Goal: Information Seeking & Learning: Learn about a topic

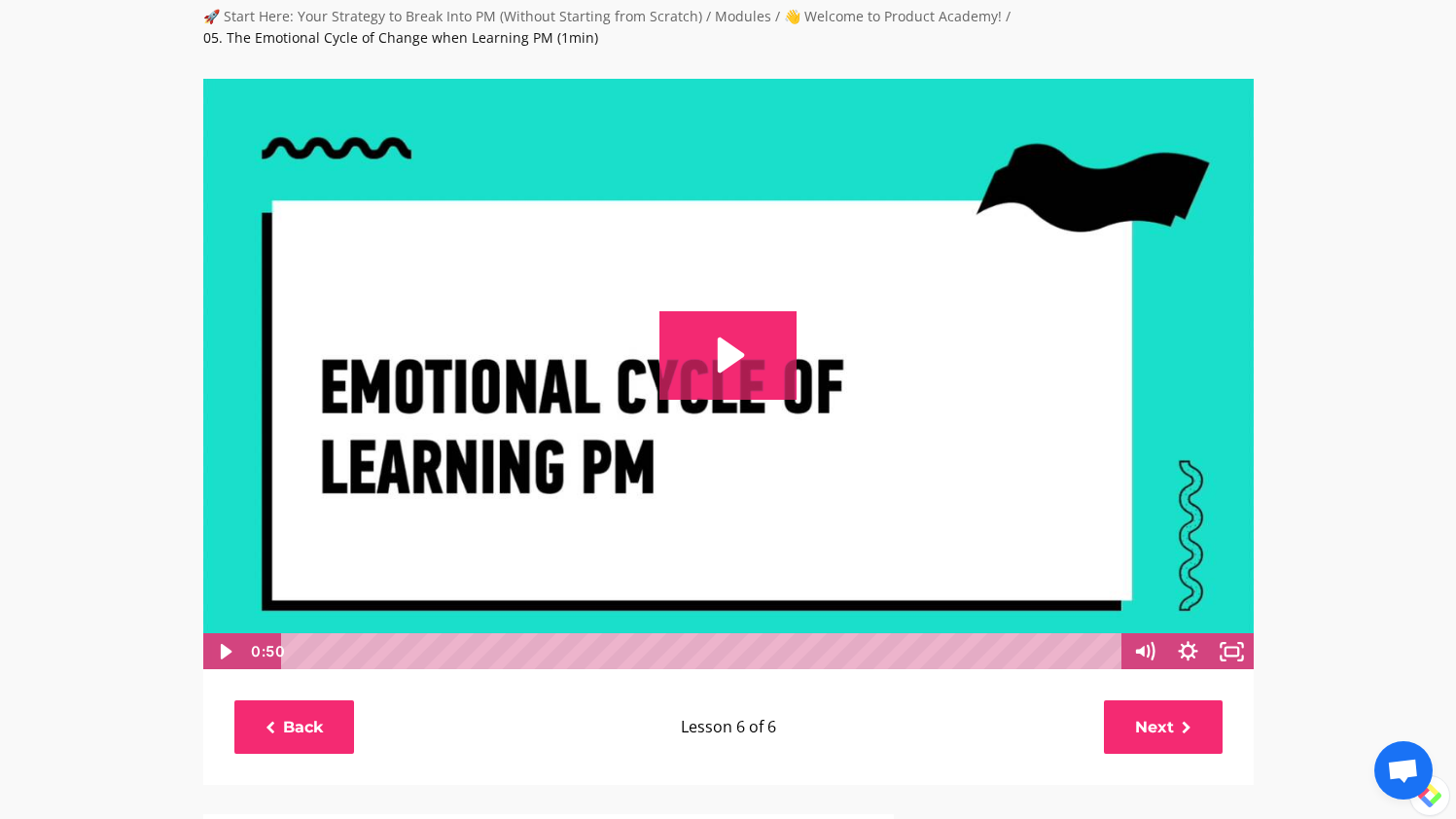
click at [637, 313] on img at bounding box center [728, 375] width 1052 height 593
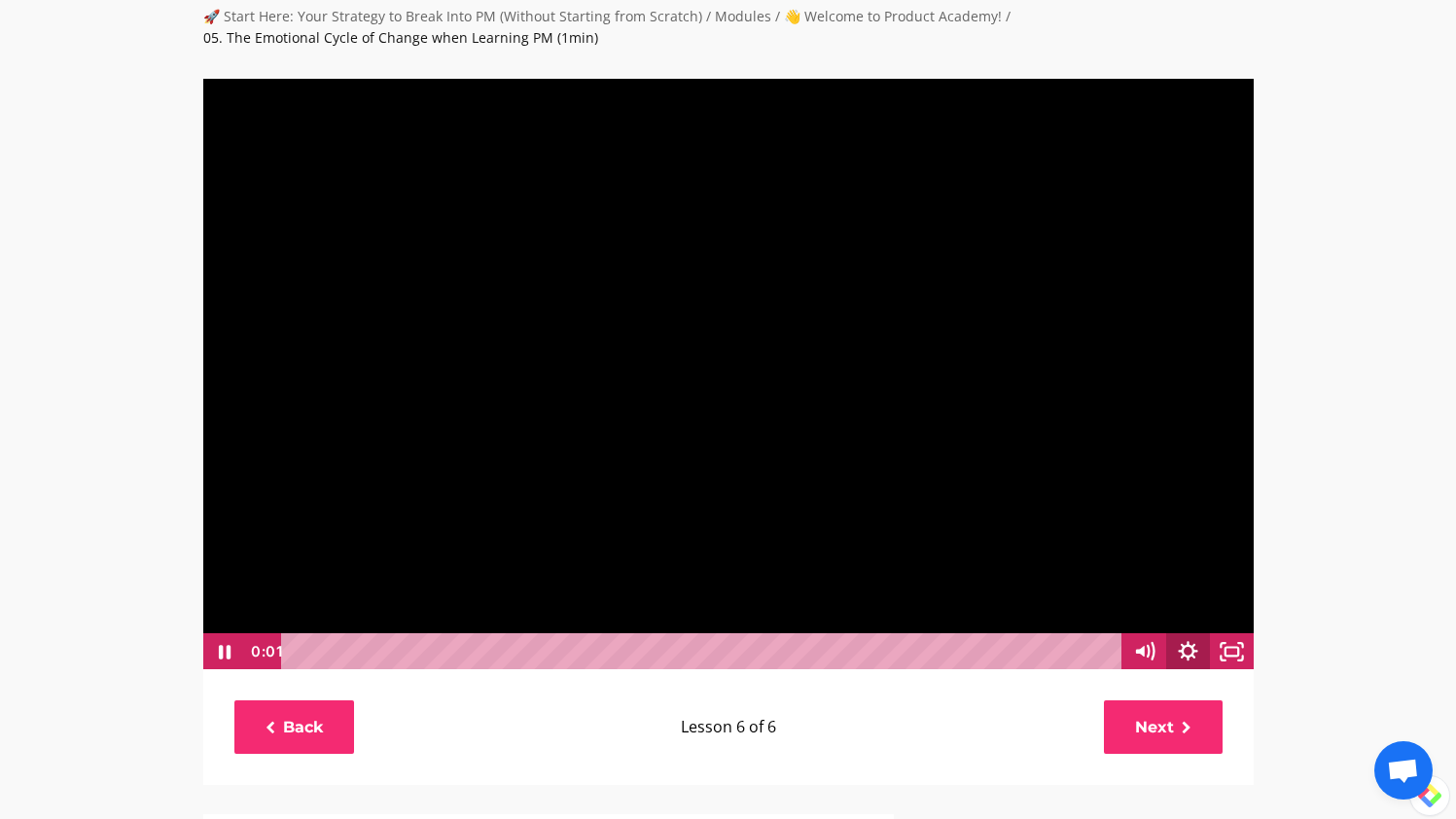
click at [1189, 648] on icon "Show settings menu" at bounding box center [1188, 652] width 43 height 37
click at [1222, 586] on span "1x" at bounding box center [1205, 579] width 77 height 37
click at [1208, 575] on label "2x" at bounding box center [1166, 579] width 175 height 37
click at [1080, 561] on input "2x" at bounding box center [1079, 560] width 1 height 1
radio input "true"
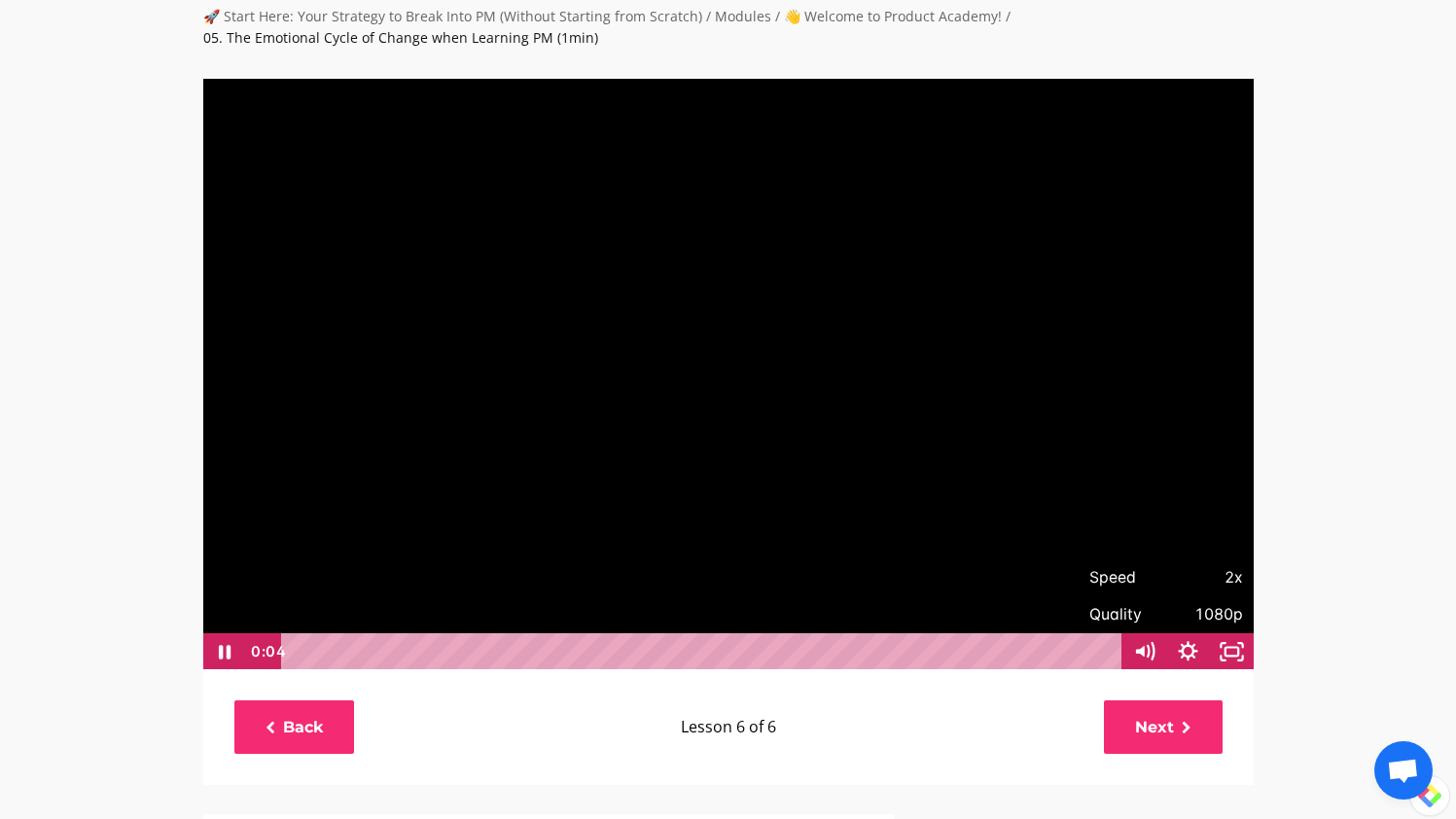
click at [1346, 493] on div "🚀 Start Here: Your Strategy to Break Into PM (Without Starting from Scratch) / …" at bounding box center [728, 715] width 1456 height 1477
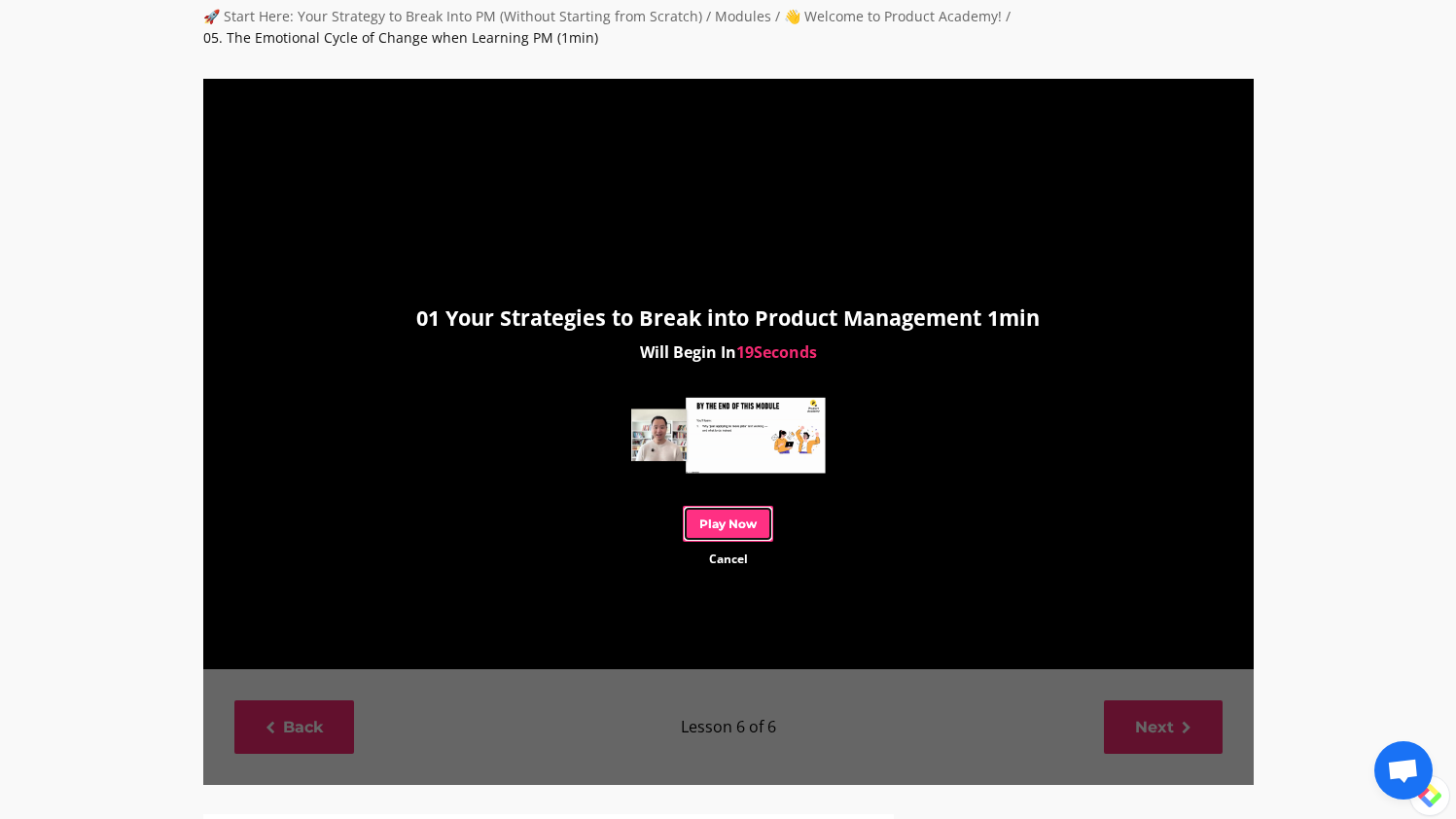
click at [743, 521] on link "Play Now" at bounding box center [728, 523] width 91 height 36
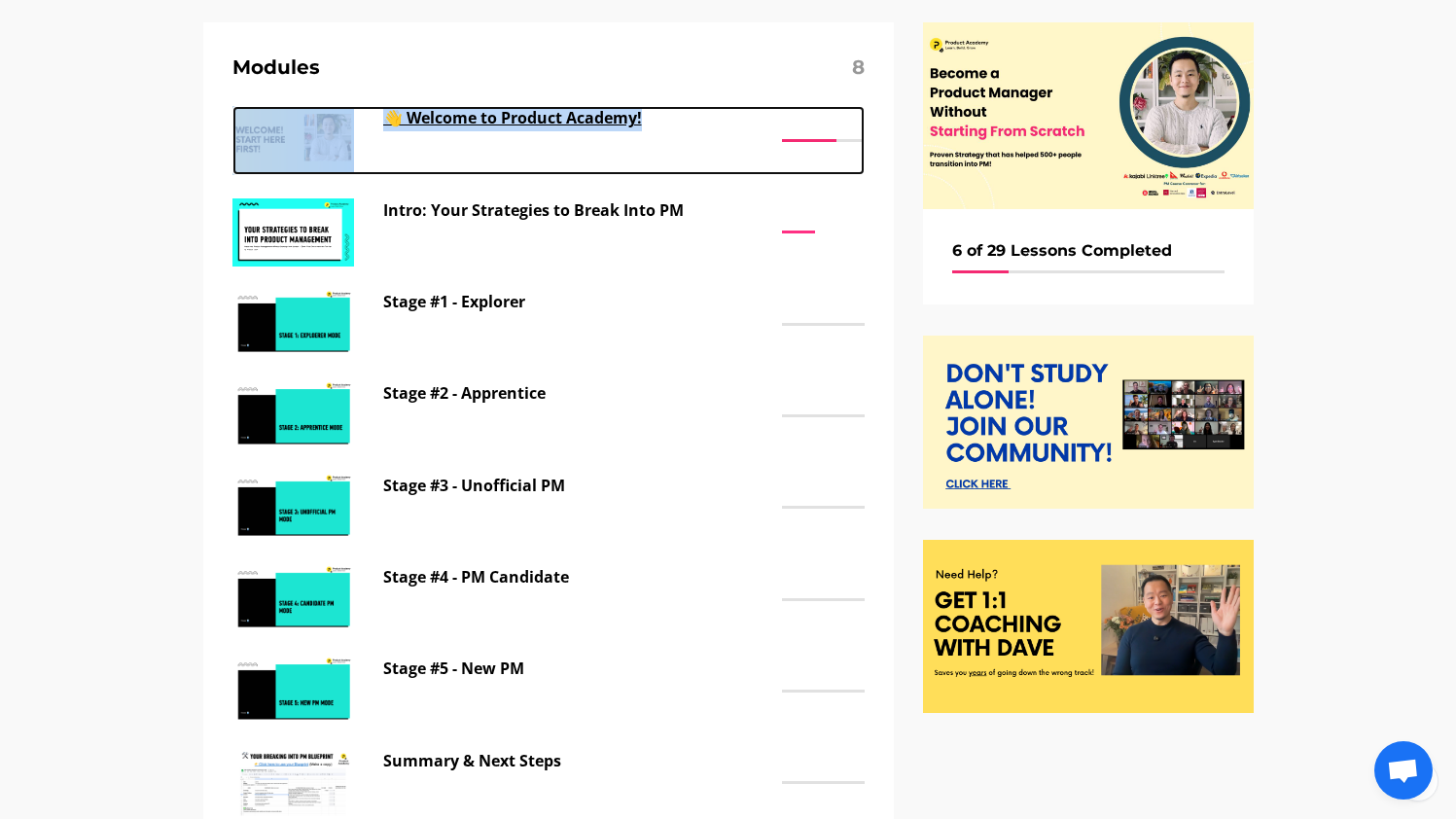
scroll to position [174, 0]
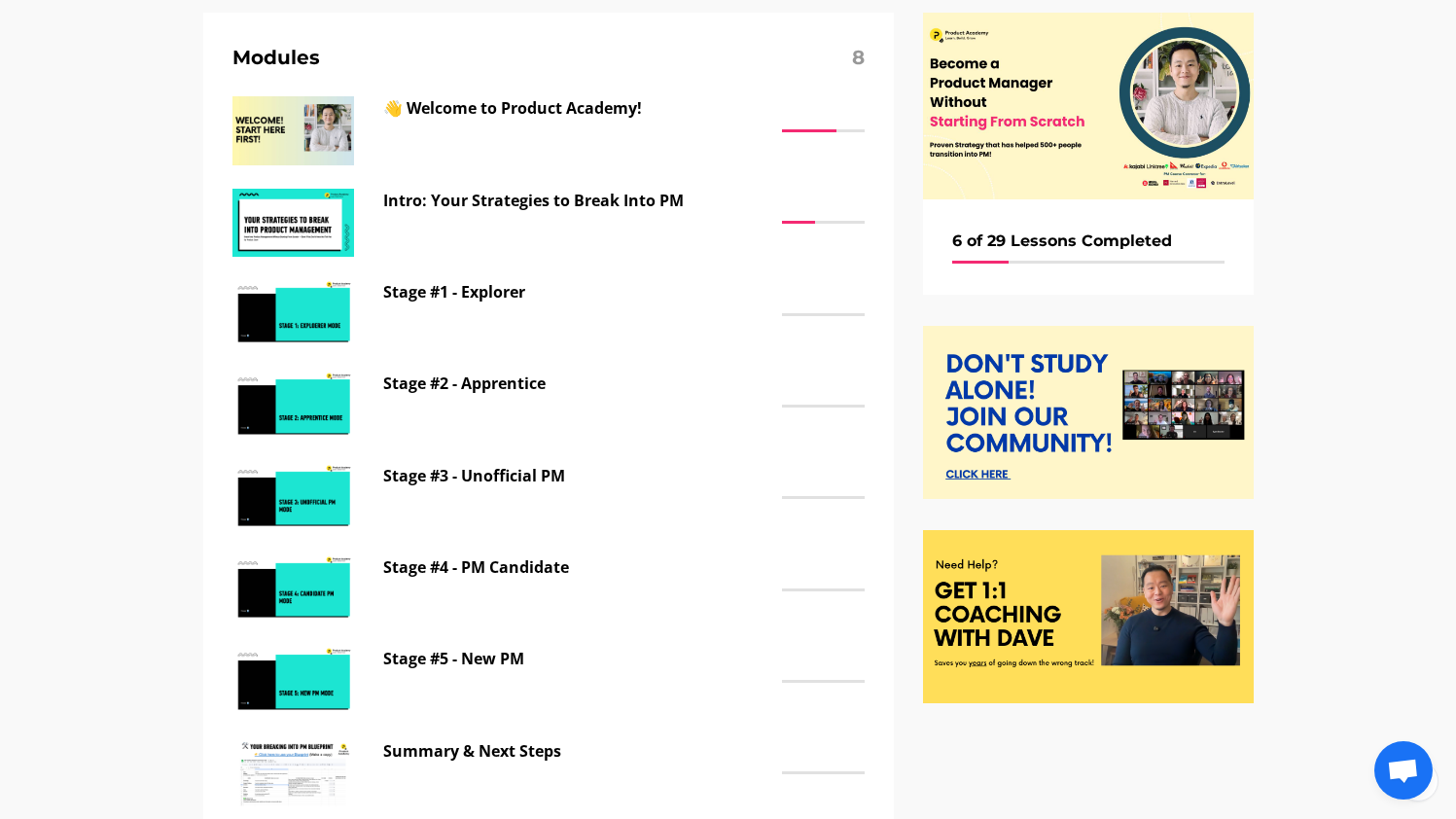
click at [115, 154] on div "🚀 Start Here: Your Strategy to Break Into PM (Without Starting from Scratch) / …" at bounding box center [728, 400] width 1456 height 935
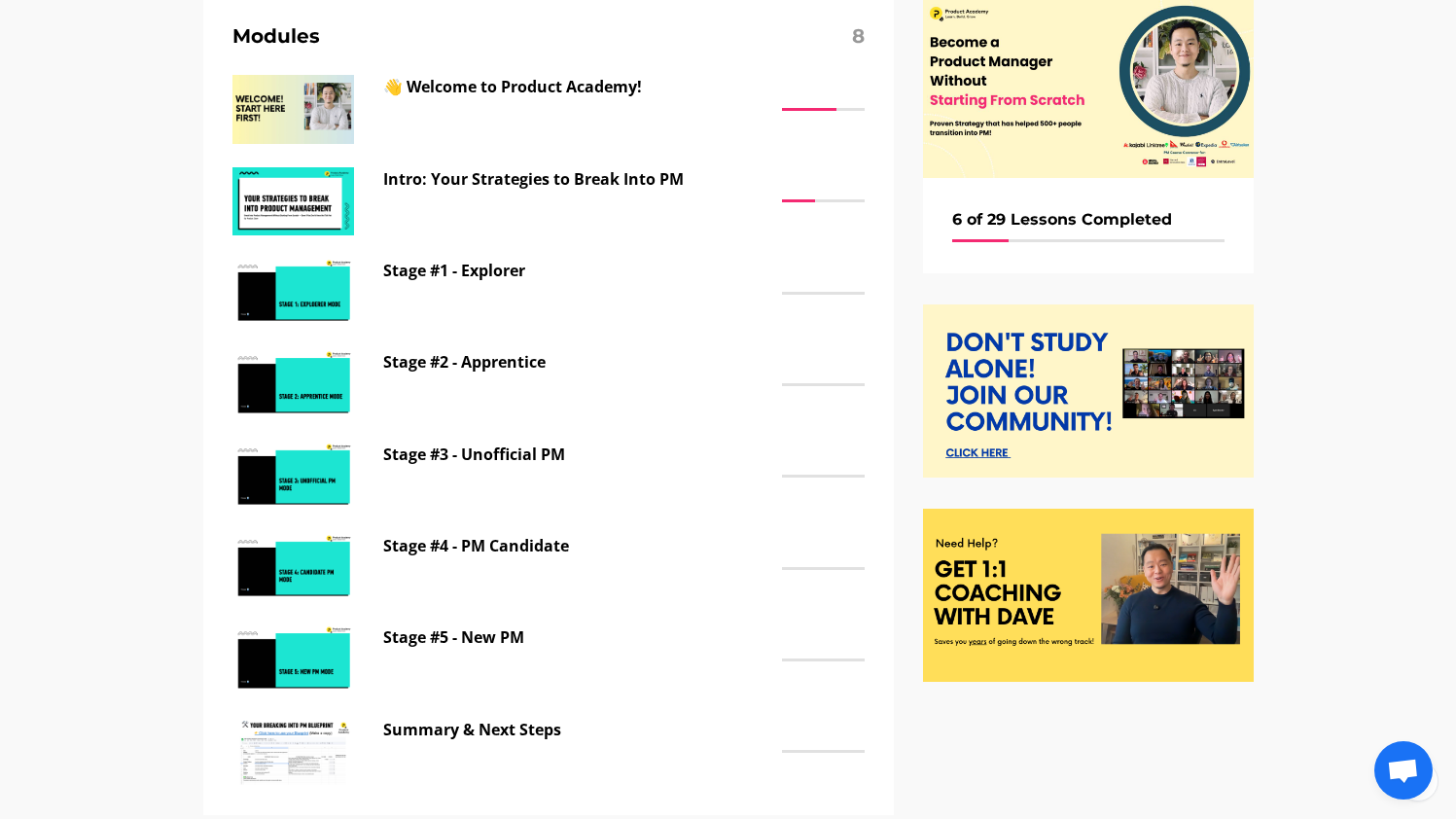
scroll to position [171, 0]
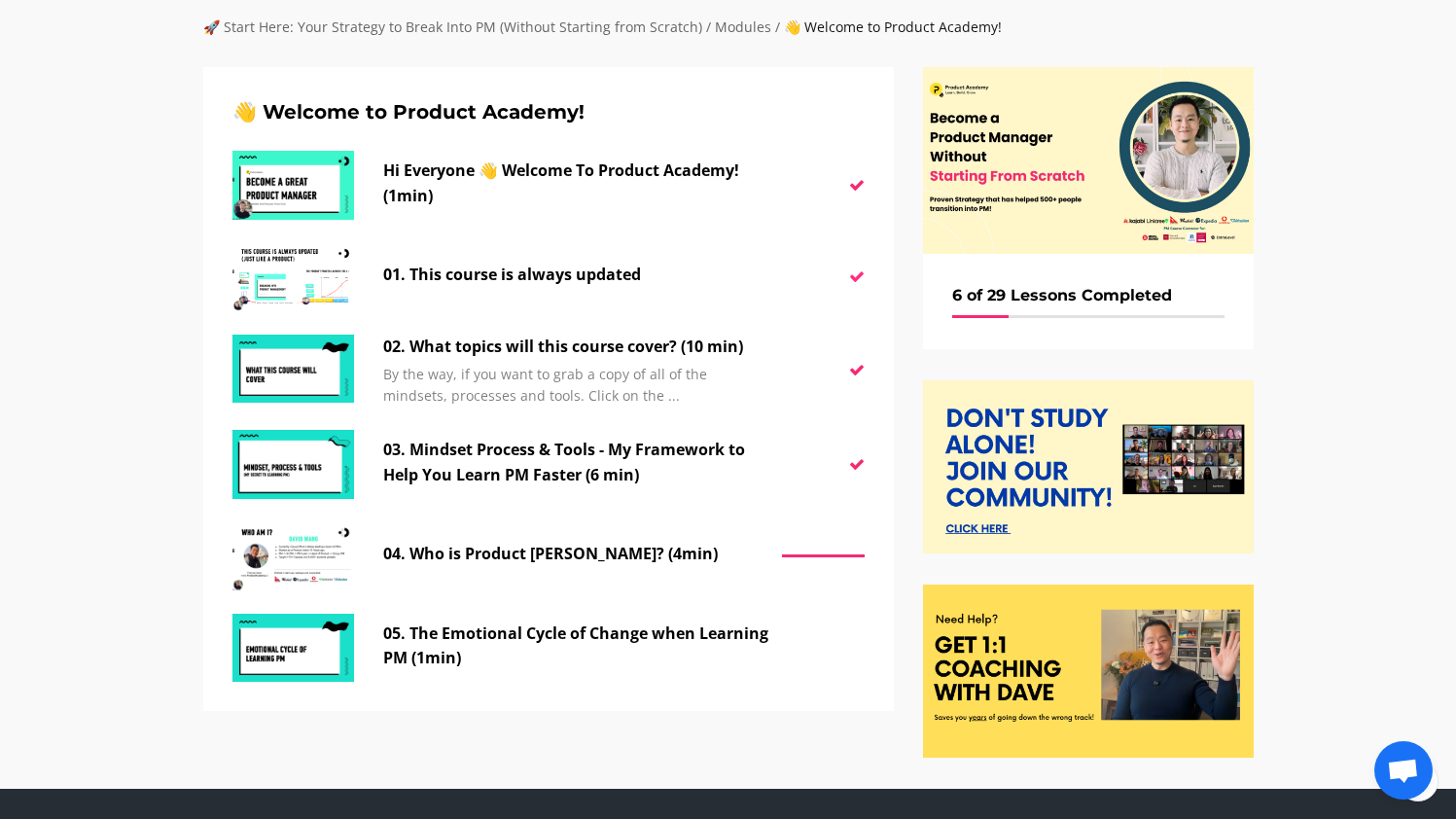
scroll to position [136, 0]
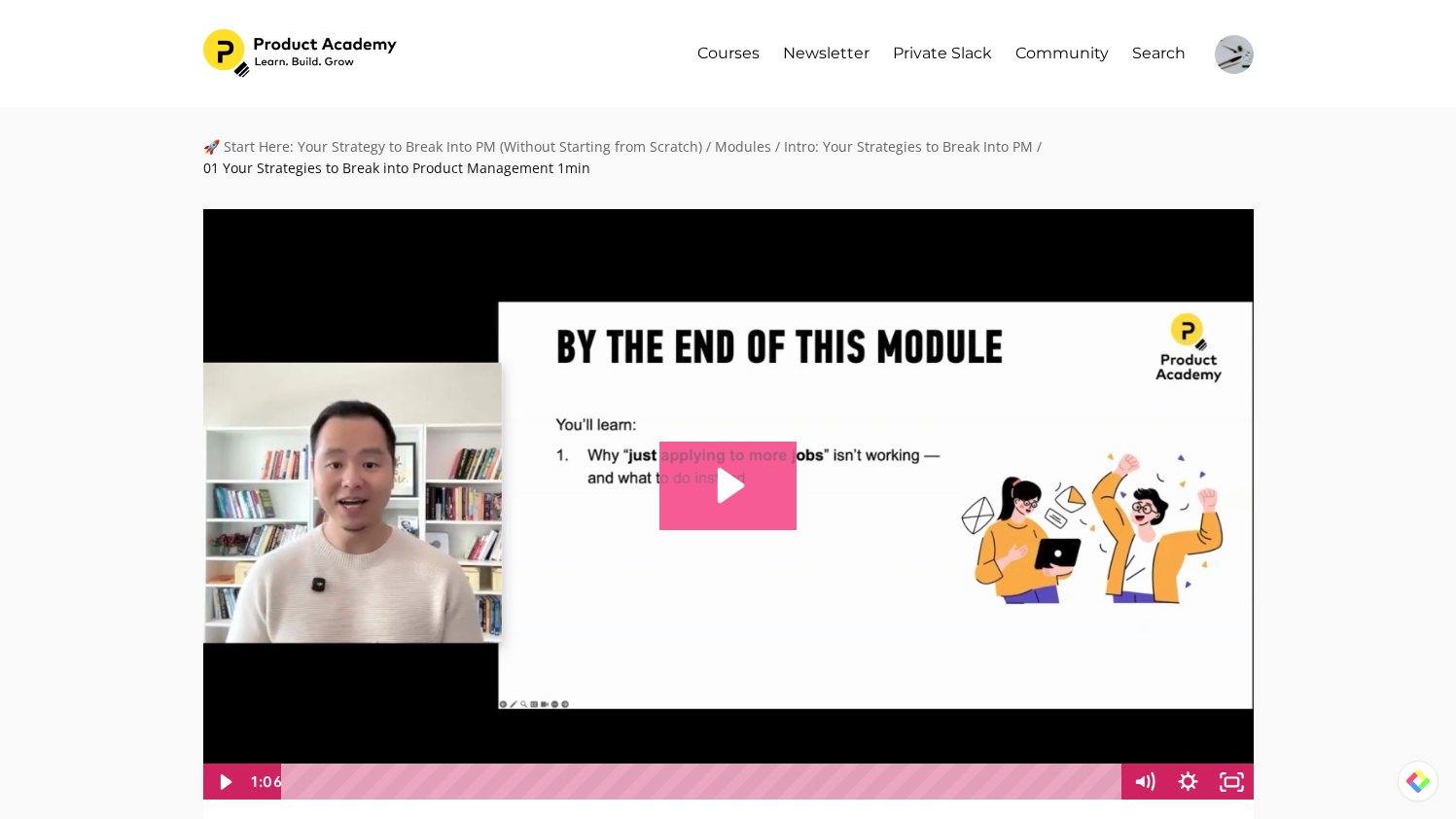
click at [761, 501] on icon "Play Video: file-uploads/sites/127338/video/d46a8-8ee-c3a-1ae7-11f517800_01_You…" at bounding box center [727, 485] width 137 height 88
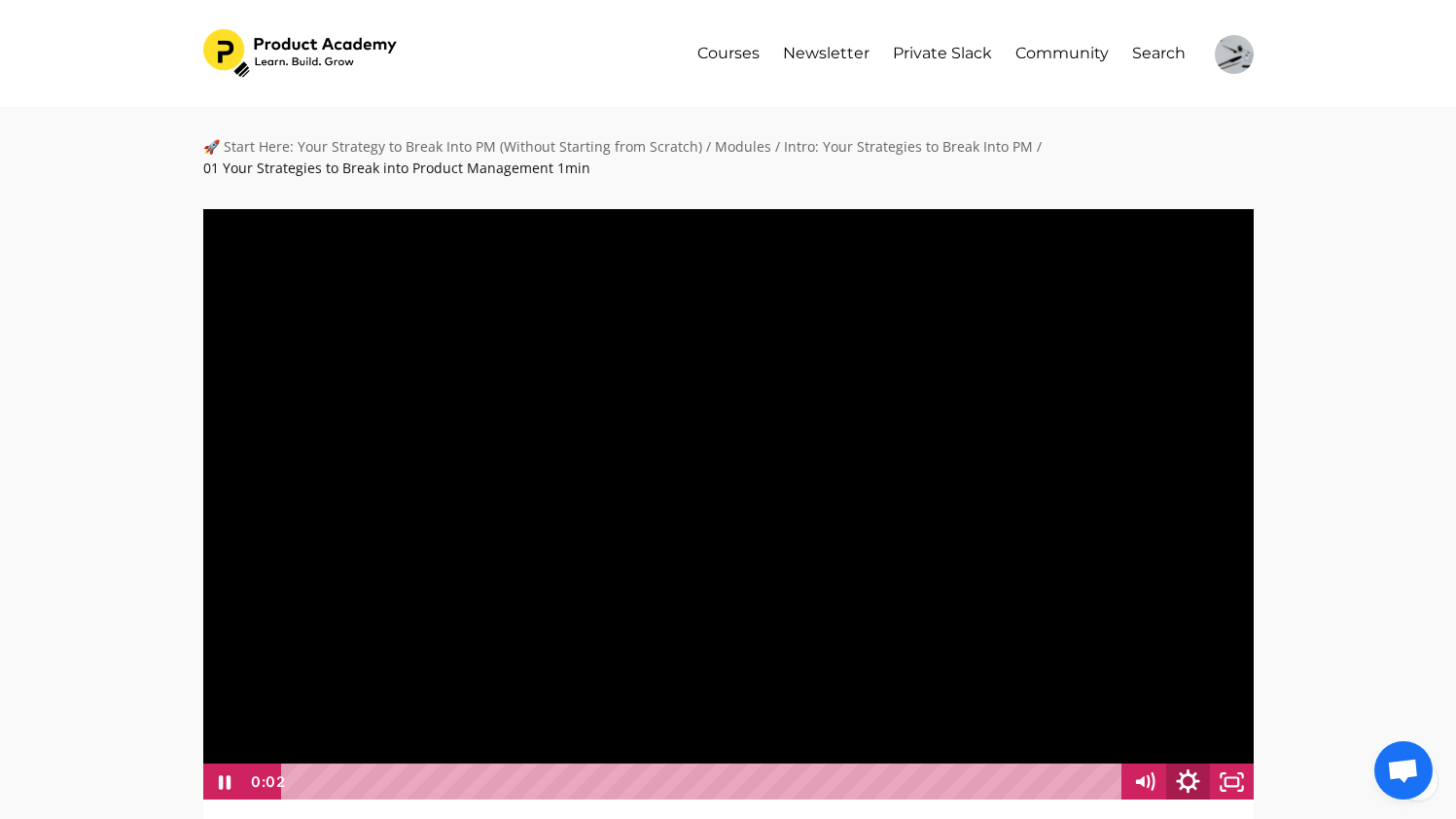
click at [1187, 788] on icon "Show settings menu" at bounding box center [1188, 782] width 24 height 24
click at [1236, 714] on span "1x" at bounding box center [1205, 709] width 77 height 37
click at [1180, 706] on label "2x" at bounding box center [1166, 709] width 175 height 37
click at [1080, 691] on input "2x" at bounding box center [1079, 690] width 1 height 1
radio input "true"
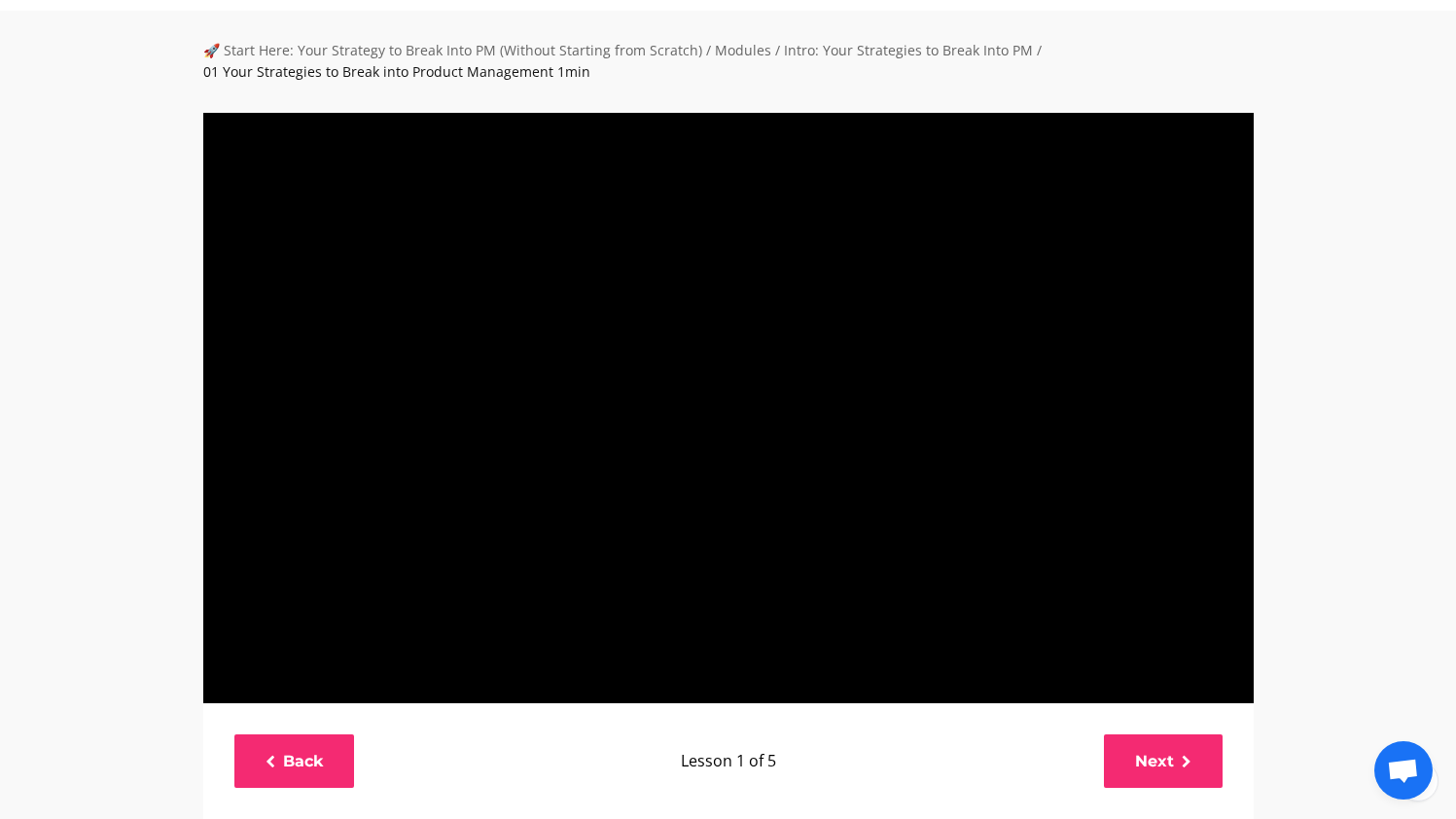
scroll to position [104, 0]
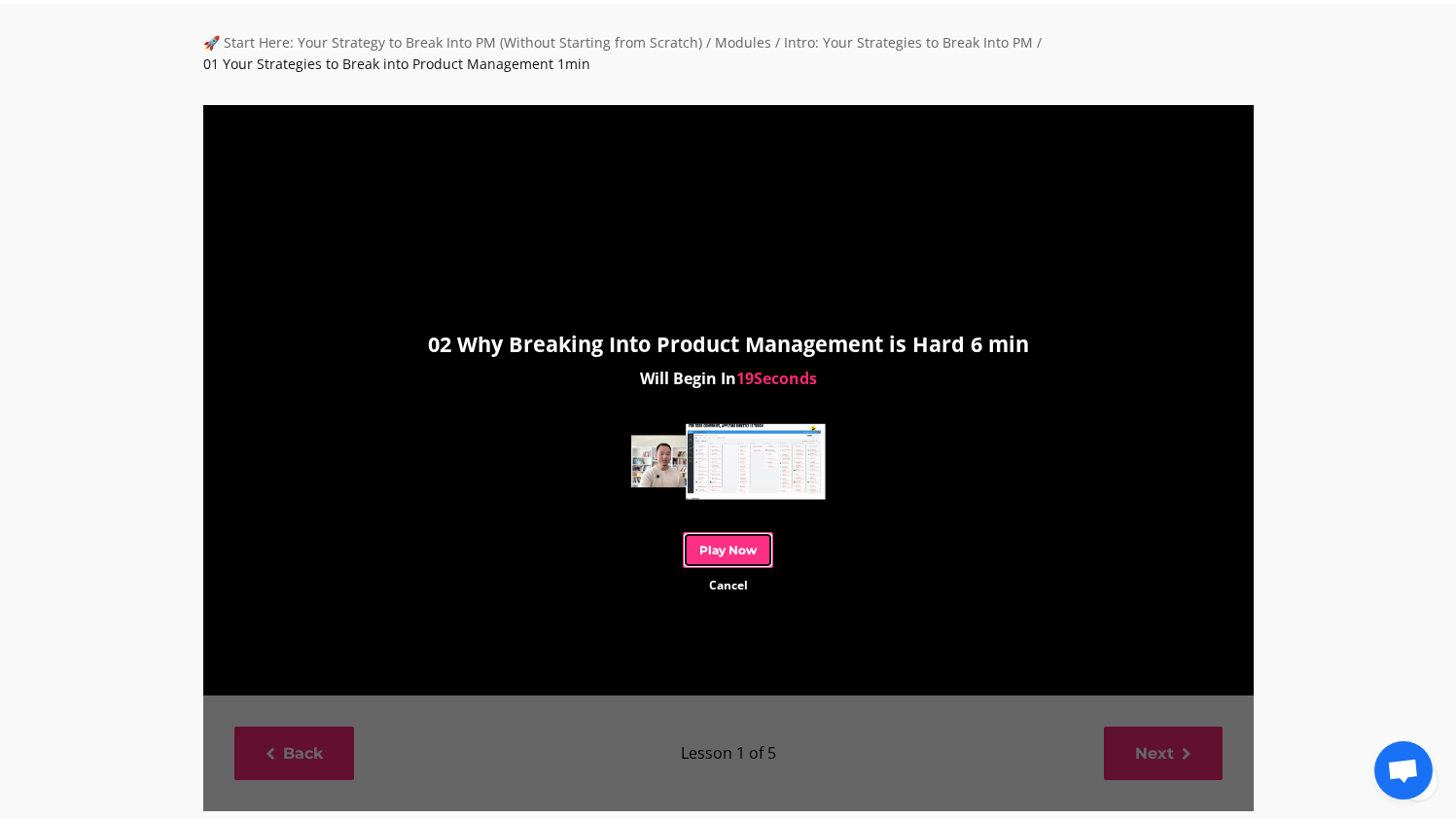
click at [727, 553] on link "Play Now" at bounding box center [728, 550] width 91 height 36
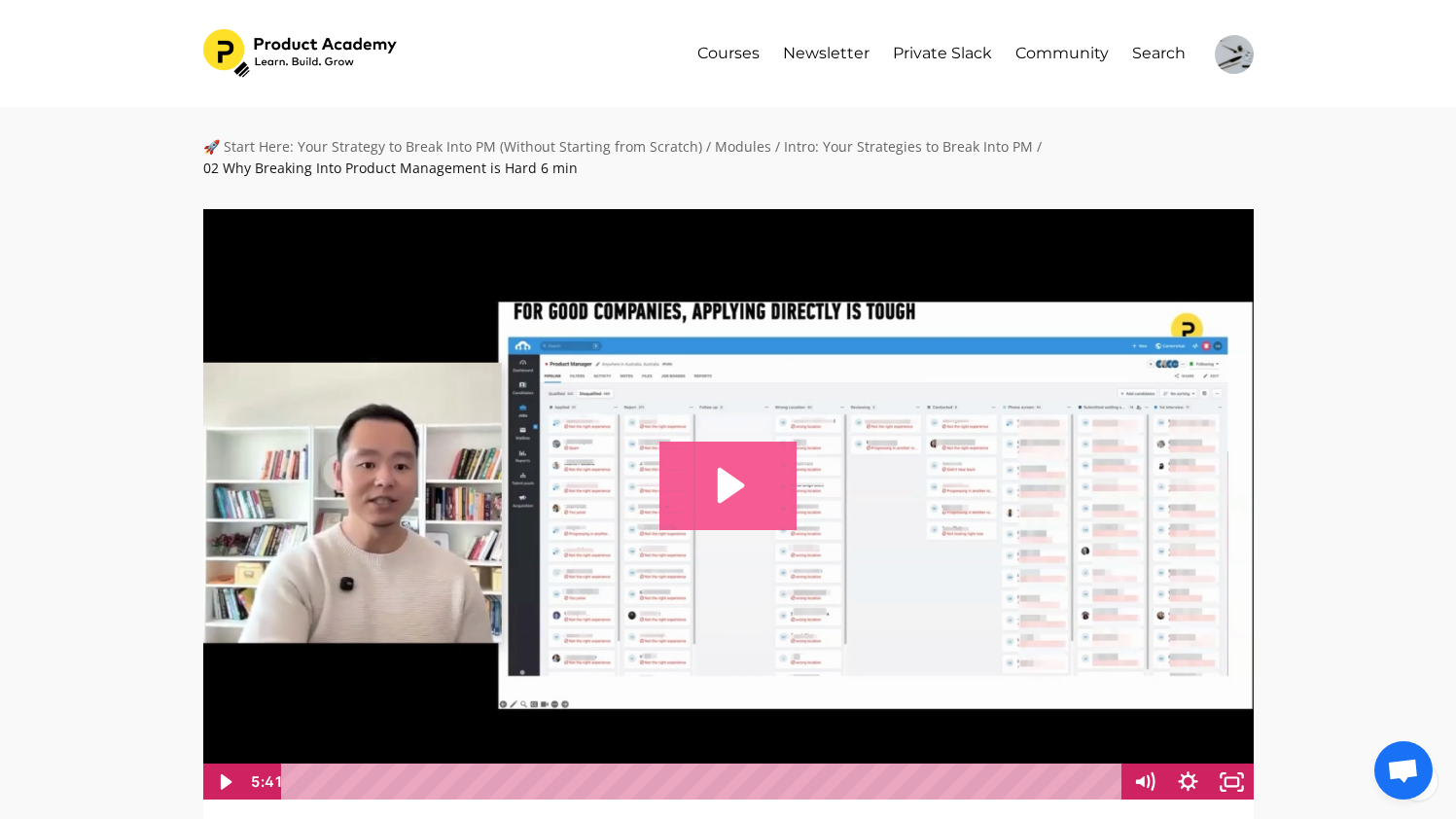
click at [722, 491] on icon "Play Video: file-uploads/sites/127338/video/0e1a6ad-216-aca-cb83-4a5c645dc6e_02…" at bounding box center [732, 486] width 28 height 35
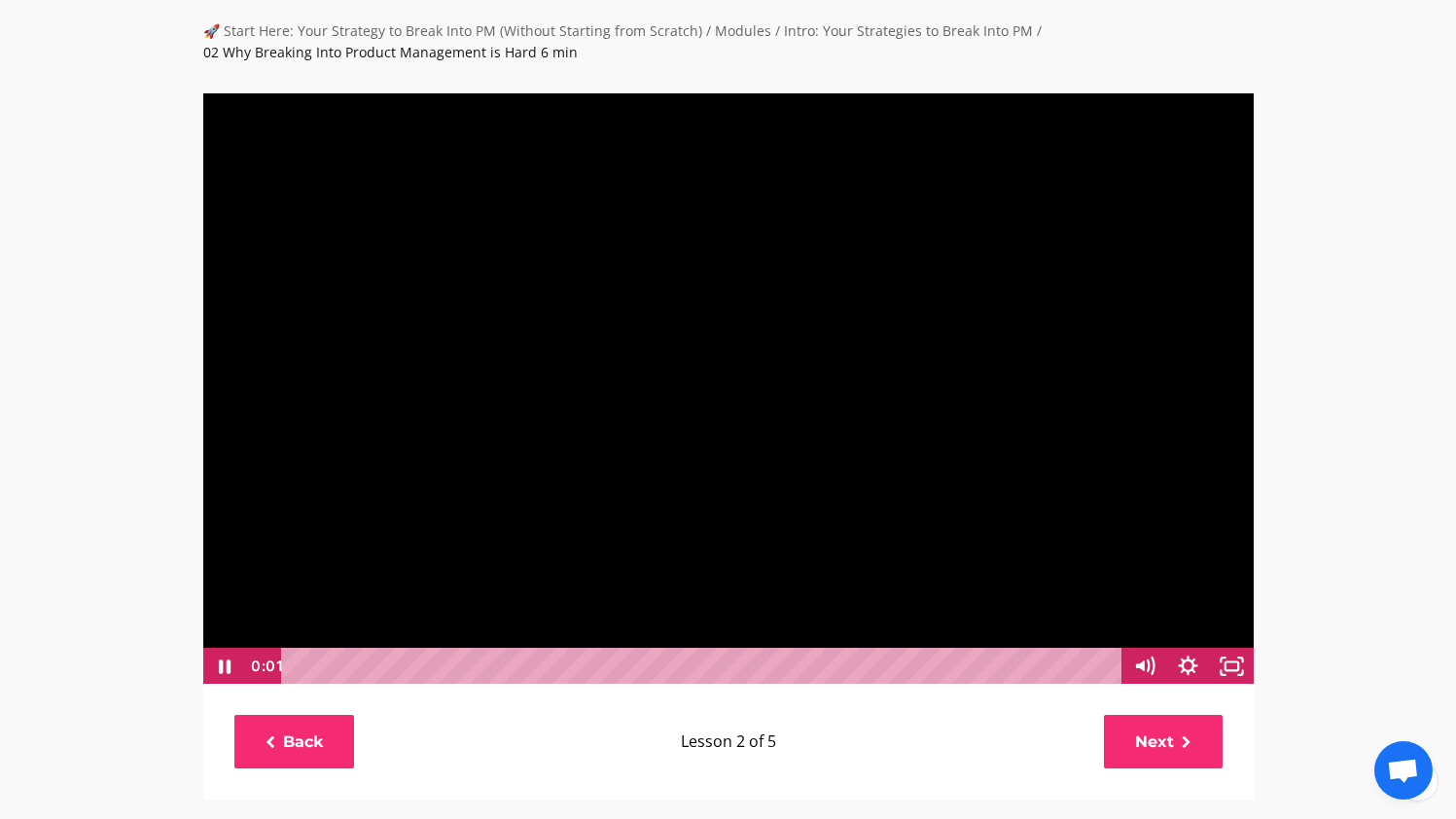
scroll to position [170, 0]
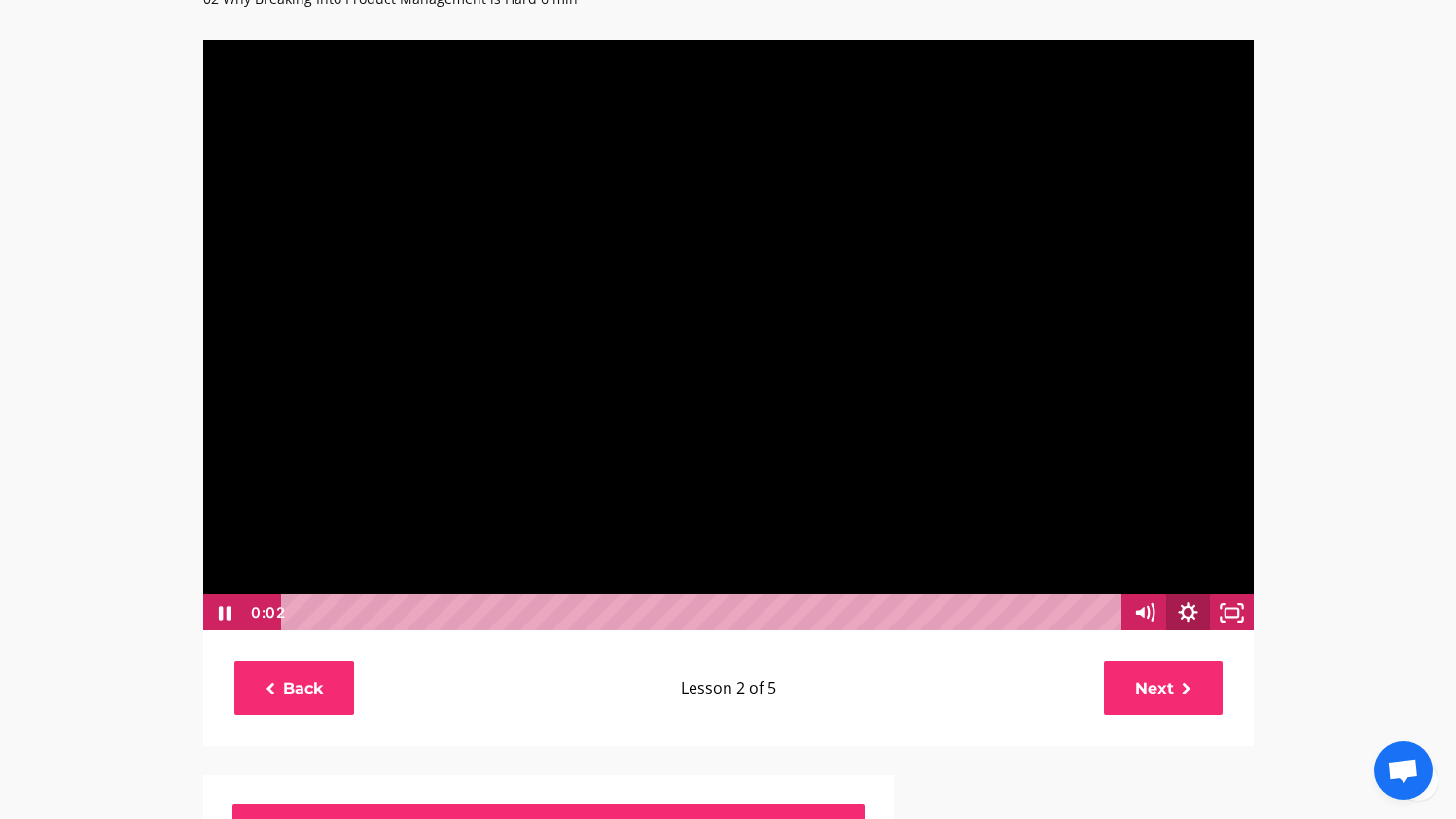
click at [1189, 618] on icon "Show settings menu" at bounding box center [1188, 613] width 20 height 20
click at [1226, 551] on span "1x" at bounding box center [1205, 539] width 77 height 37
click at [1199, 540] on label "2x" at bounding box center [1166, 539] width 175 height 37
click at [1080, 521] on input "2x" at bounding box center [1079, 520] width 1 height 1
radio input "true"
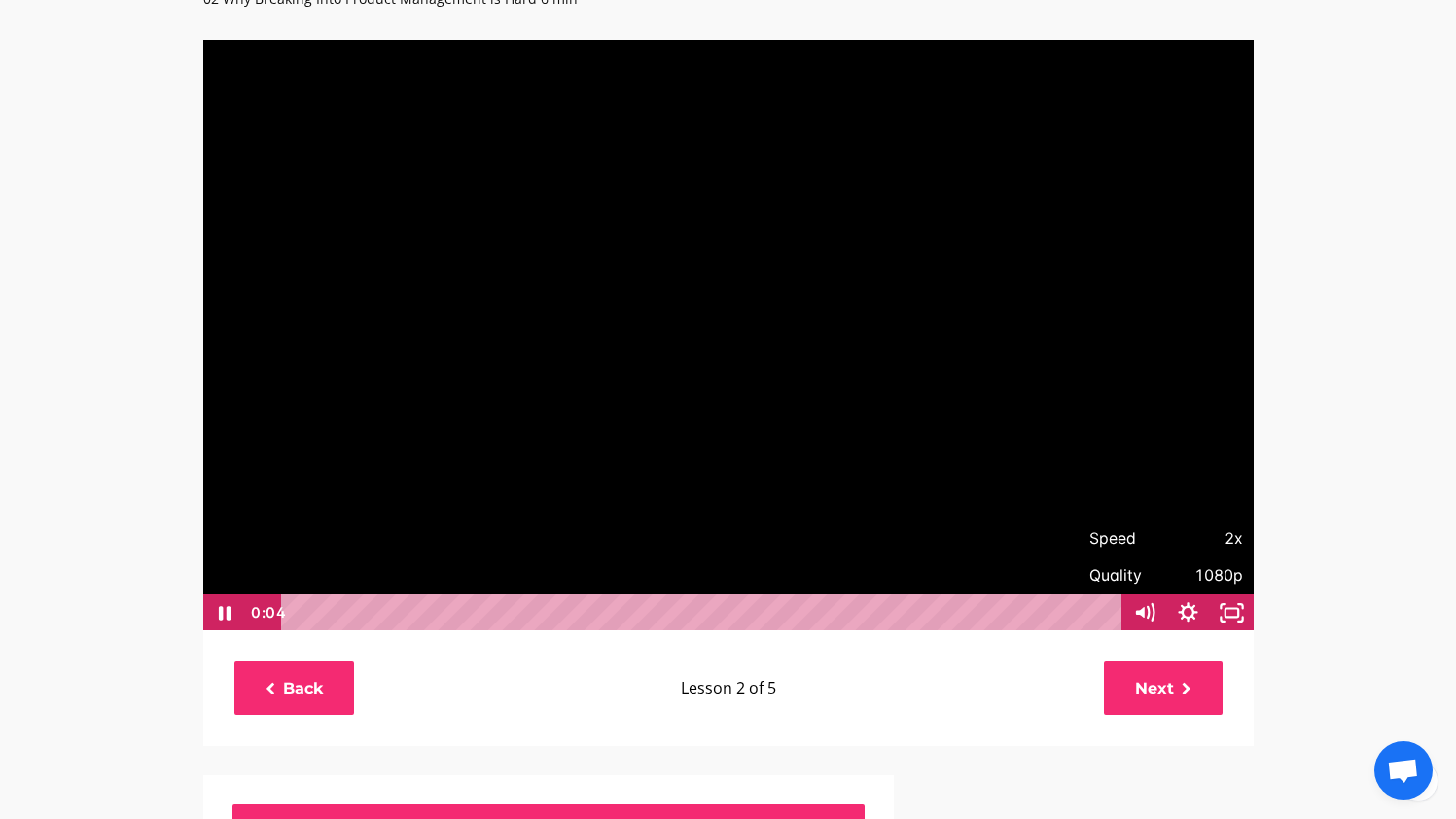
click at [1335, 485] on div "🚀 Start Here: Your Strategy to Break Into PM (Without Starting from Scratch) / …" at bounding box center [728, 739] width 1456 height 1603
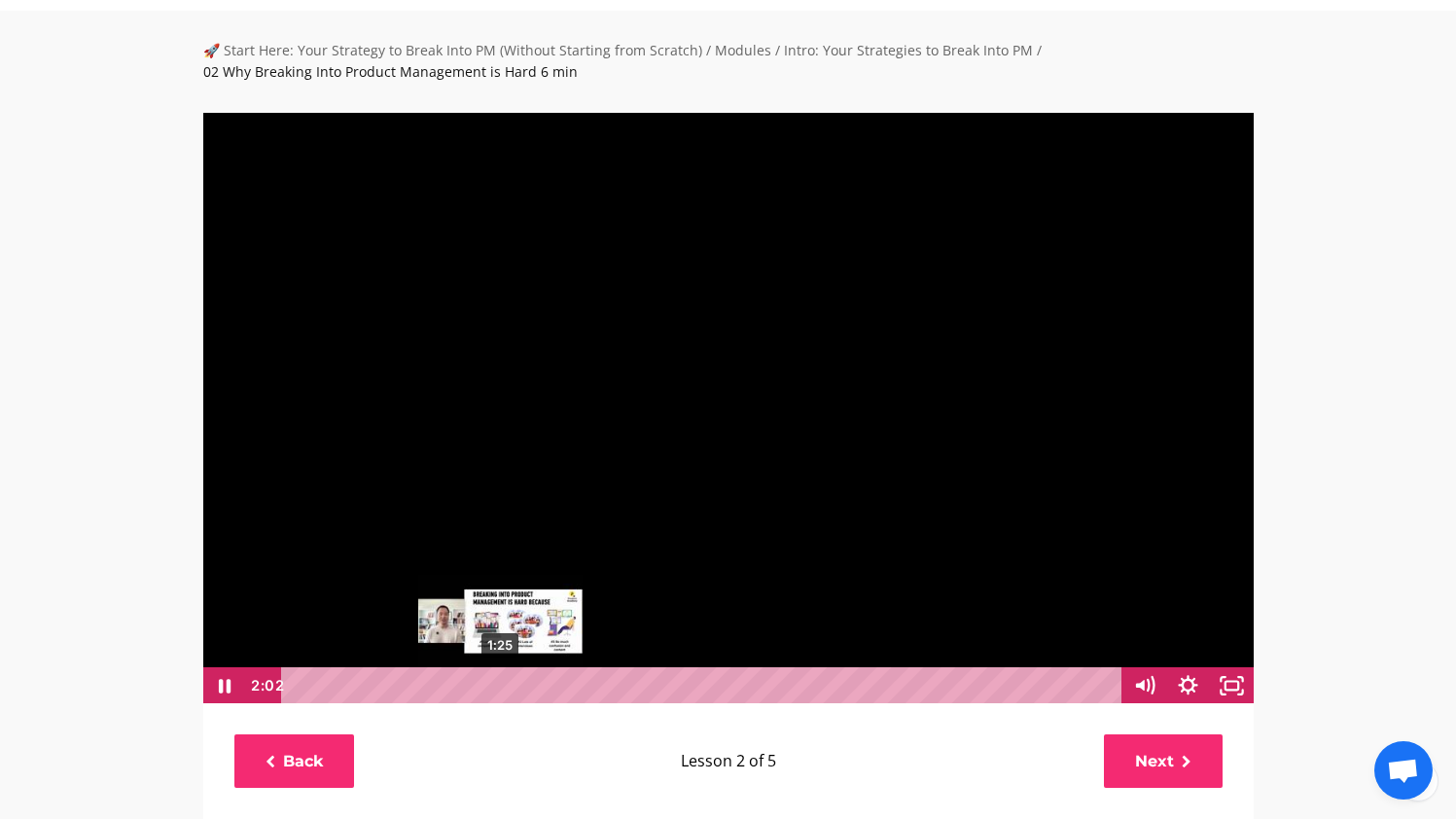
scroll to position [1, 0]
click at [479, 679] on div "1:25" at bounding box center [703, 685] width 815 height 37
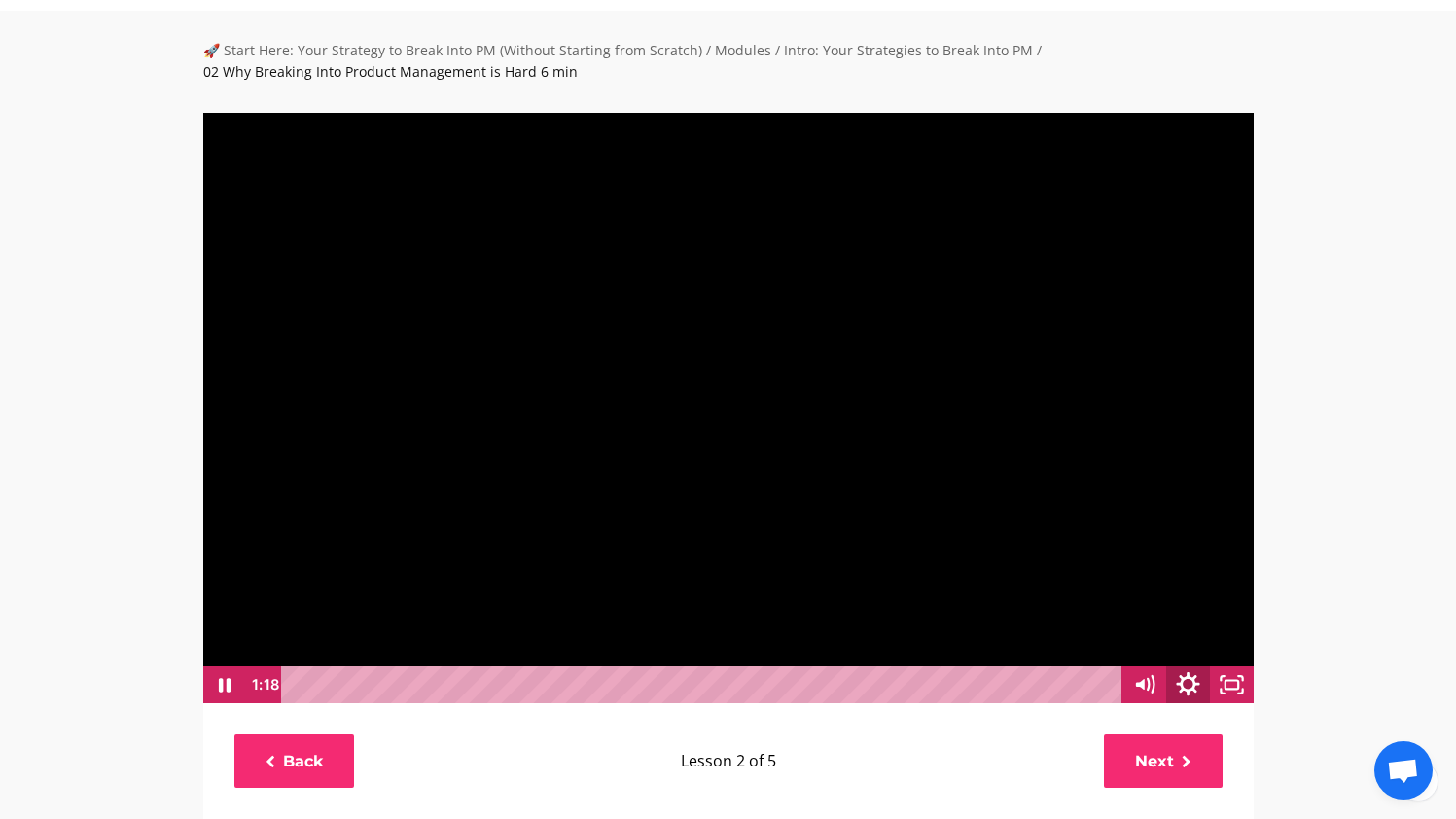
click at [1180, 685] on icon "Show settings menu" at bounding box center [1188, 684] width 24 height 24
click at [1231, 616] on span "2x" at bounding box center [1205, 611] width 77 height 37
click at [1218, 566] on label "1.75x" at bounding box center [1166, 574] width 175 height 37
click at [1080, 556] on input "1.75x" at bounding box center [1079, 555] width 1 height 1
radio input "true"
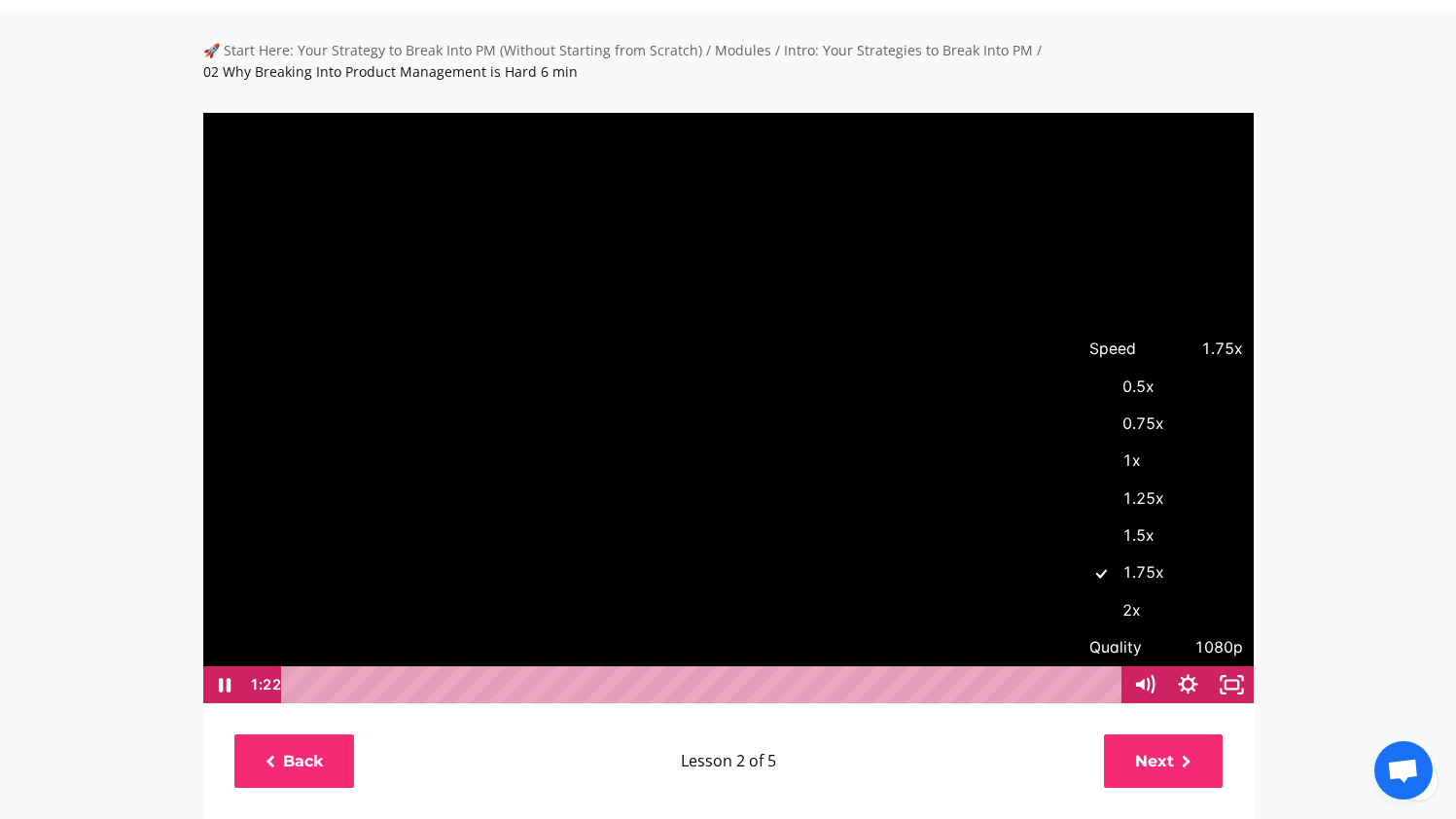
click at [1357, 558] on div "🚀 Start Here: Your Strategy to Break Into PM (Without Starting from Scratch) / …" at bounding box center [728, 812] width 1456 height 1603
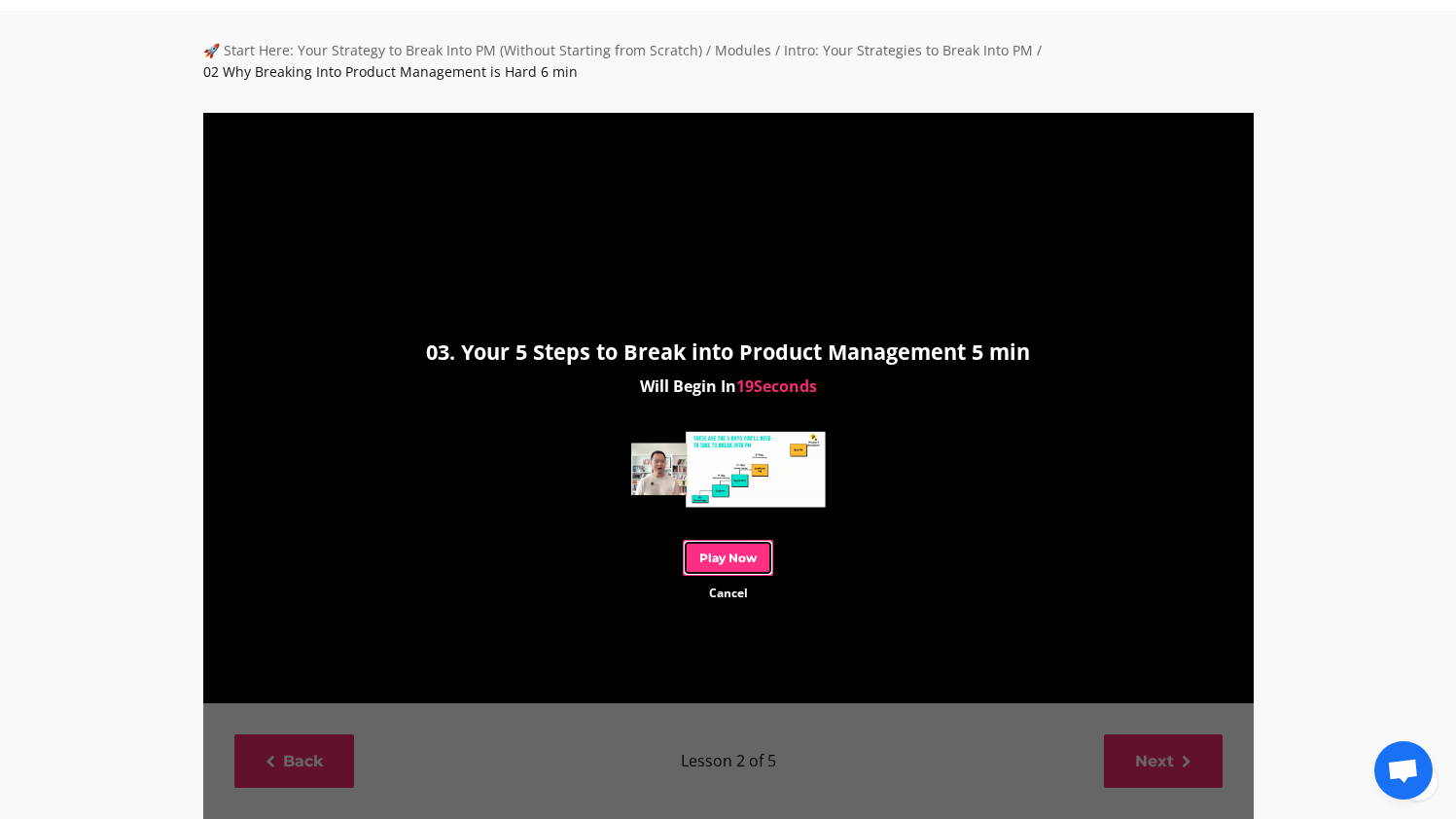
click at [698, 568] on link "Play Now" at bounding box center [728, 558] width 91 height 36
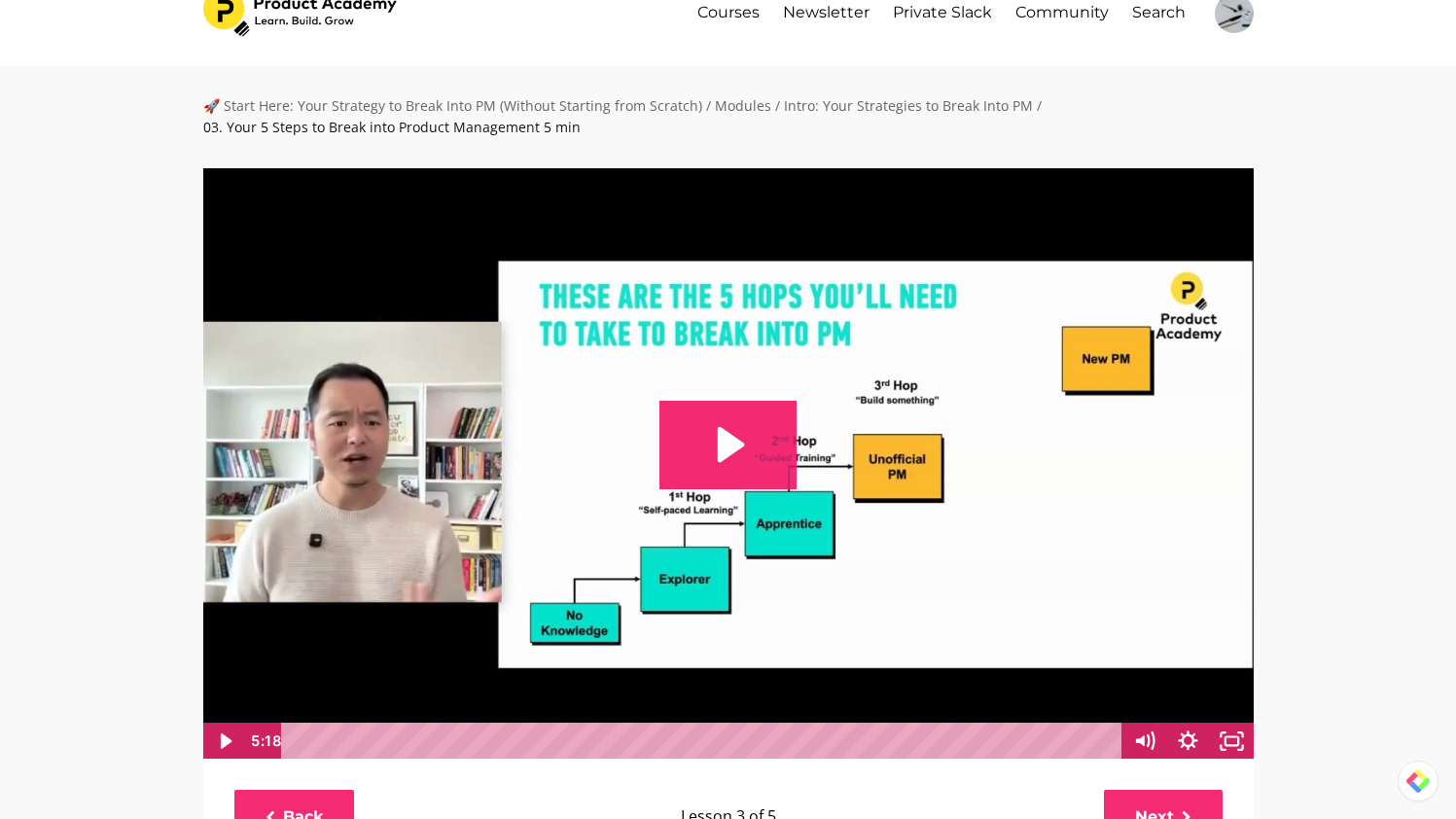
scroll to position [42, 0]
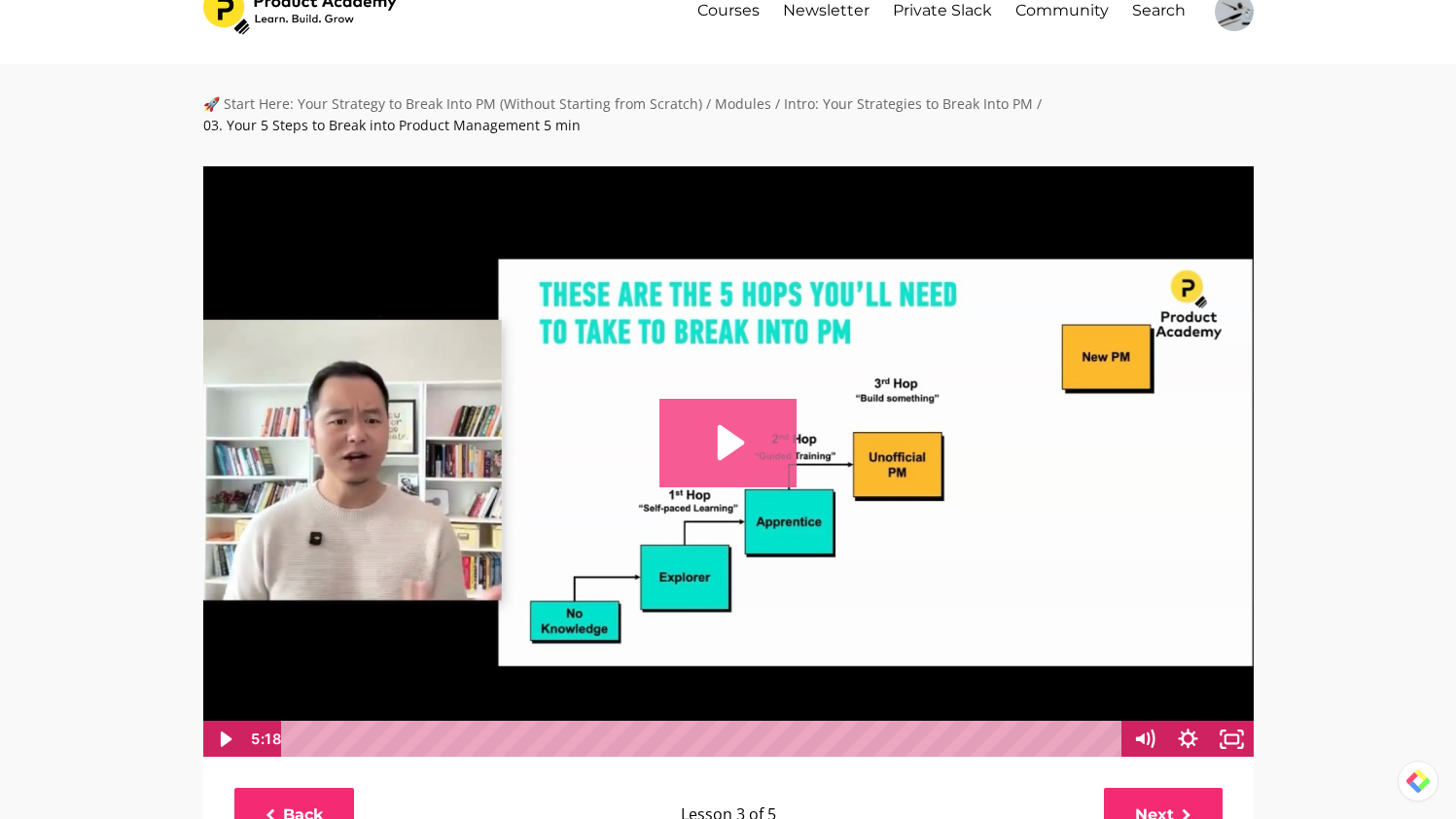
click at [676, 414] on icon "Play Video: file-uploads/sites/127338/video/7a618c-052c-3ec-7fde-b78031abcf8b_0…" at bounding box center [727, 443] width 137 height 88
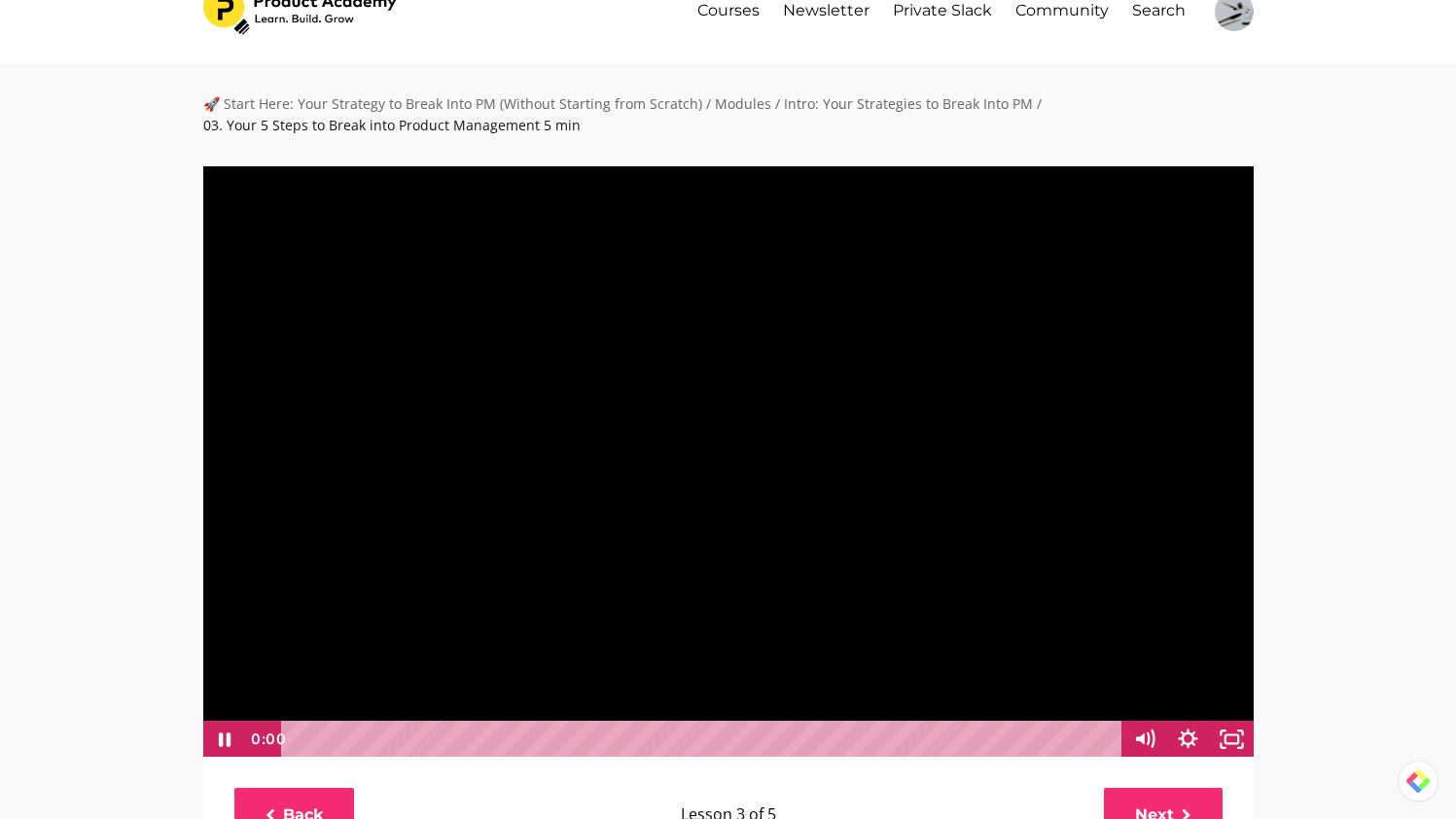
scroll to position [0, 0]
click at [1185, 734] on icon "Show settings menu" at bounding box center [1188, 739] width 20 height 20
click at [1216, 662] on span "1x" at bounding box center [1205, 665] width 77 height 37
click at [1161, 655] on label "2x" at bounding box center [1166, 665] width 175 height 37
click at [1080, 648] on input "2x" at bounding box center [1079, 647] width 1 height 1
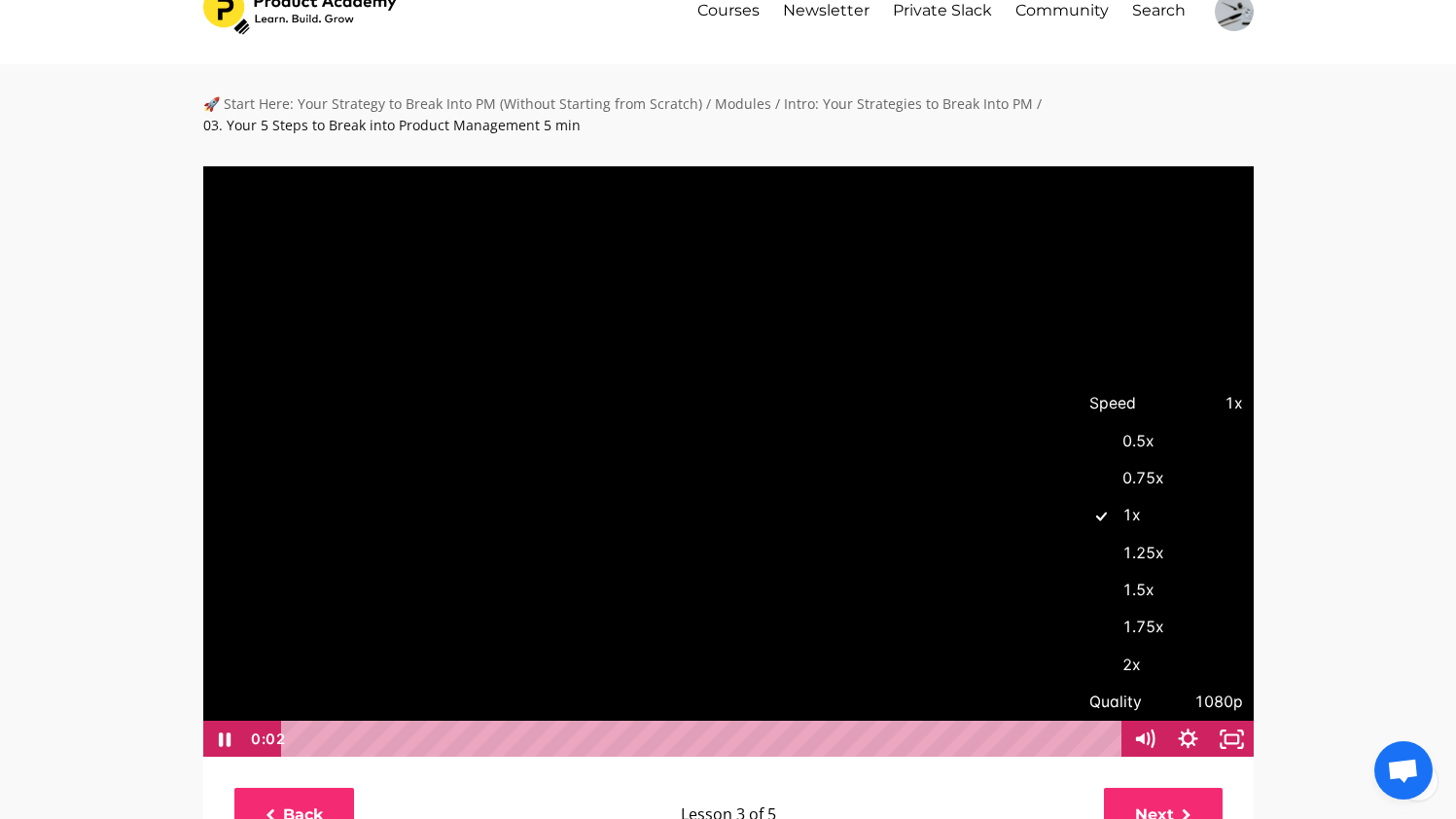
radio input "true"
click at [1313, 648] on div "🚀 Start Here: Your Strategy to Break Into PM (Without Starting from Scratch) / …" at bounding box center [728, 802] width 1456 height 1477
click at [1009, 571] on div at bounding box center [728, 462] width 1052 height 593
click at [602, 352] on div at bounding box center [728, 462] width 1052 height 593
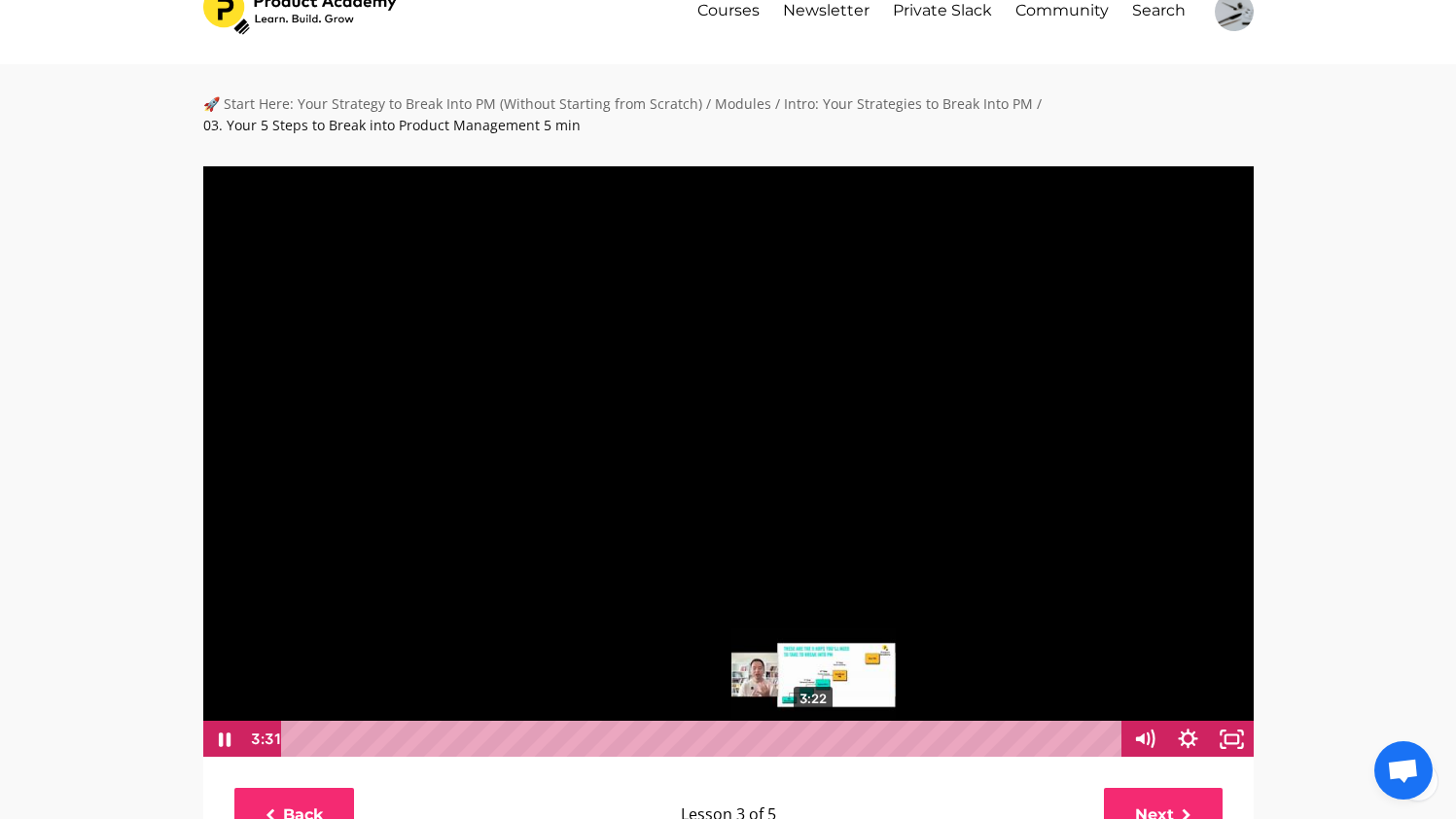
scroll to position [1, 0]
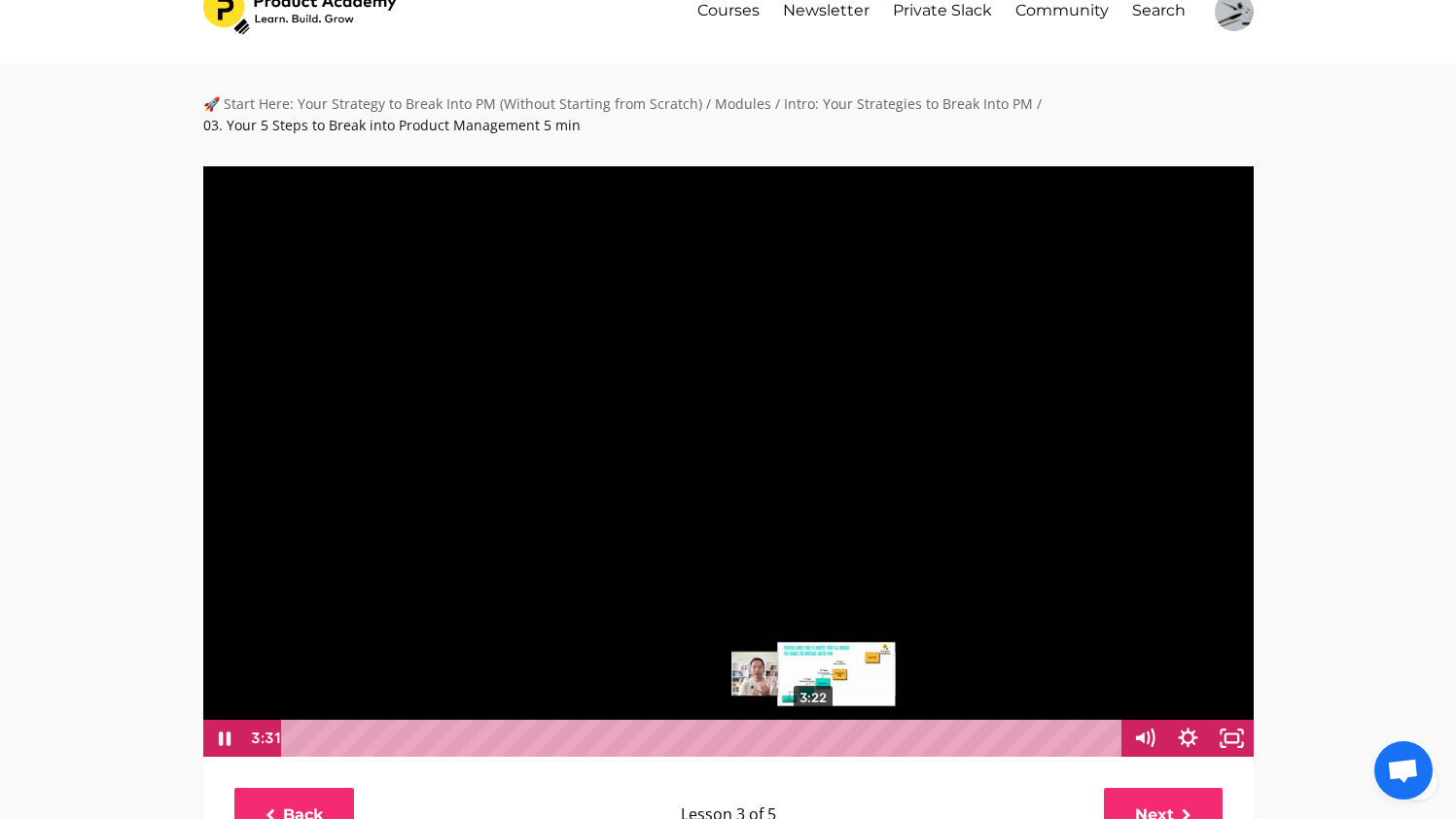
click at [816, 739] on div "3:22" at bounding box center [703, 738] width 815 height 37
click at [1195, 726] on icon "Show settings menu" at bounding box center [1188, 738] width 43 height 37
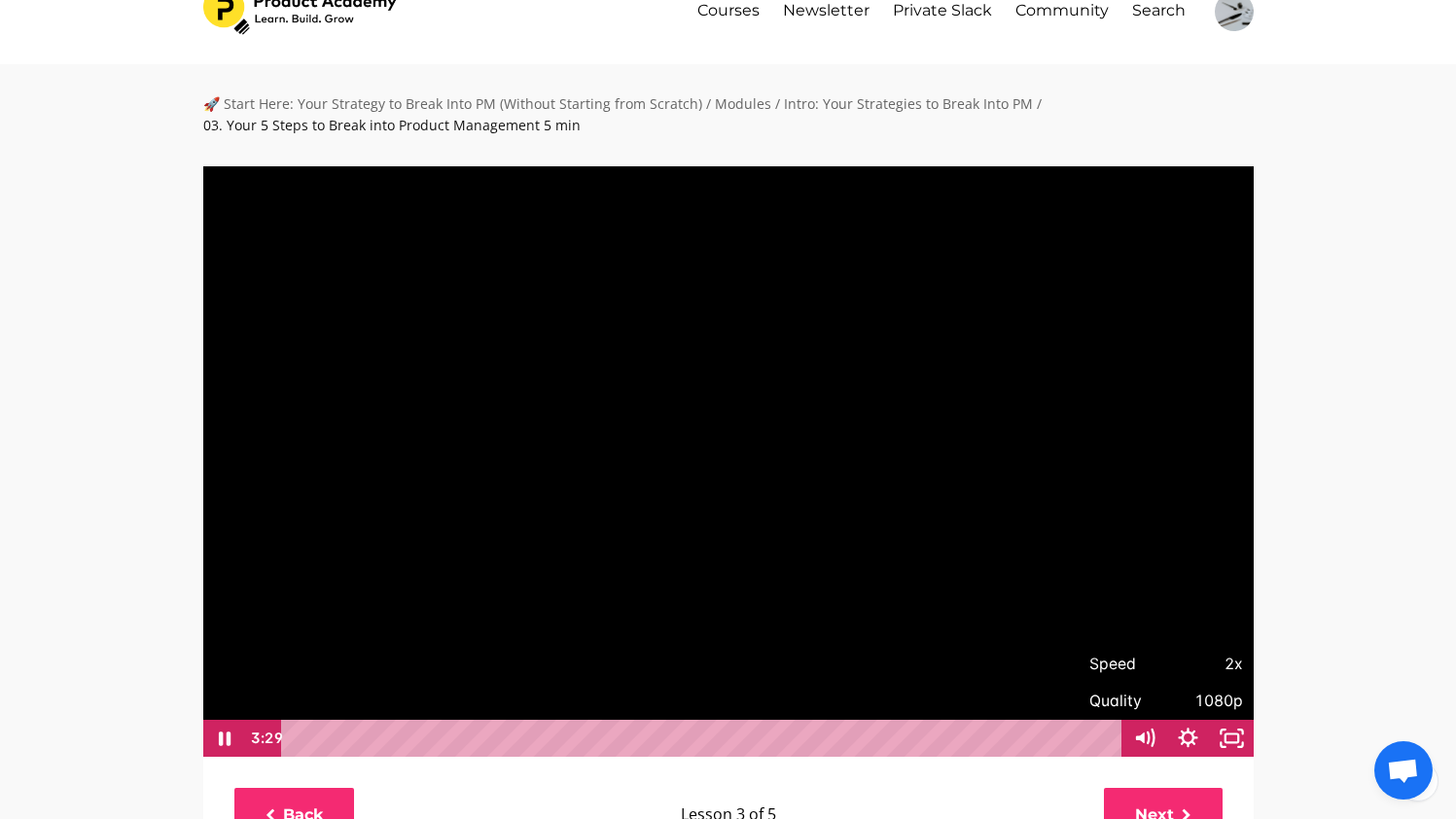
click at [855, 696] on div at bounding box center [728, 461] width 1052 height 593
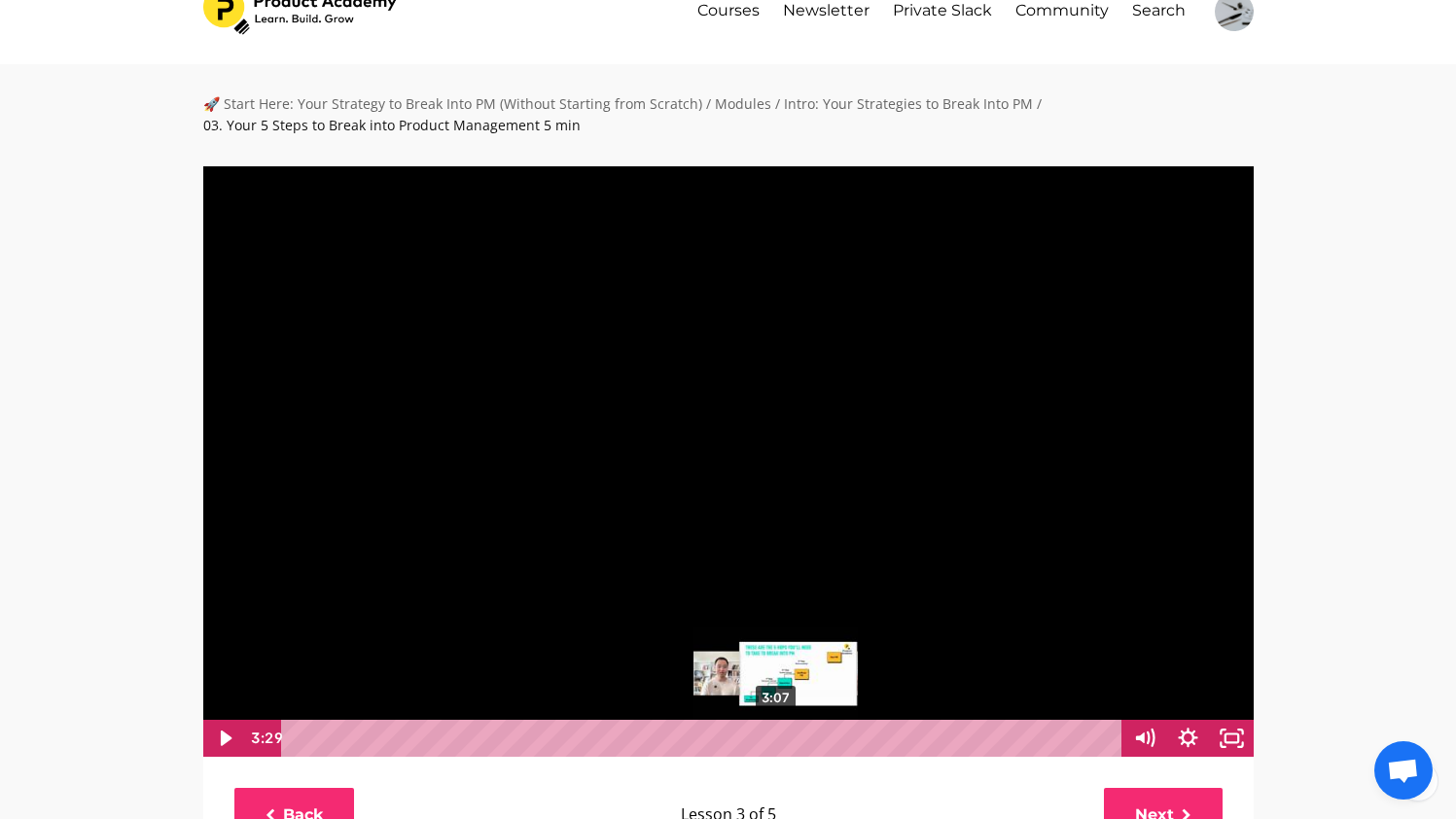
click at [774, 743] on div "3:07" at bounding box center [703, 738] width 815 height 37
click at [912, 648] on div at bounding box center [728, 461] width 1052 height 593
click at [1177, 732] on icon "Show settings menu" at bounding box center [1188, 738] width 52 height 44
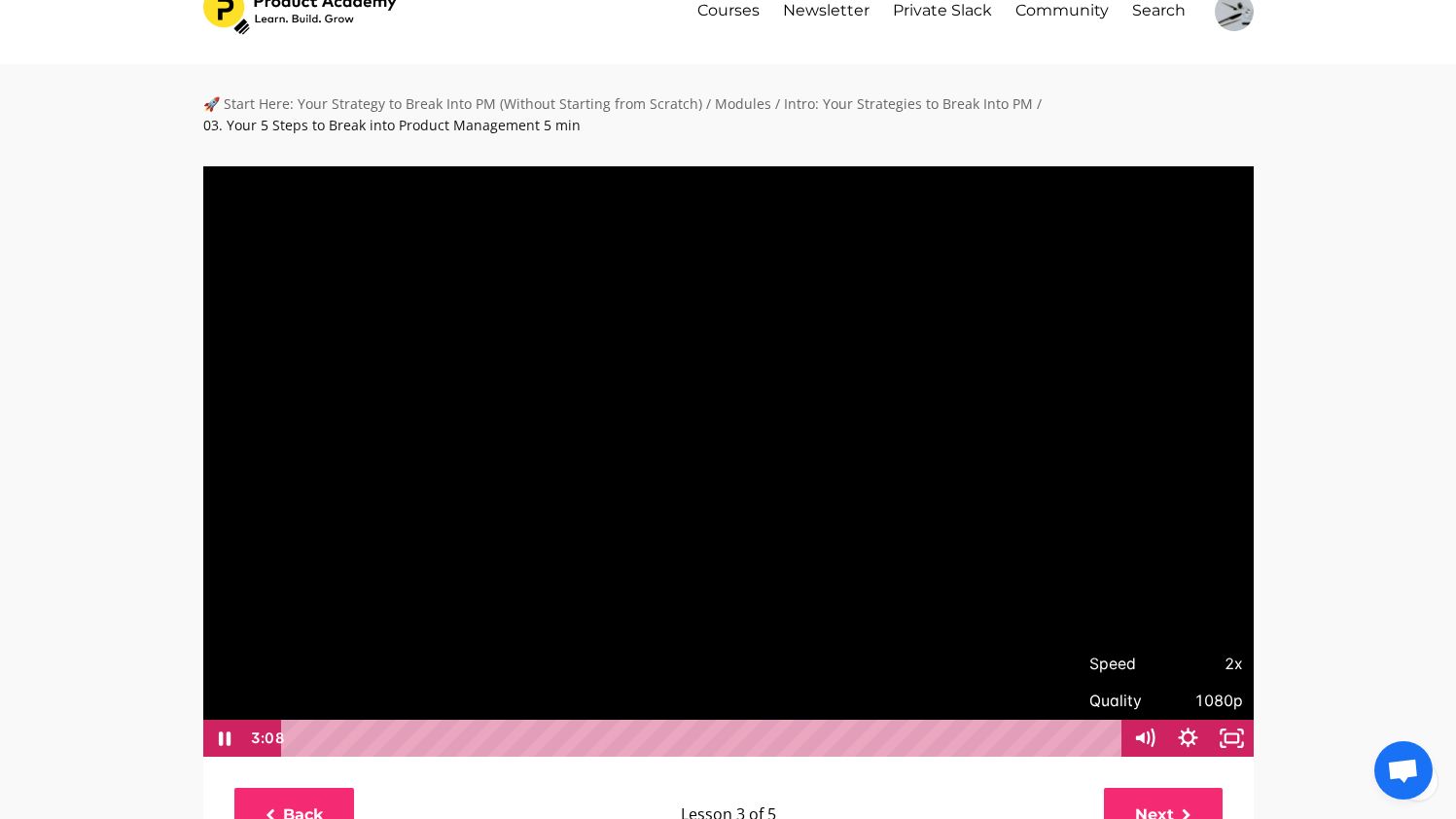
click at [1227, 671] on span "2x" at bounding box center [1205, 664] width 77 height 37
click at [1191, 596] on label "1.5x" at bounding box center [1166, 589] width 175 height 37
click at [1080, 572] on input "1.5x" at bounding box center [1079, 571] width 1 height 1
radio input "true"
click at [1355, 579] on div "🚀 Start Here: Your Strategy to Break Into PM (Without Starting from Scratch) / …" at bounding box center [728, 802] width 1456 height 1477
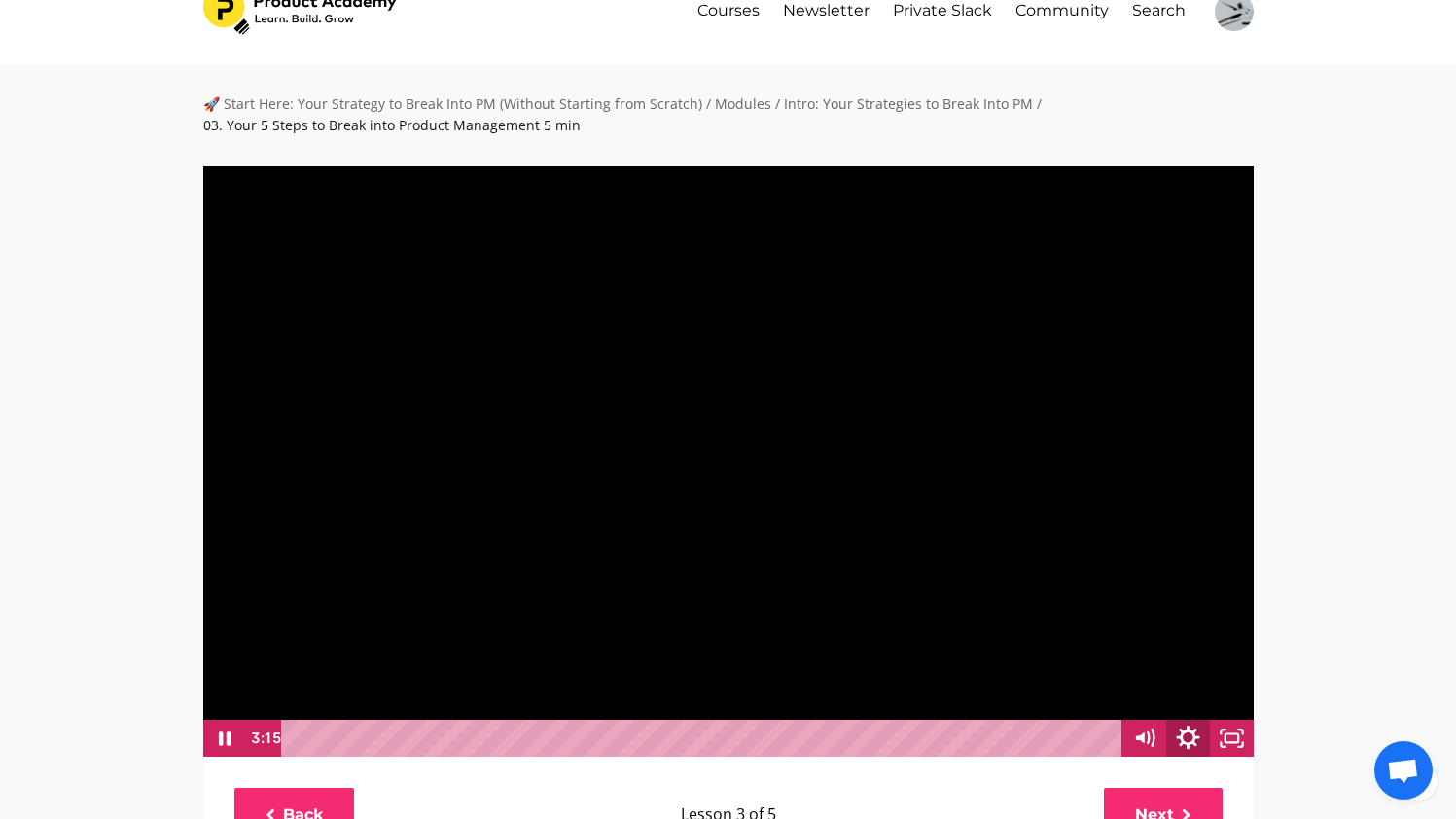
click at [1187, 734] on icon "Show settings menu" at bounding box center [1188, 738] width 52 height 44
click at [1219, 669] on span "1.5x" at bounding box center [1205, 664] width 77 height 37
click at [1209, 518] on label "1x" at bounding box center [1166, 514] width 175 height 37
click at [1080, 497] on input "1x" at bounding box center [1079, 496] width 1 height 1
radio input "true"
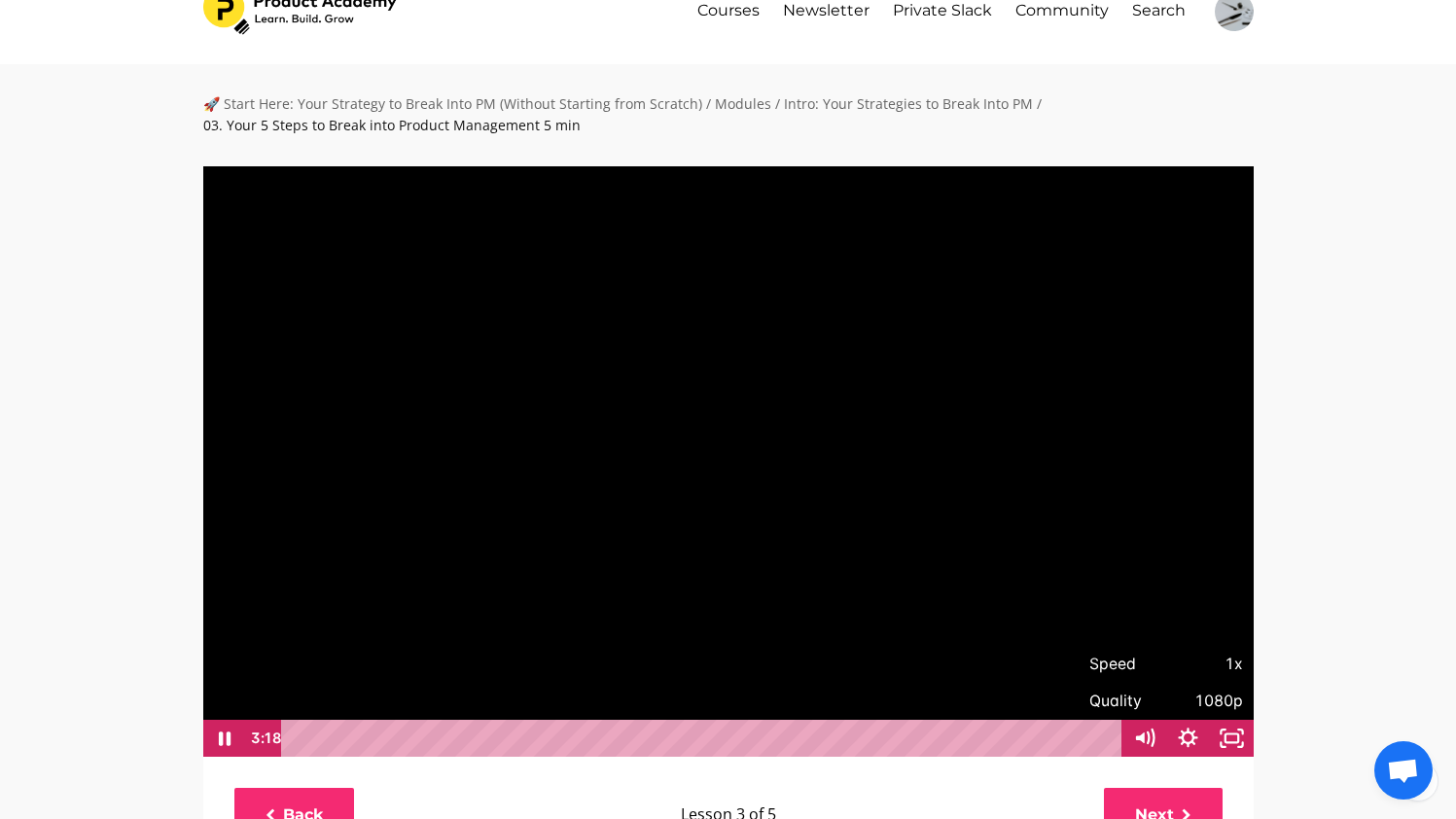
click at [1325, 552] on div "🚀 Start Here: Your Strategy to Break Into PM (Without Starting from Scratch) / …" at bounding box center [728, 802] width 1456 height 1477
click at [1073, 635] on div at bounding box center [728, 461] width 1052 height 593
click at [1185, 746] on icon "Show settings menu" at bounding box center [1188, 738] width 43 height 37
click at [1229, 654] on span "1x" at bounding box center [1205, 664] width 77 height 37
click at [1179, 655] on label "2x" at bounding box center [1166, 664] width 175 height 37
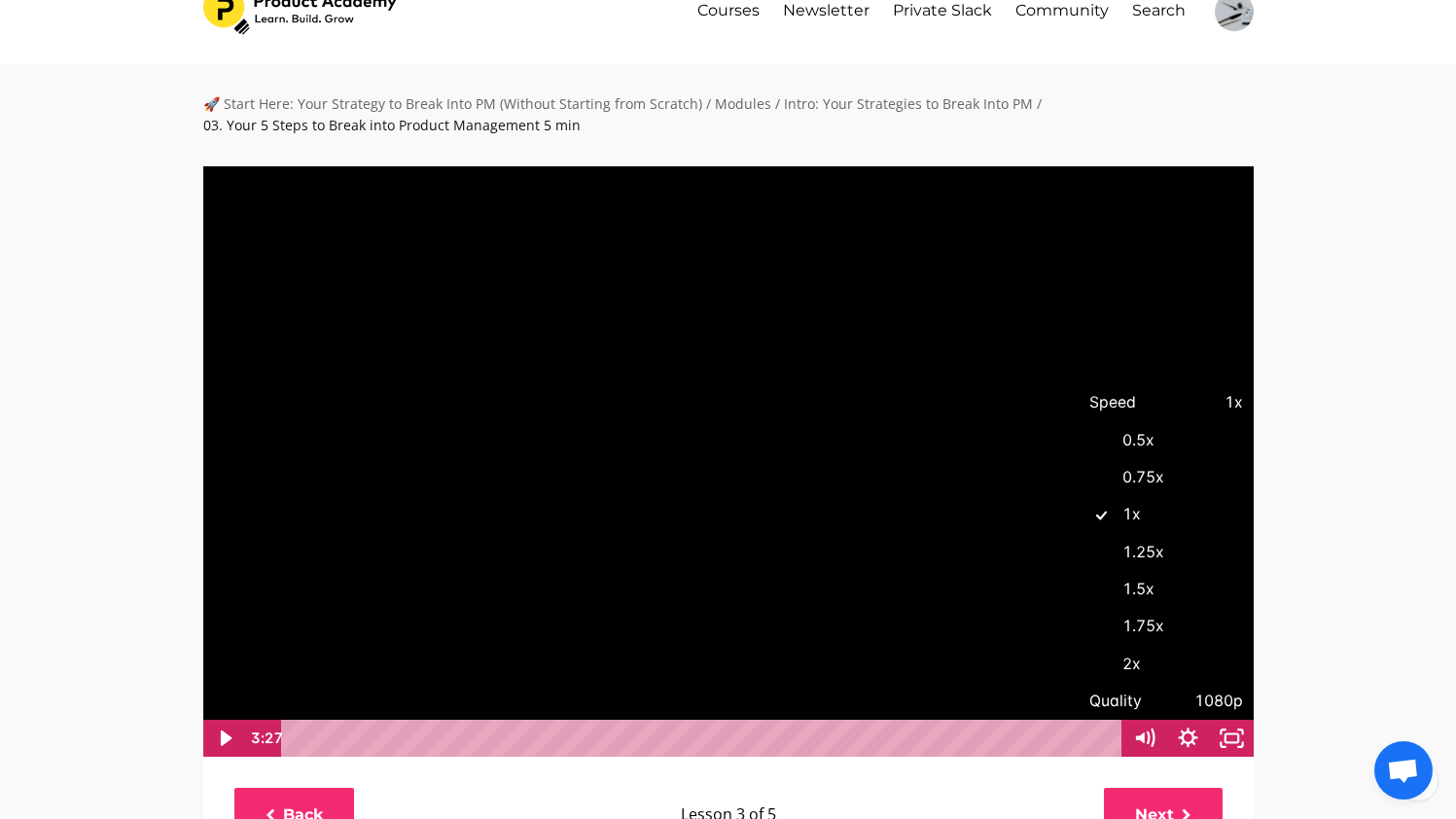
click at [1080, 647] on input "2x" at bounding box center [1079, 646] width 1 height 1
radio input "true"
click at [947, 584] on div at bounding box center [728, 461] width 1052 height 593
click at [1184, 734] on icon "Show settings menu" at bounding box center [1188, 737] width 24 height 24
click at [1229, 673] on span "2x" at bounding box center [1205, 664] width 77 height 37
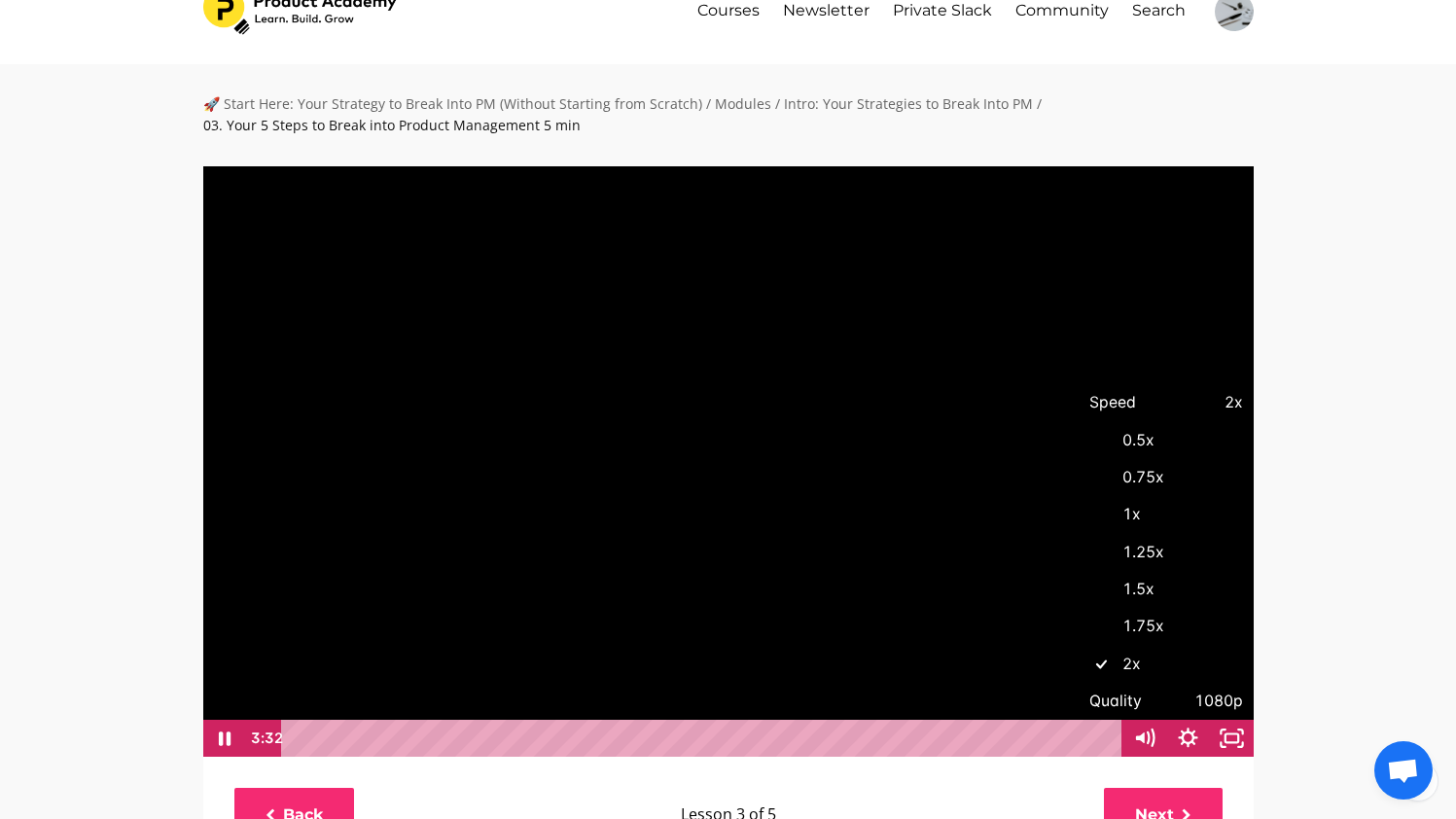
click at [1345, 551] on div "🚀 Start Here: Your Strategy to Break Into PM (Without Starting from Scratch) / …" at bounding box center [728, 802] width 1456 height 1477
click at [1068, 536] on div at bounding box center [728, 461] width 1052 height 593
click at [886, 483] on div at bounding box center [728, 461] width 1052 height 593
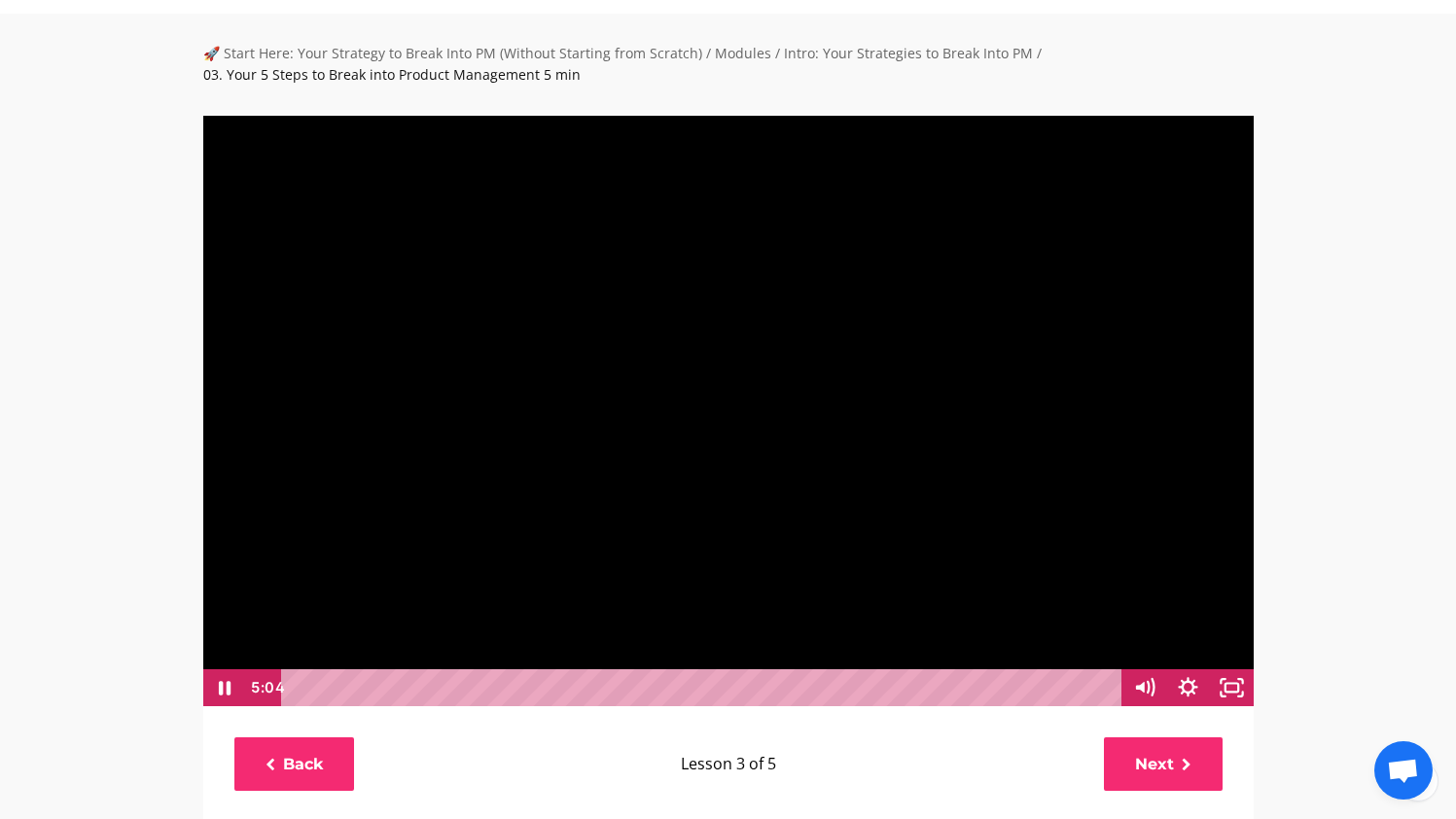
scroll to position [108, 0]
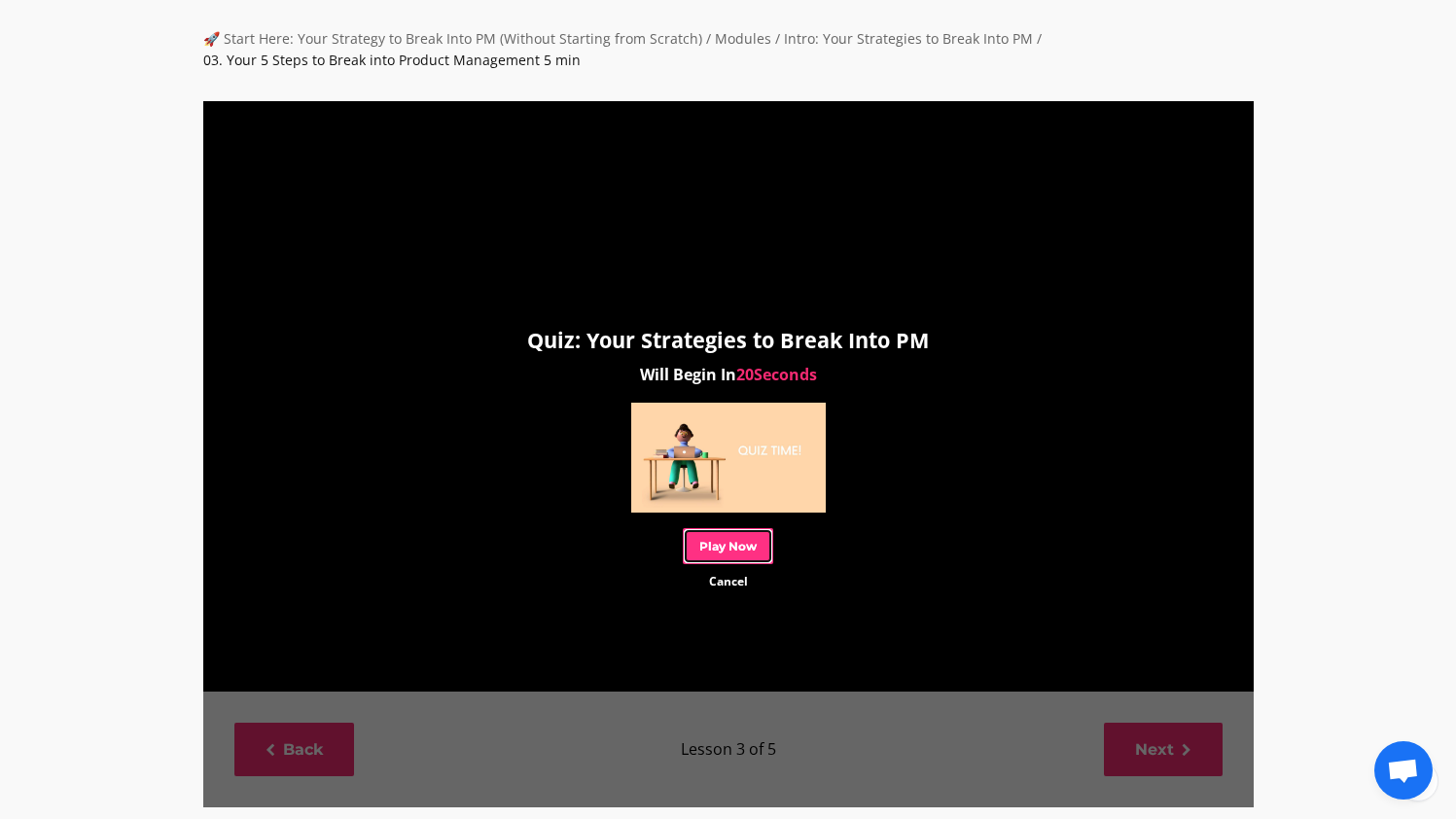
click at [703, 537] on link "Play Now" at bounding box center [728, 546] width 91 height 36
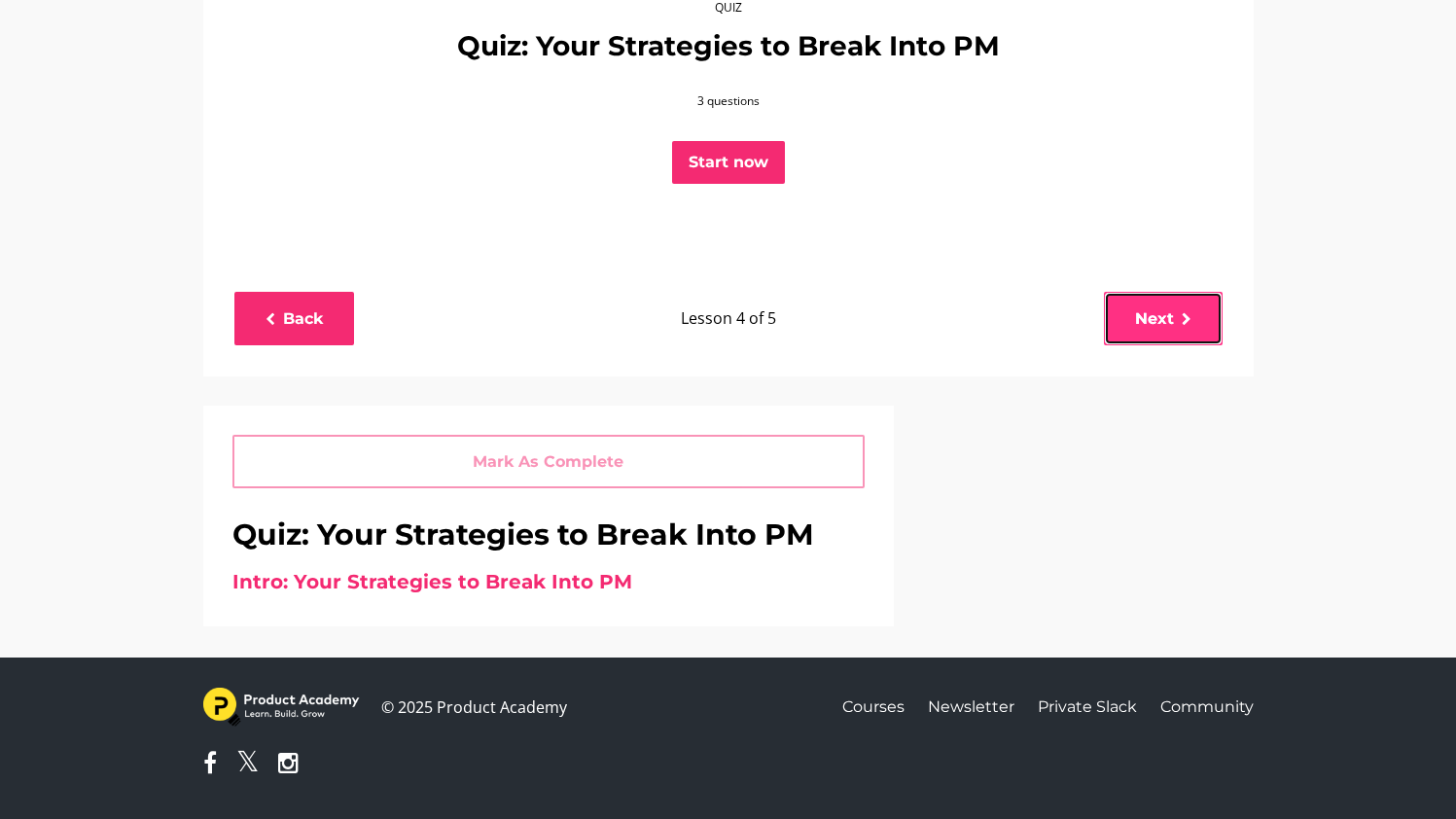
scroll to position [240, 0]
click at [1202, 325] on link "Next" at bounding box center [1162, 318] width 118 height 53
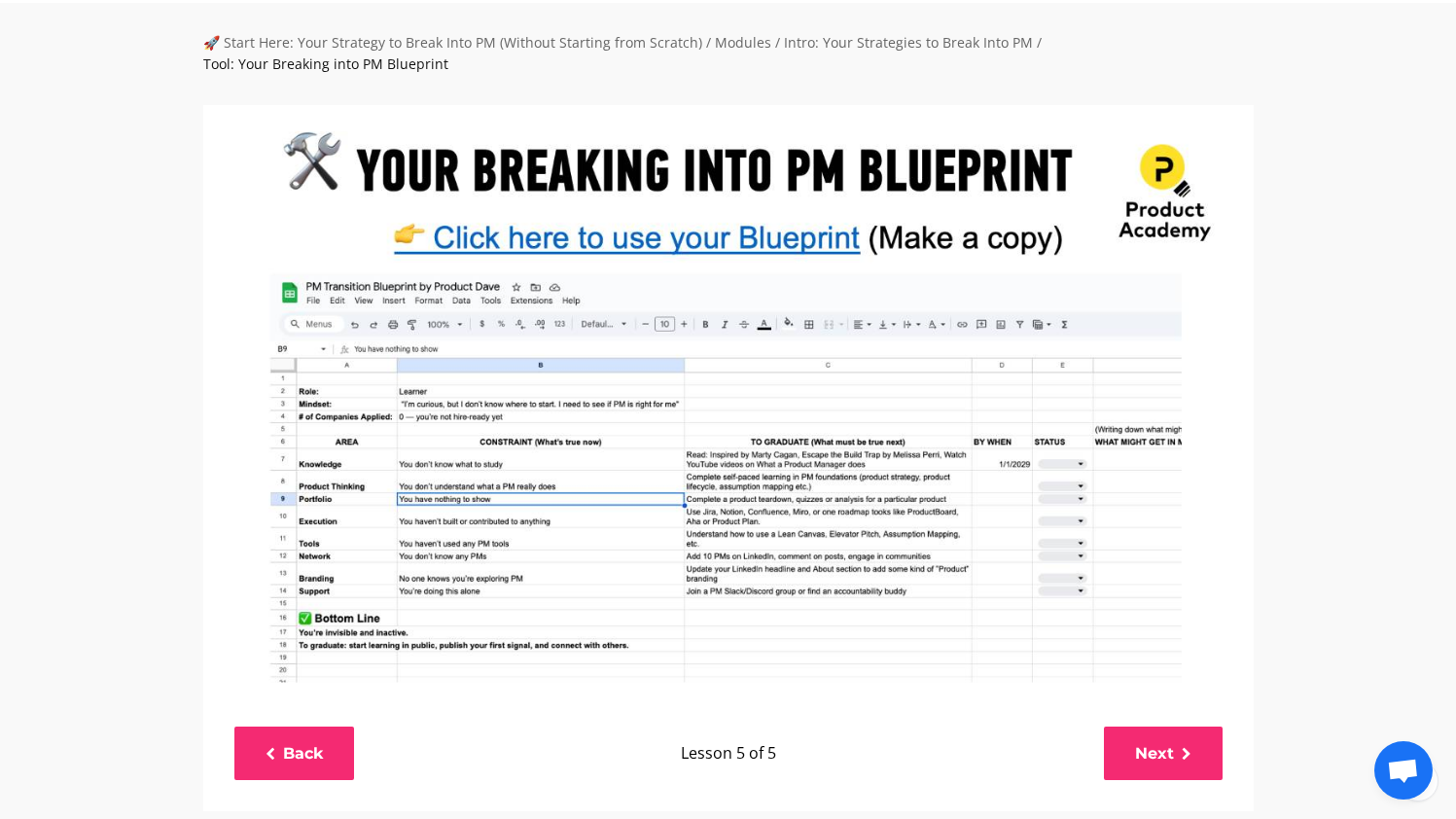
scroll to position [123, 0]
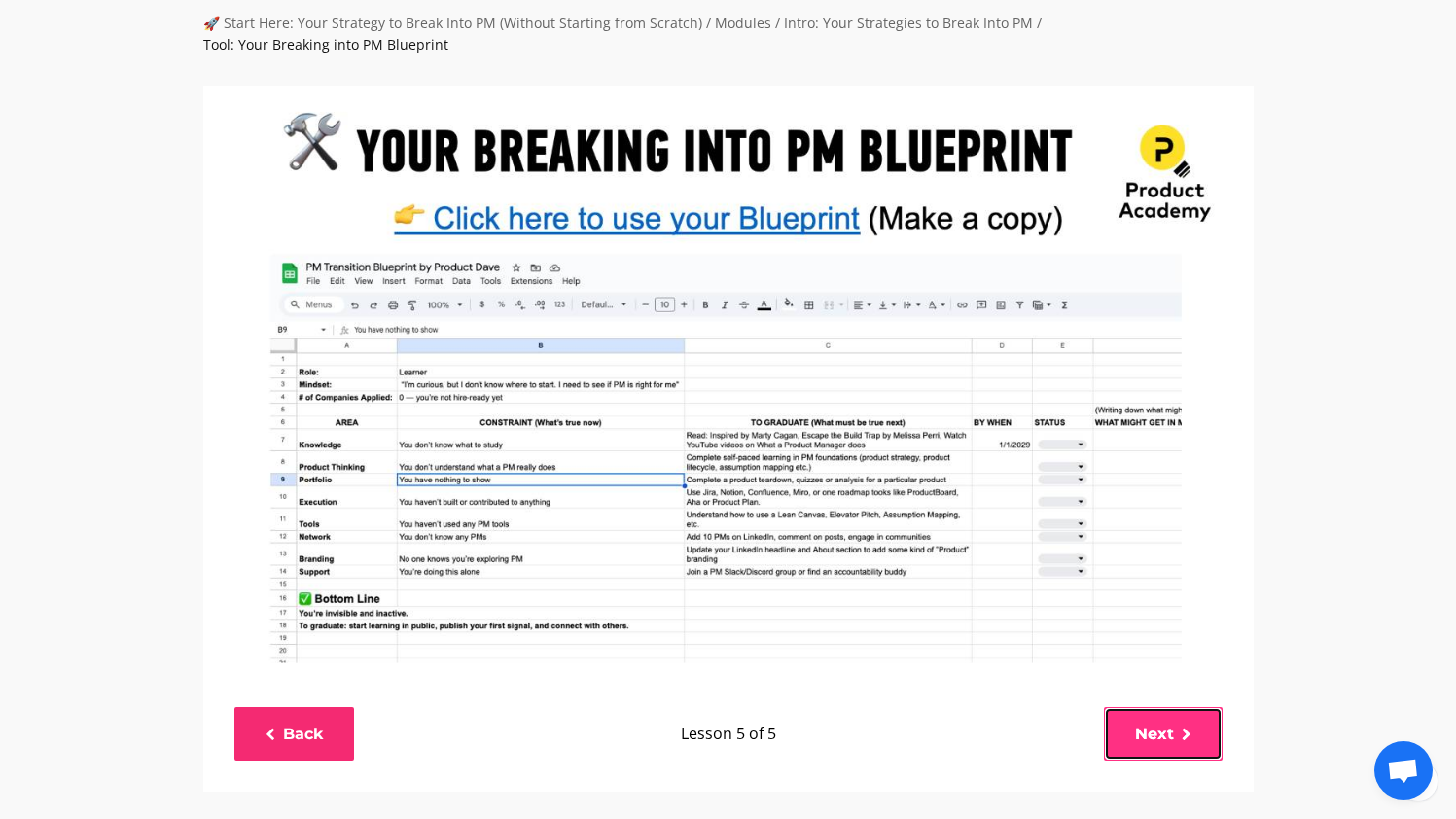
click at [1151, 725] on link "Next" at bounding box center [1162, 734] width 118 height 53
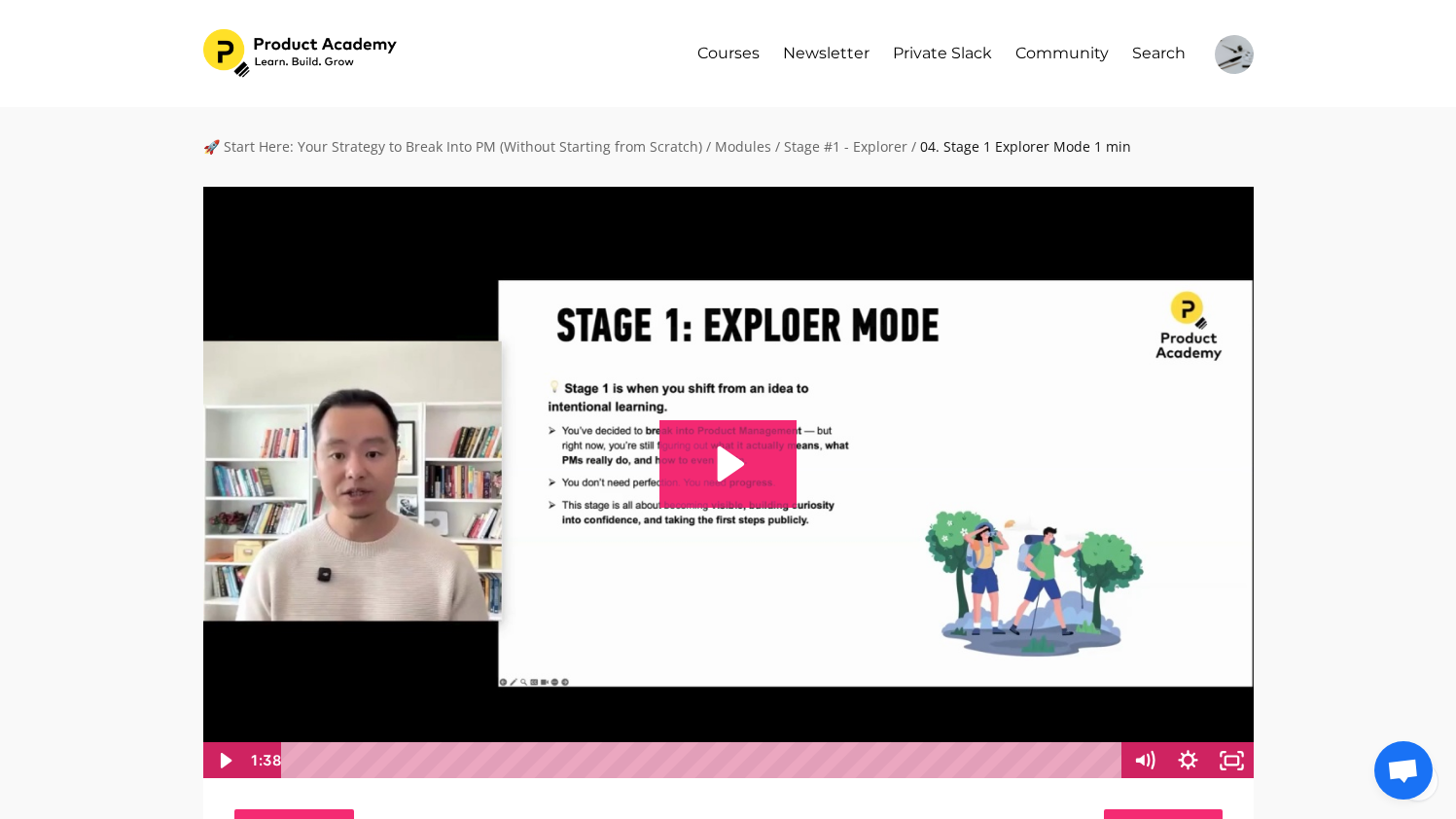
click at [732, 454] on icon "Play Video: file-uploads/sites/127338/video/4d200e-bb7b-166-371c-c4886b2b7dc3_0…" at bounding box center [732, 464] width 28 height 35
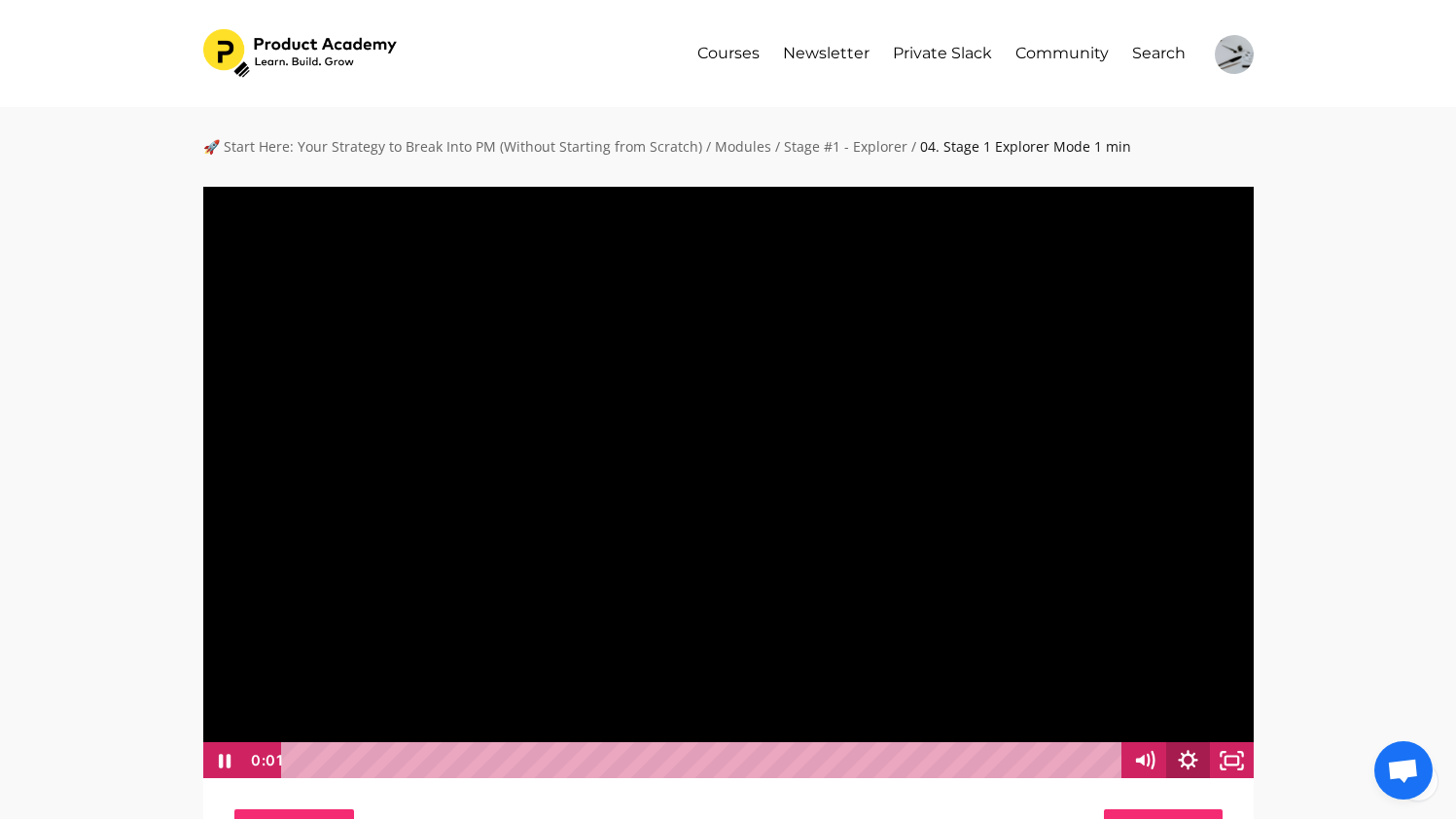
click at [1192, 760] on icon "Show settings menu" at bounding box center [1188, 761] width 43 height 37
click at [1229, 719] on span "1080p" at bounding box center [1205, 724] width 77 height 37
click at [1320, 539] on div "🚀 Start Here: Your Strategy to Break Into PM (Without Starting from Scratch) / …" at bounding box center [728, 811] width 1456 height 1408
click at [1235, 454] on span "1x" at bounding box center [1205, 462] width 77 height 37
click at [1160, 692] on label "2x" at bounding box center [1166, 686] width 175 height 37
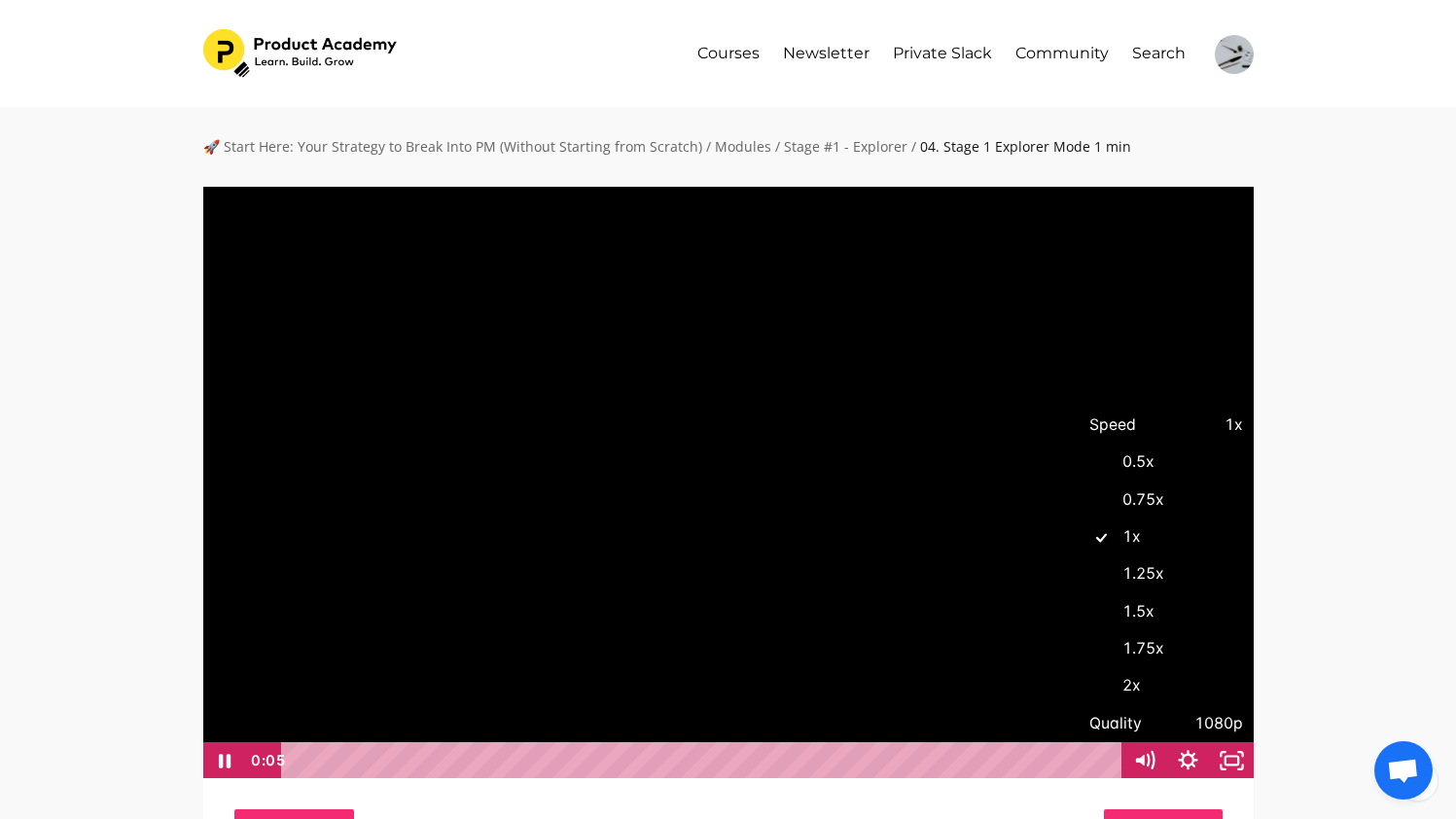
click at [1080, 668] on input "2x" at bounding box center [1079, 667] width 1 height 1
radio input "true"
click at [1353, 444] on div "🚀 Start Here: Your Strategy to Break Into PM (Without Starting from Scratch) / …" at bounding box center [728, 811] width 1456 height 1408
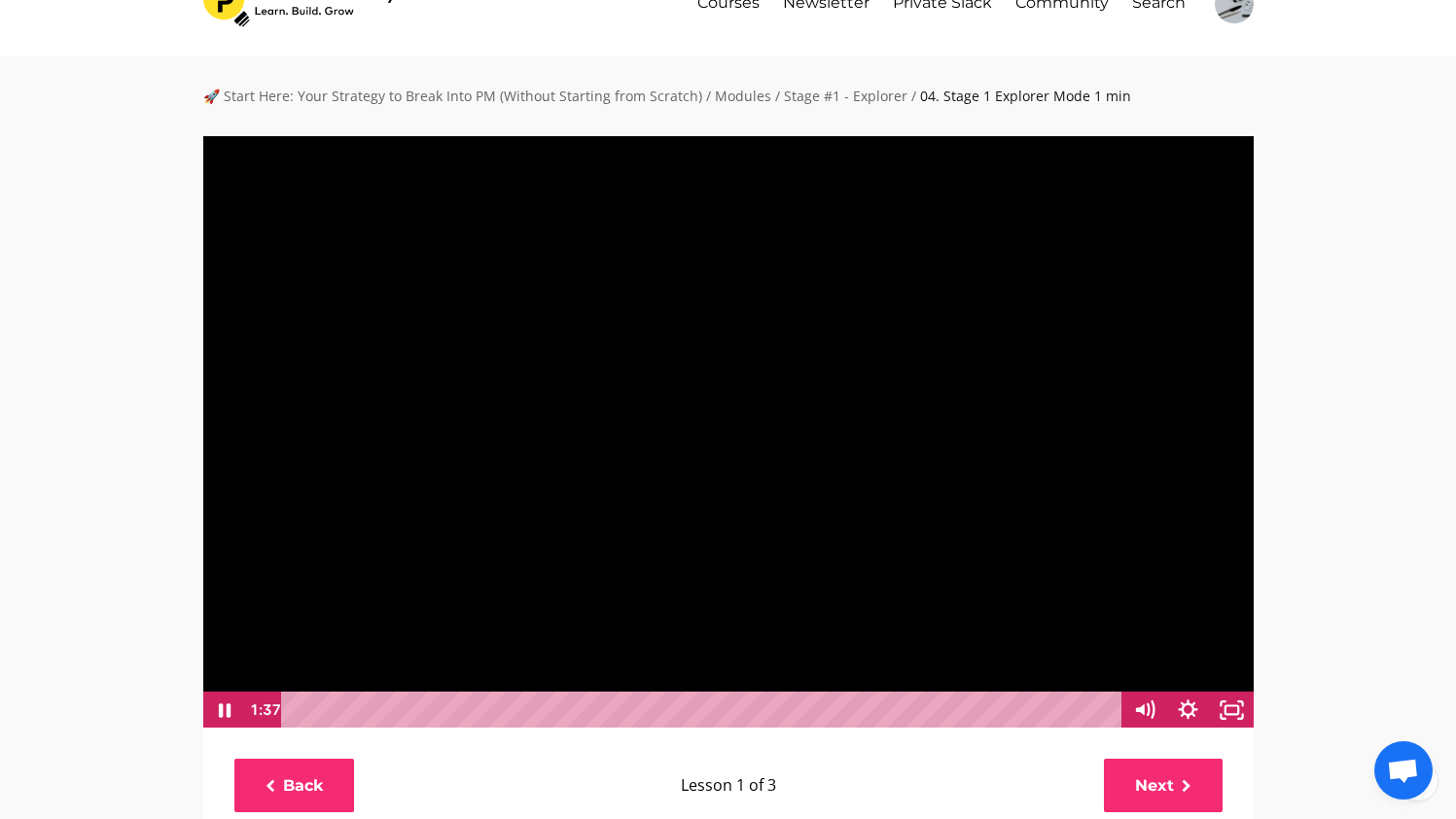
scroll to position [55, 0]
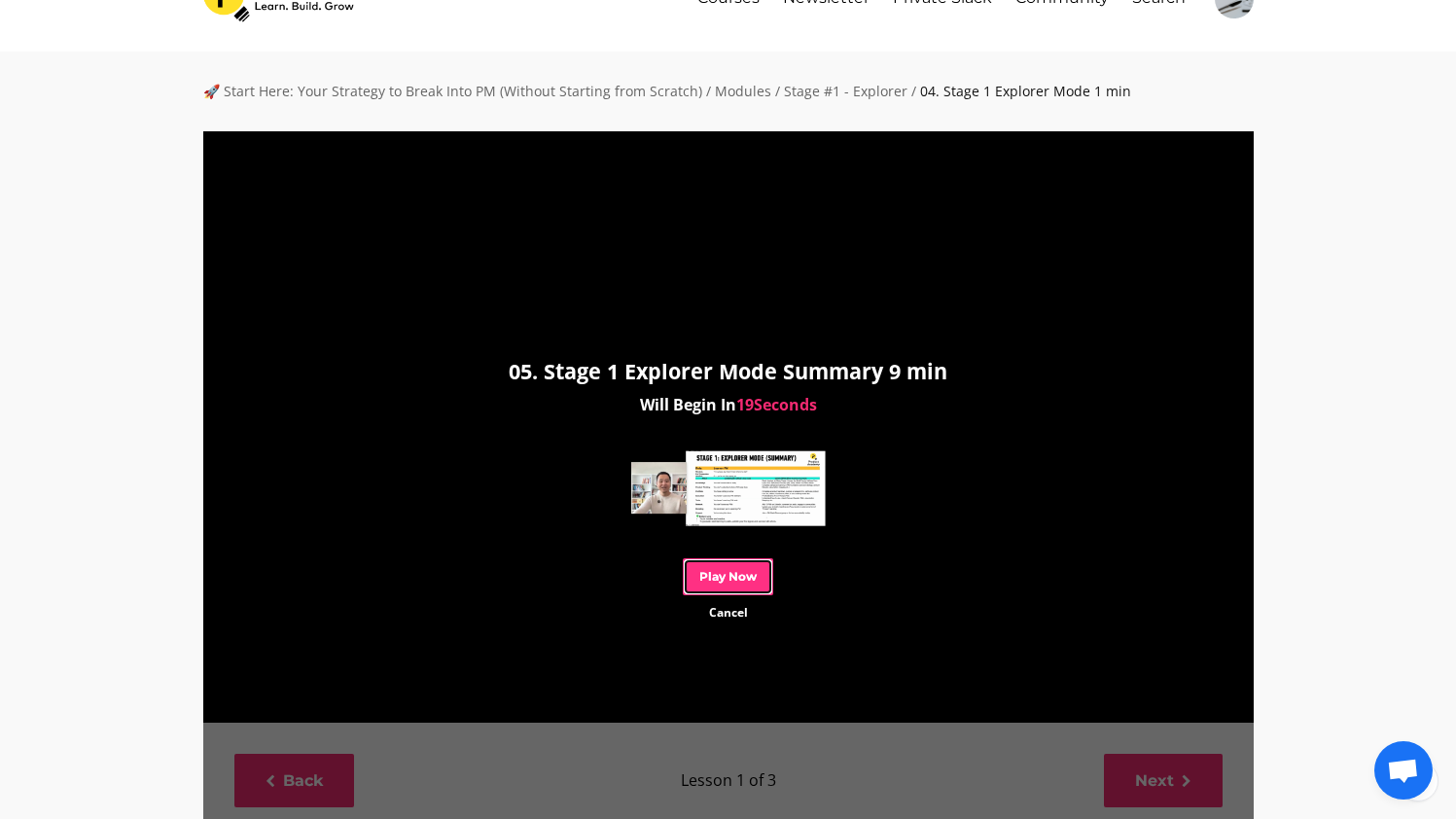
click at [751, 571] on link "Play Now" at bounding box center [728, 577] width 91 height 36
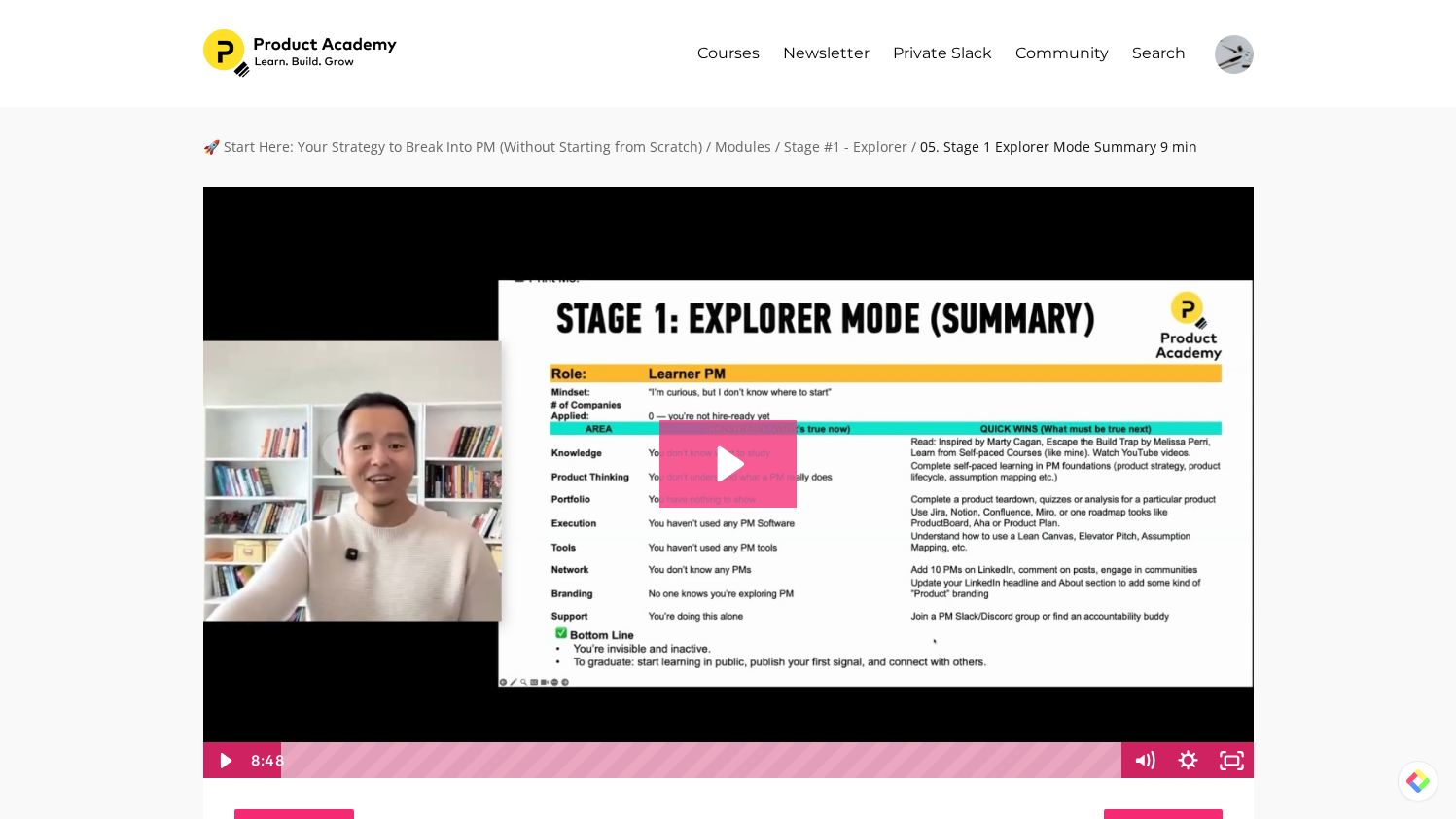
click at [759, 506] on icon "Play Video: file-uploads/sites/127338/video/2c34234-e81c-c488-84f4-aae82356aa43…" at bounding box center [727, 463] width 137 height 88
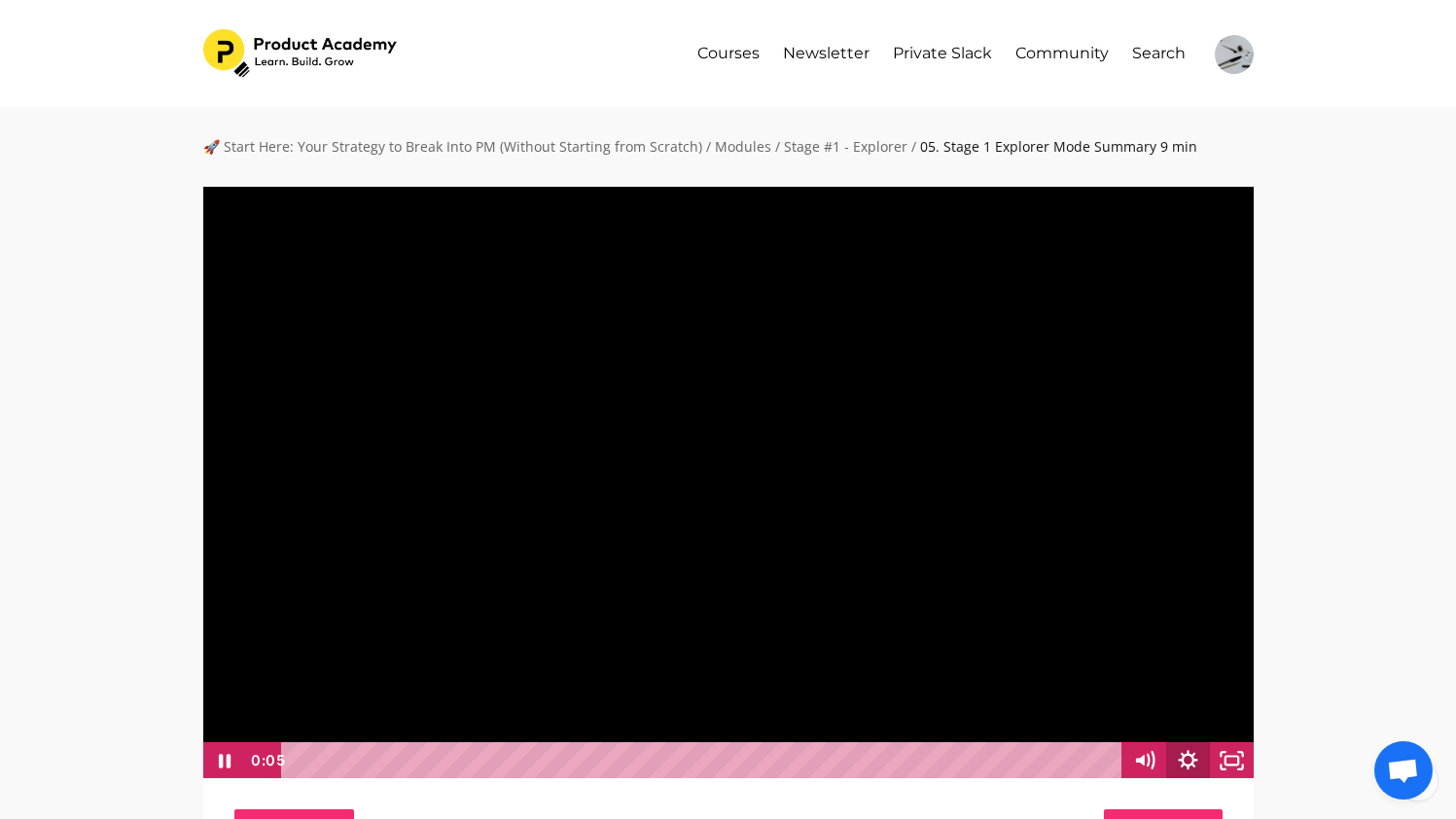
click at [1188, 755] on icon "Show settings menu" at bounding box center [1188, 760] width 20 height 20
click at [1231, 678] on span "1x" at bounding box center [1205, 686] width 77 height 37
click at [1199, 675] on label "2x" at bounding box center [1166, 686] width 175 height 37
click at [1080, 668] on input "2x" at bounding box center [1079, 667] width 1 height 1
radio input "true"
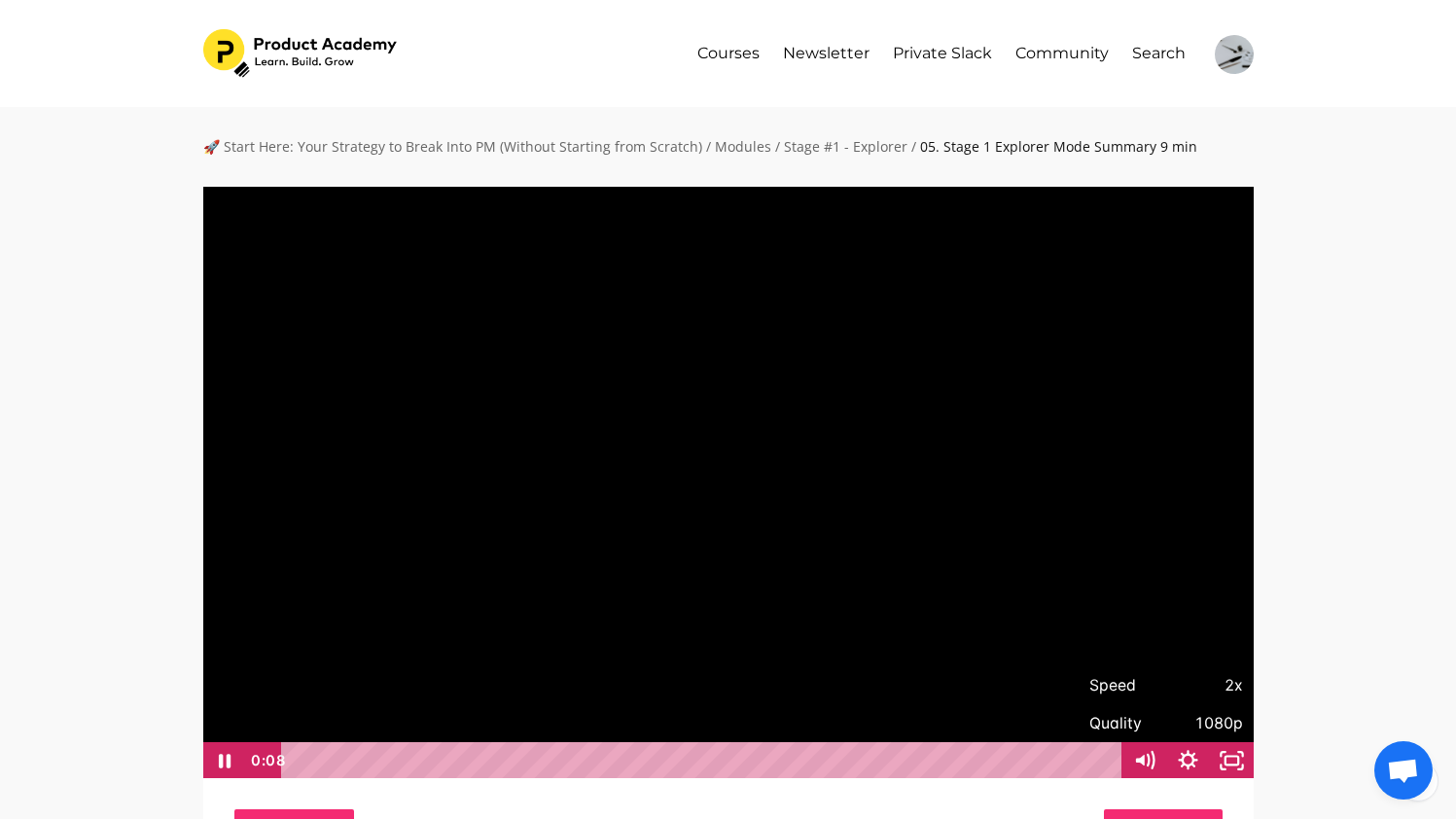
click at [455, 757] on div "Playbar" at bounding box center [703, 761] width 815 height 37
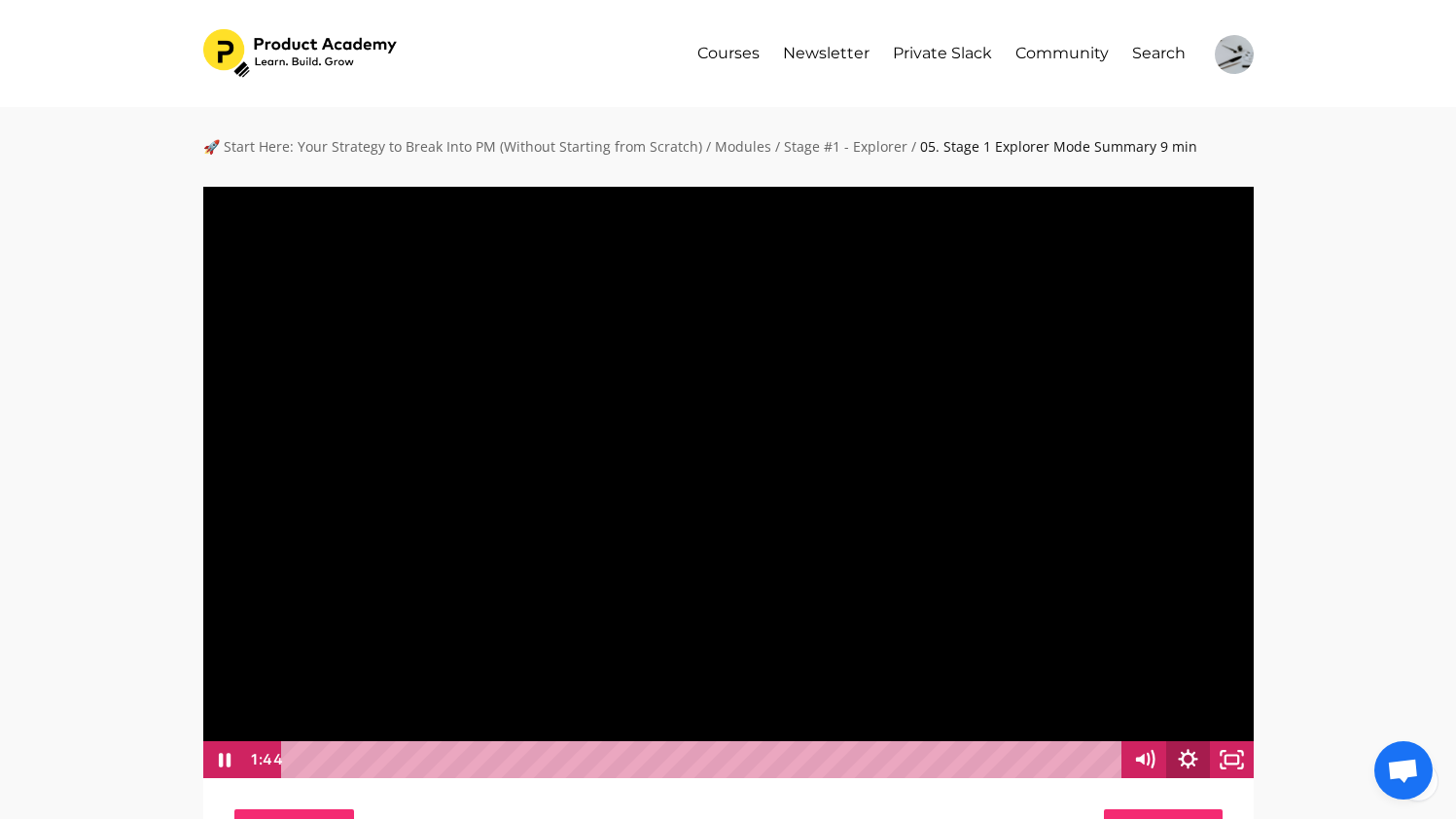
click at [1192, 758] on icon "Show settings menu" at bounding box center [1188, 760] width 43 height 37
click at [1221, 694] on span "2x" at bounding box center [1205, 685] width 77 height 37
click at [1195, 642] on label "1.75x" at bounding box center [1166, 648] width 175 height 37
click at [1080, 631] on input "1.75x" at bounding box center [1079, 630] width 1 height 1
radio input "true"
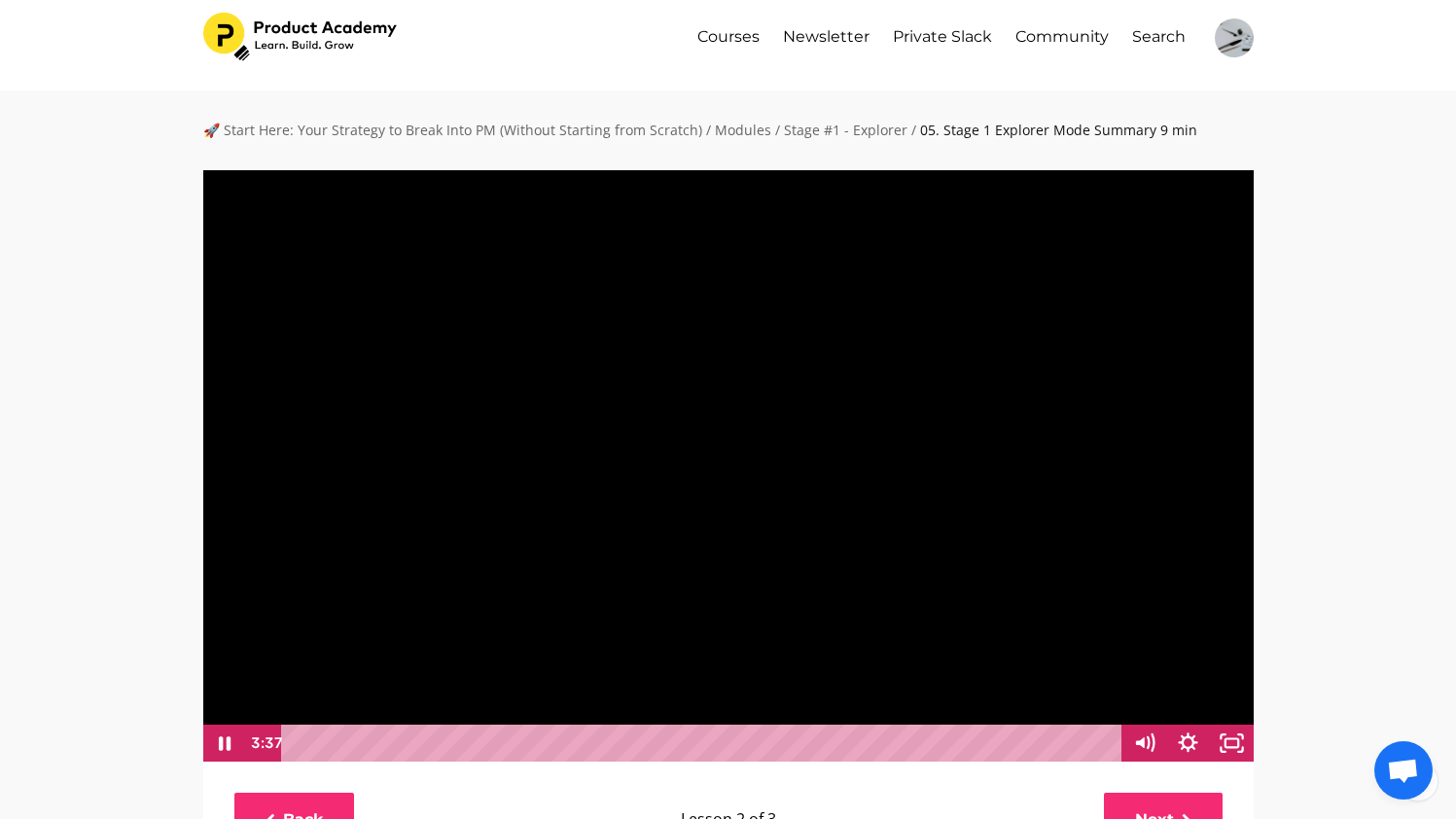
scroll to position [16, 0]
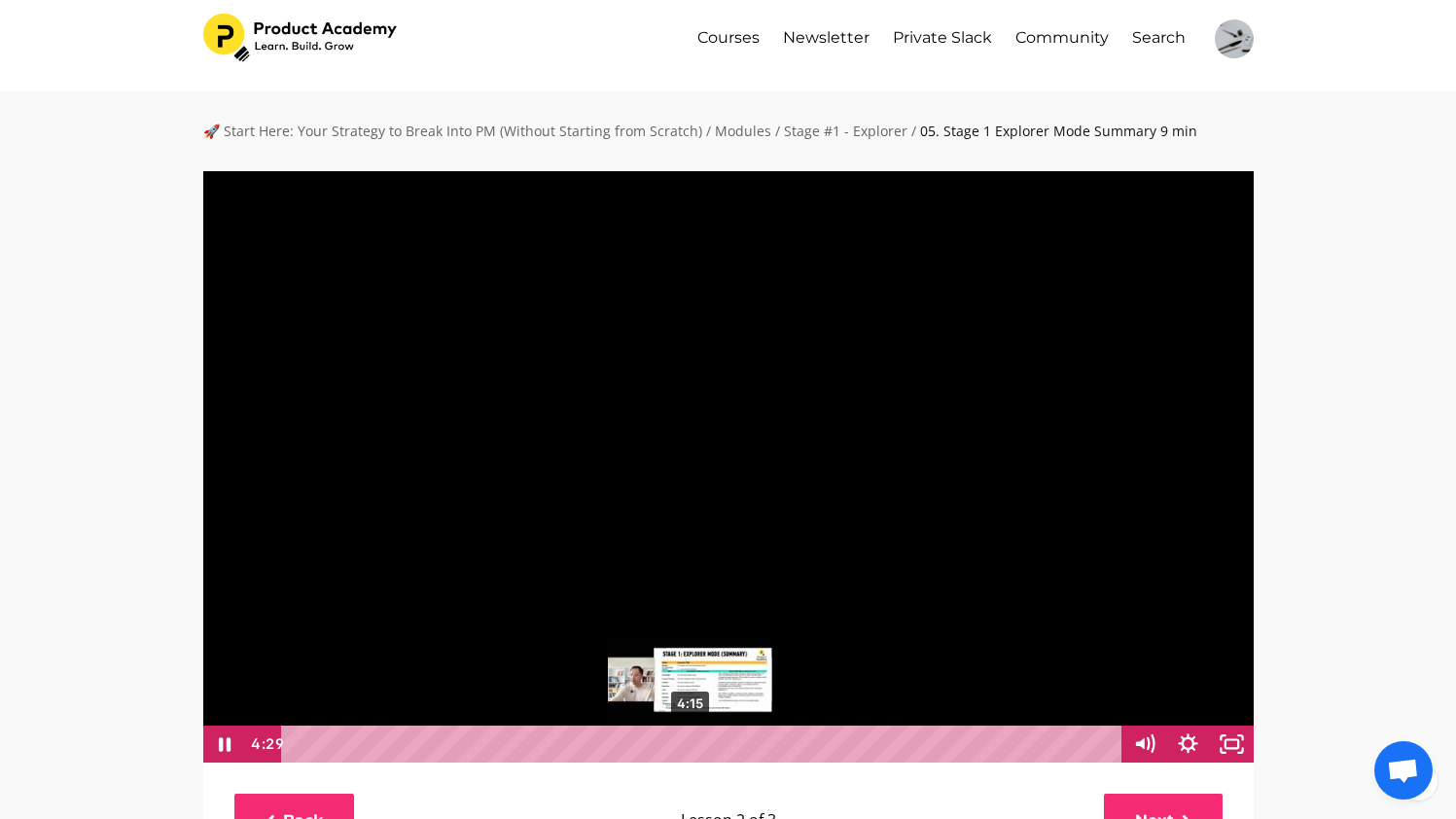
click at [691, 746] on div "4:15" at bounding box center [703, 744] width 815 height 37
click at [678, 745] on div "4:07" at bounding box center [703, 744] width 815 height 37
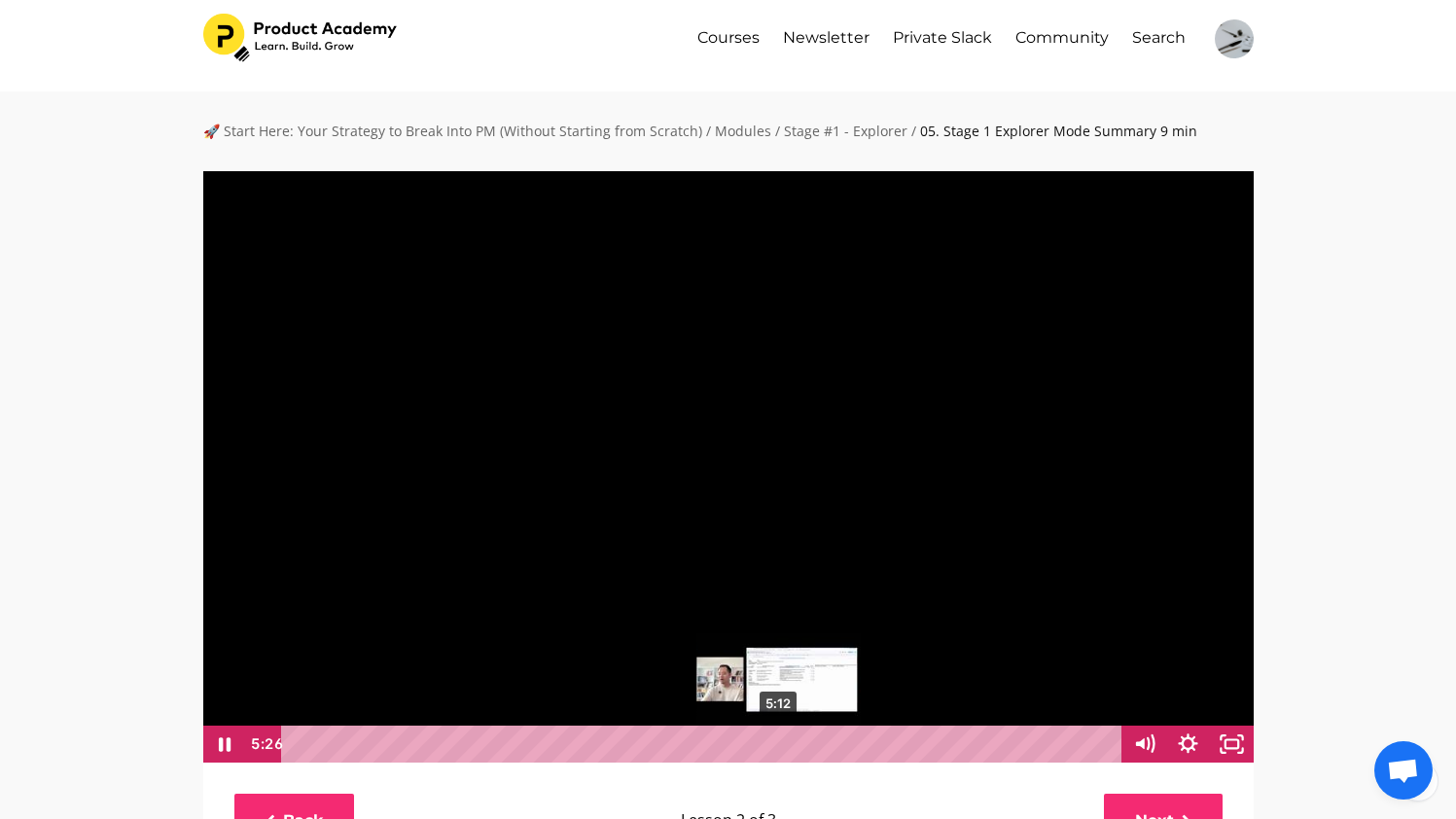
click at [767, 740] on div "5:12" at bounding box center [703, 744] width 815 height 37
click at [751, 744] on div "4:54" at bounding box center [703, 744] width 815 height 37
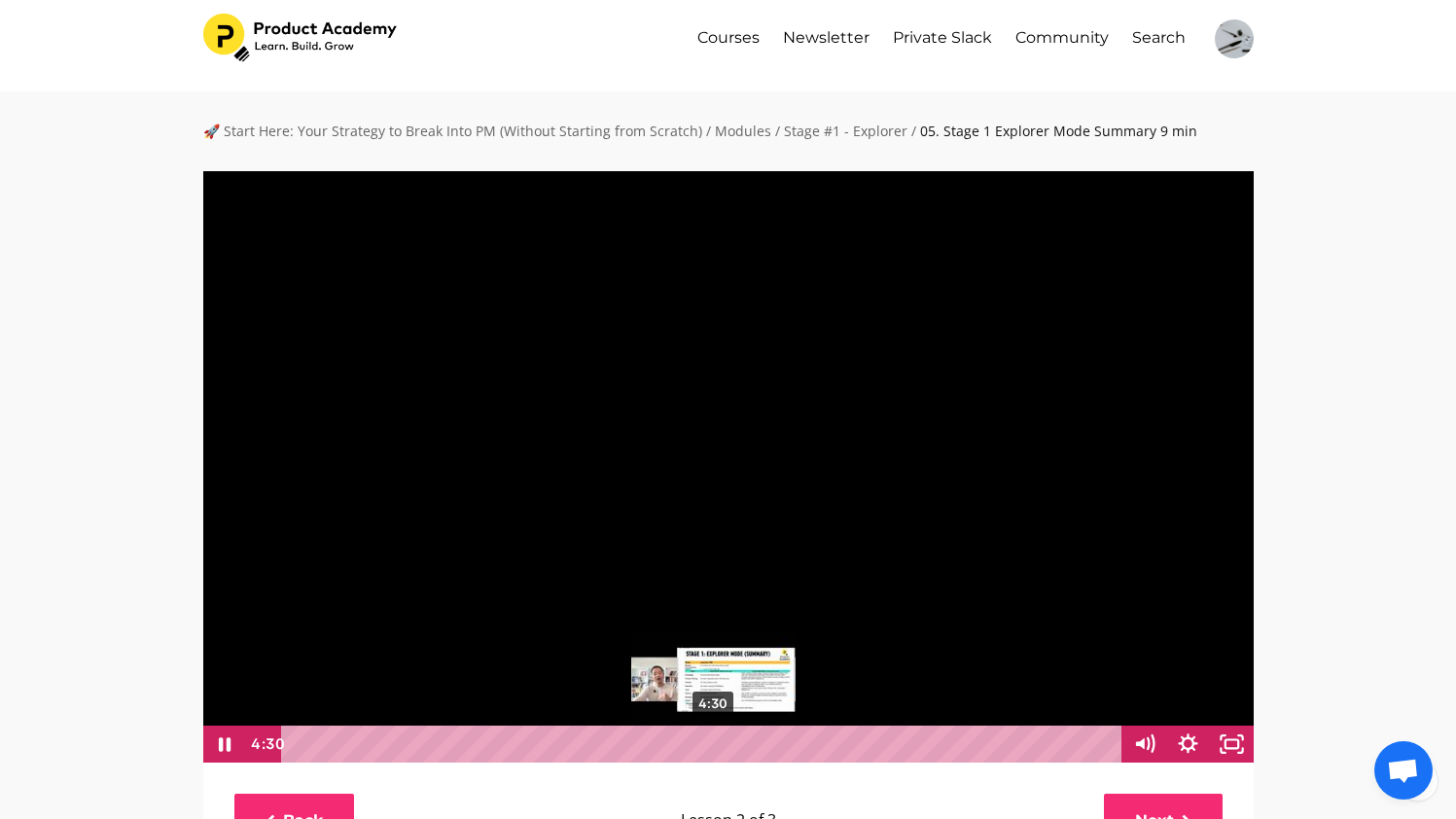
click at [714, 747] on div "4:30" at bounding box center [703, 744] width 815 height 37
click at [701, 554] on div at bounding box center [728, 466] width 1052 height 593
click at [695, 447] on div at bounding box center [728, 466] width 1052 height 593
click at [1178, 742] on icon "Show settings menu" at bounding box center [1188, 743] width 20 height 20
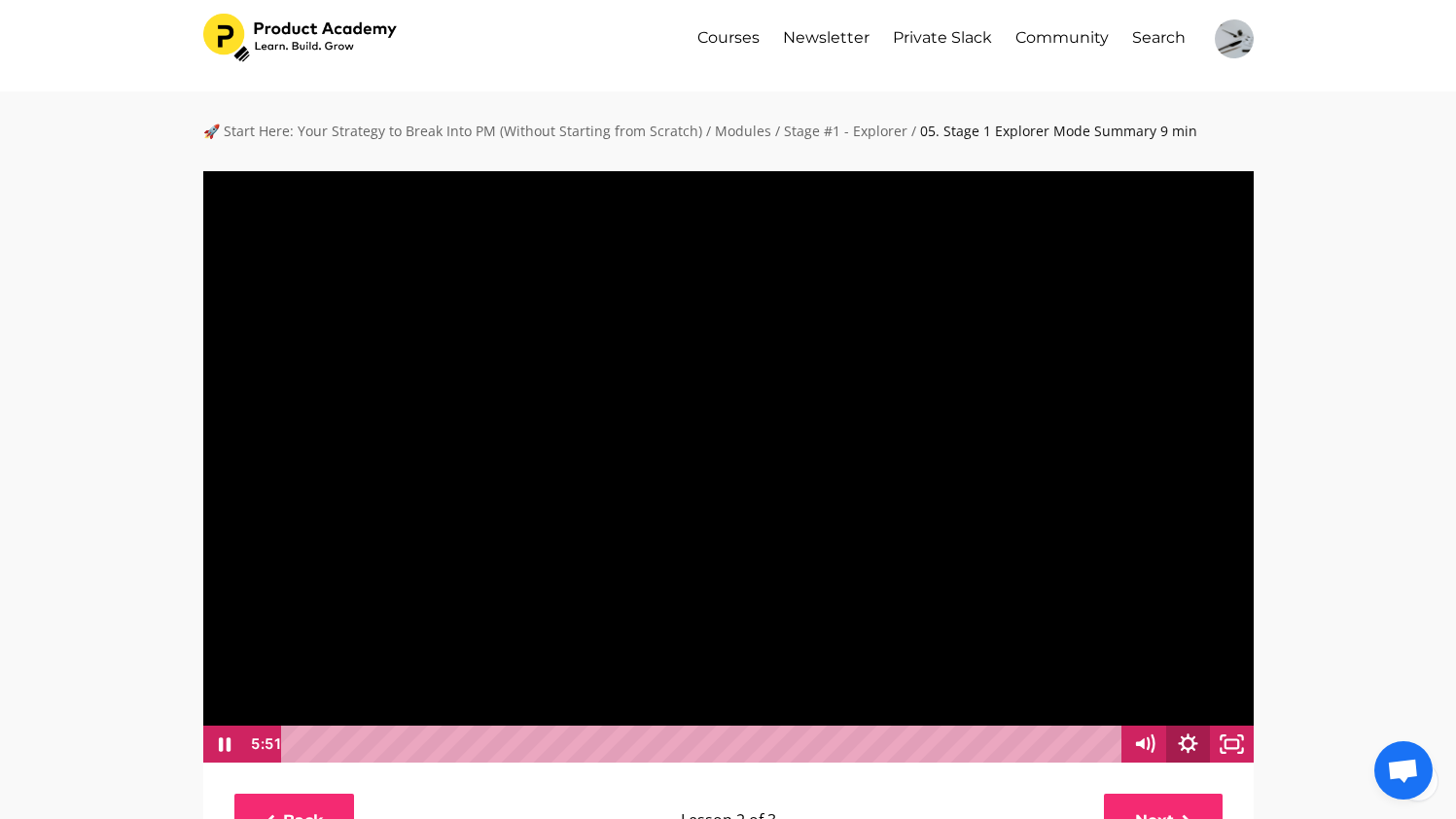
click at [1188, 743] on icon "Show settings menu" at bounding box center [1188, 744] width 43 height 37
click at [1216, 672] on span "1.75x" at bounding box center [1205, 669] width 77 height 37
click at [1200, 671] on label "2x" at bounding box center [1166, 669] width 175 height 37
click at [1080, 651] on input "2x" at bounding box center [1079, 650] width 1 height 1
radio input "true"
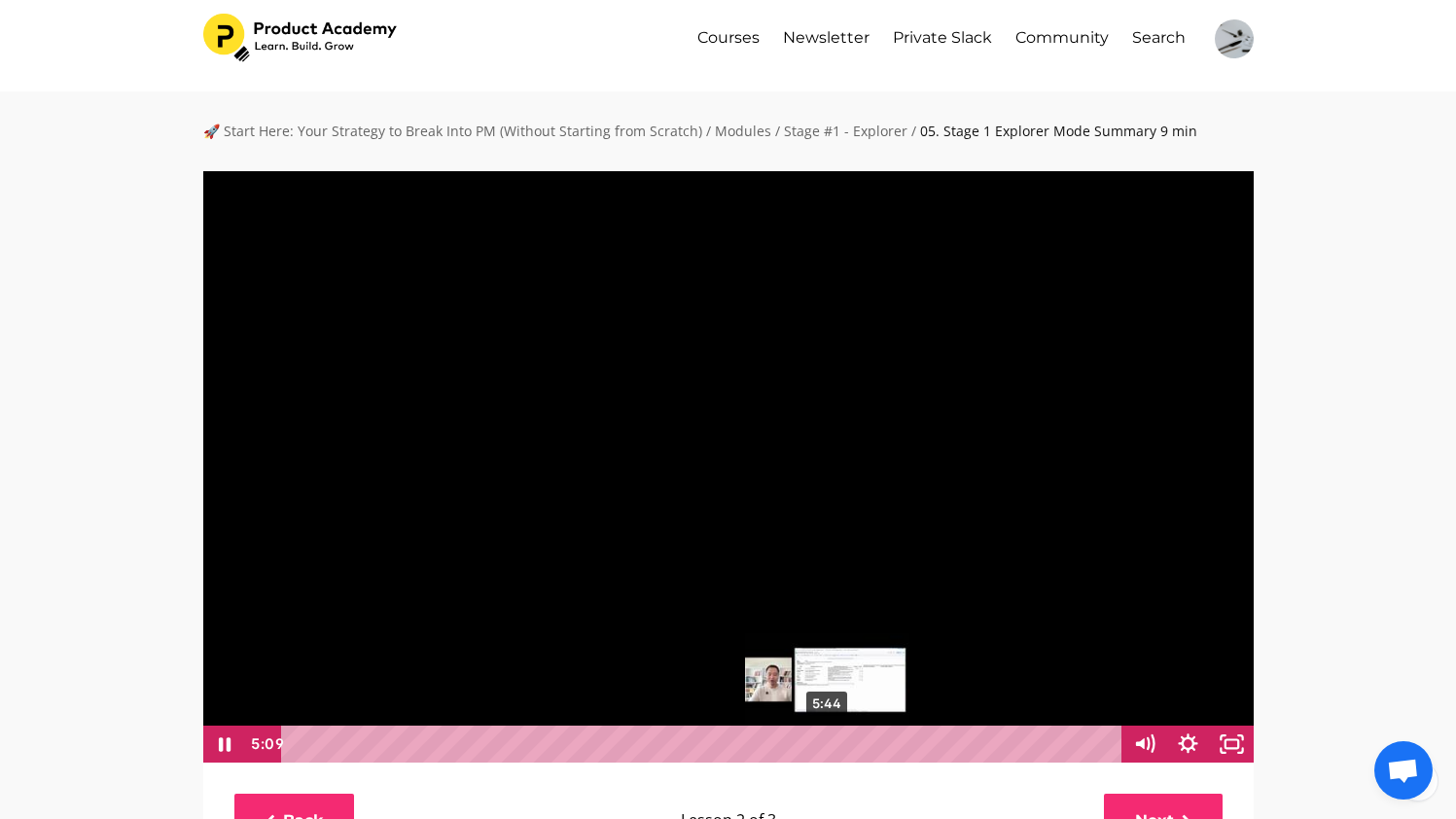
click at [825, 742] on div "5:44" at bounding box center [703, 744] width 815 height 37
click at [862, 742] on div "6:05" at bounding box center [703, 744] width 815 height 37
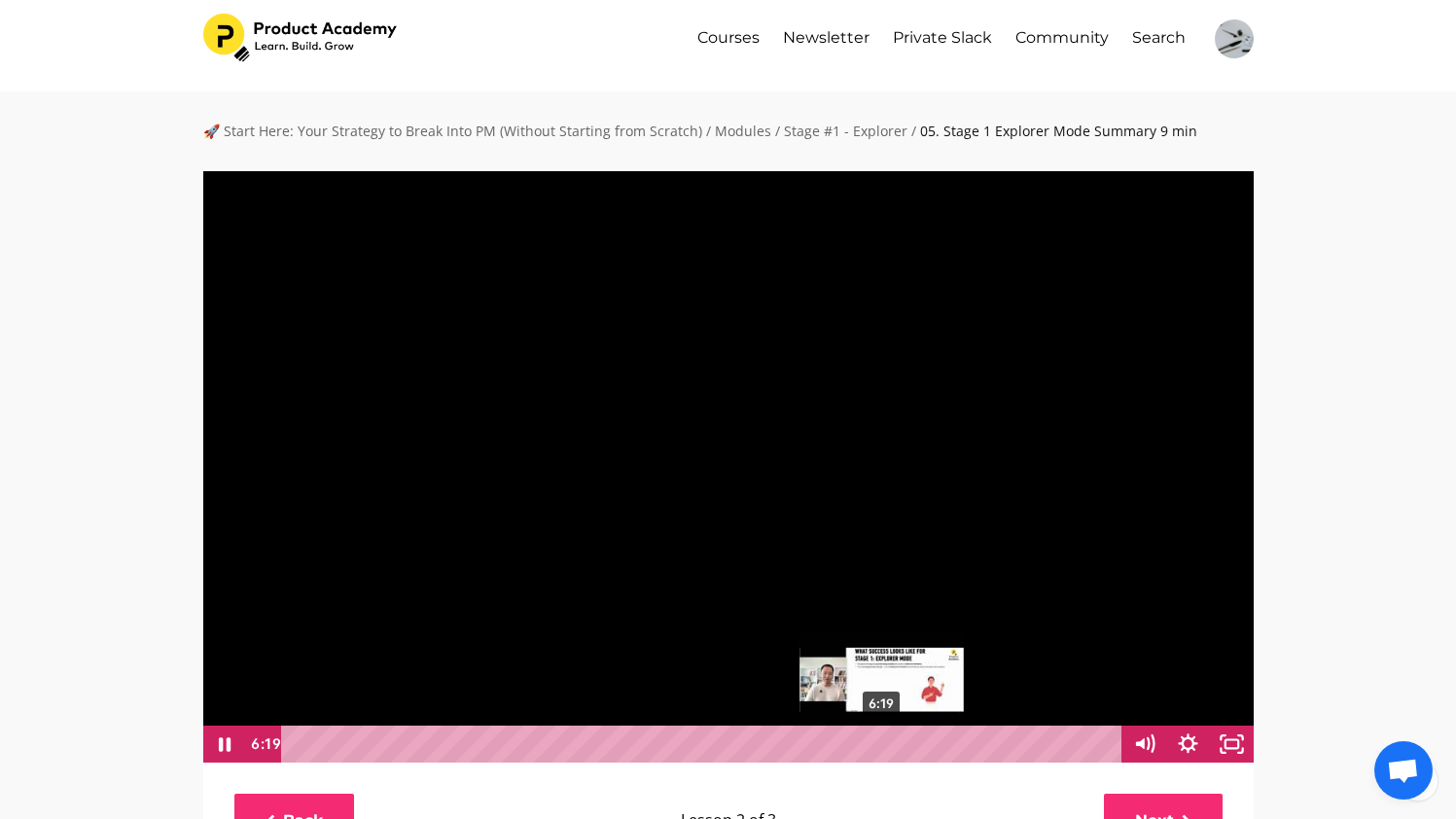
click at [882, 741] on div "6:19" at bounding box center [703, 744] width 815 height 37
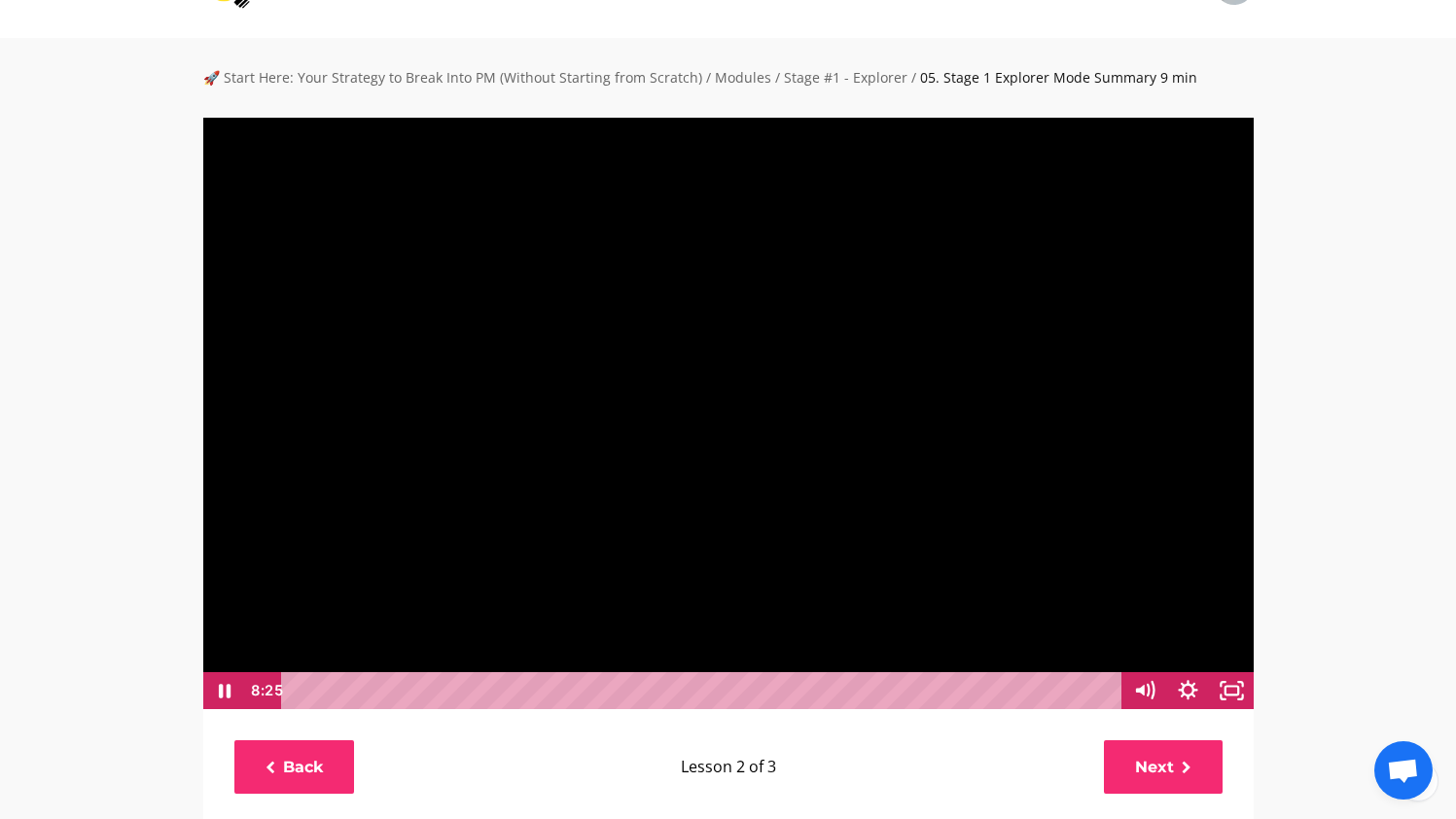
scroll to position [74, 0]
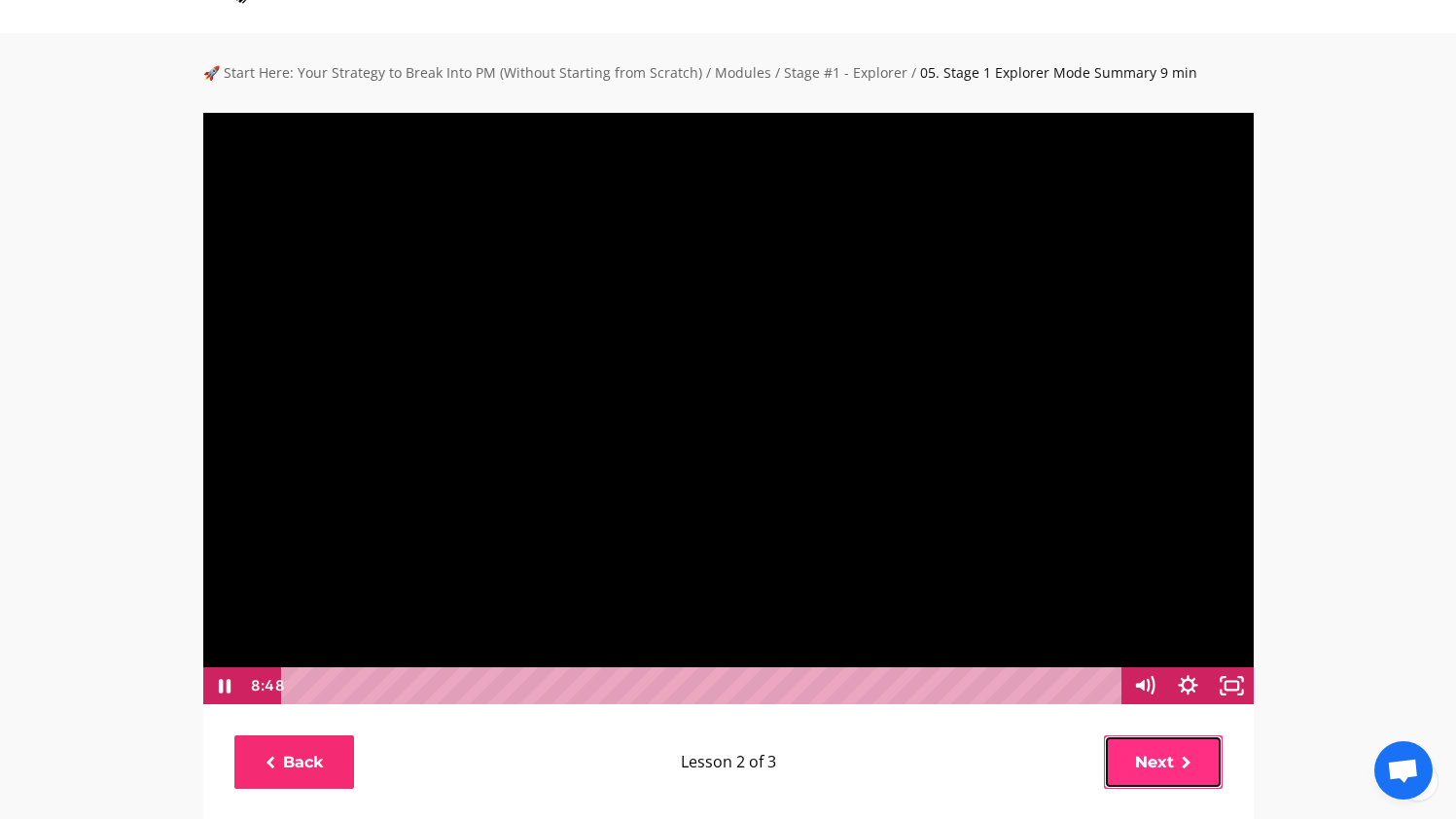
click at [1176, 760] on div "Click for sound @keyframes VOLUME_SMALL_WAVE_FLASH { 0% { opacity: 0; } 33% { o…" at bounding box center [728, 467] width 1050 height 708
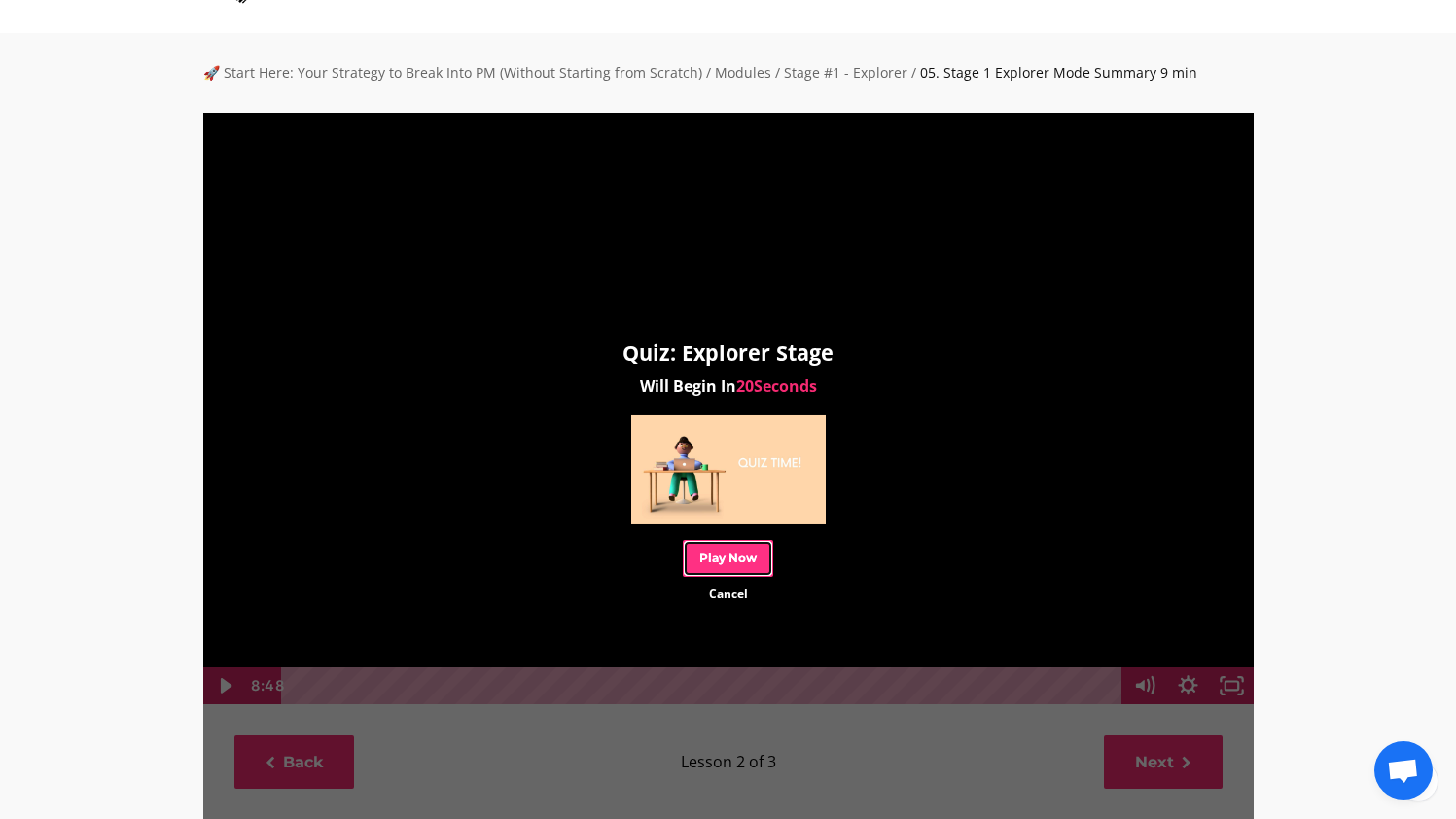
click at [737, 567] on link "Play Now" at bounding box center [728, 558] width 91 height 36
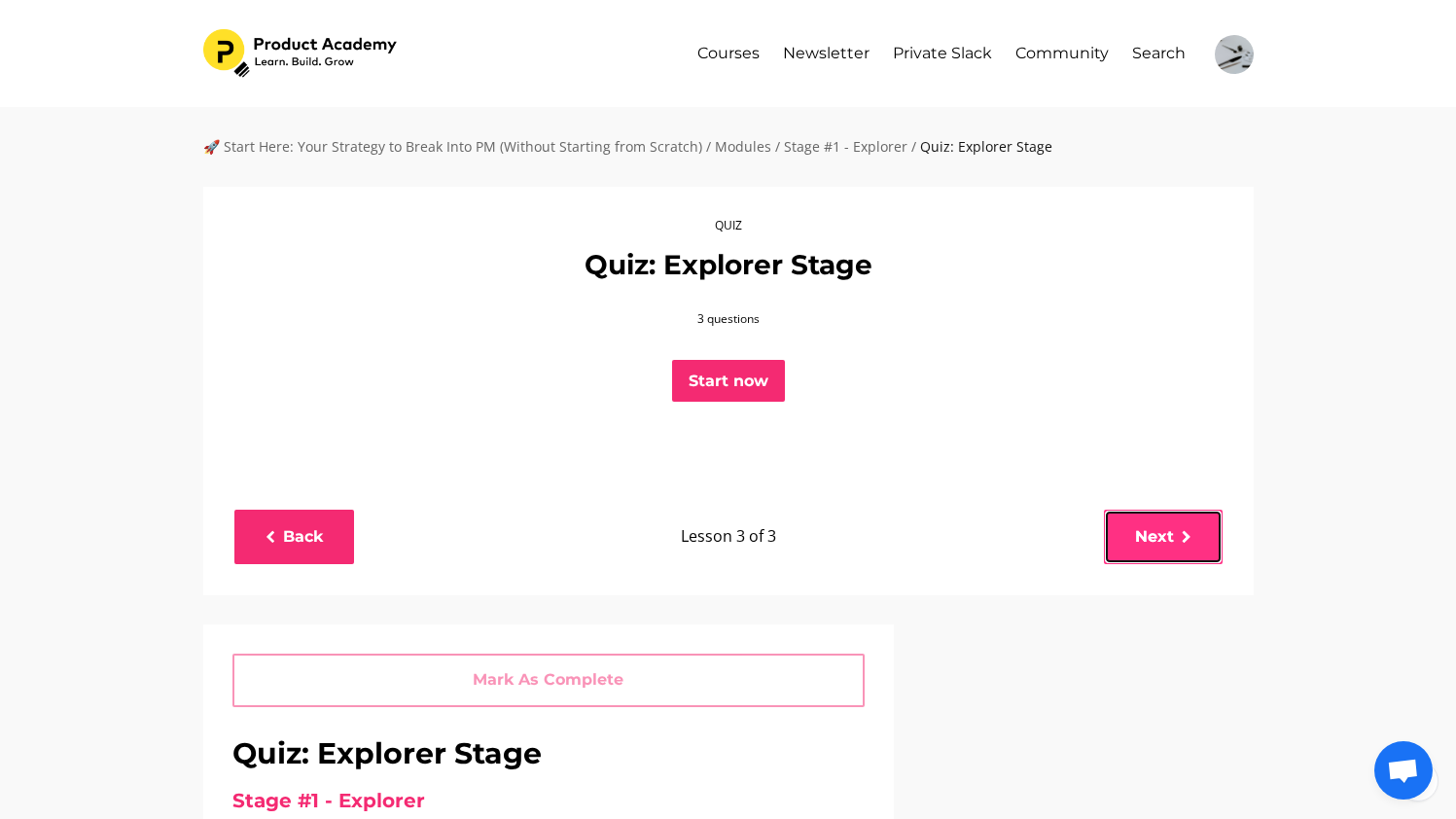
click at [1144, 536] on link "Next" at bounding box center [1162, 536] width 118 height 53
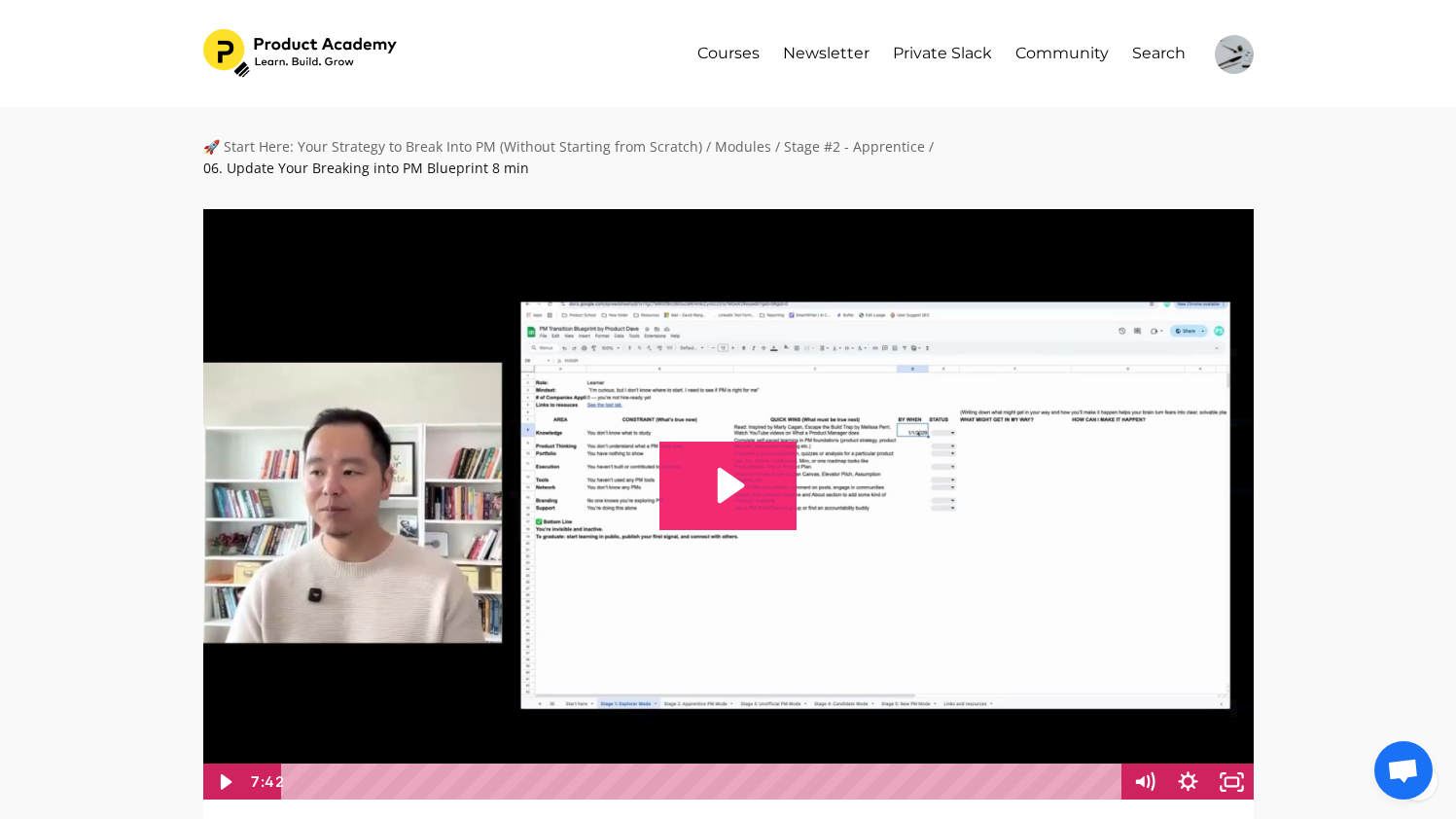
click at [746, 466] on icon "Play Video: file-uploads/sites/127338/video/2a34fb3-0def-e31d-6736-171a6a723a3e…" at bounding box center [727, 485] width 137 height 88
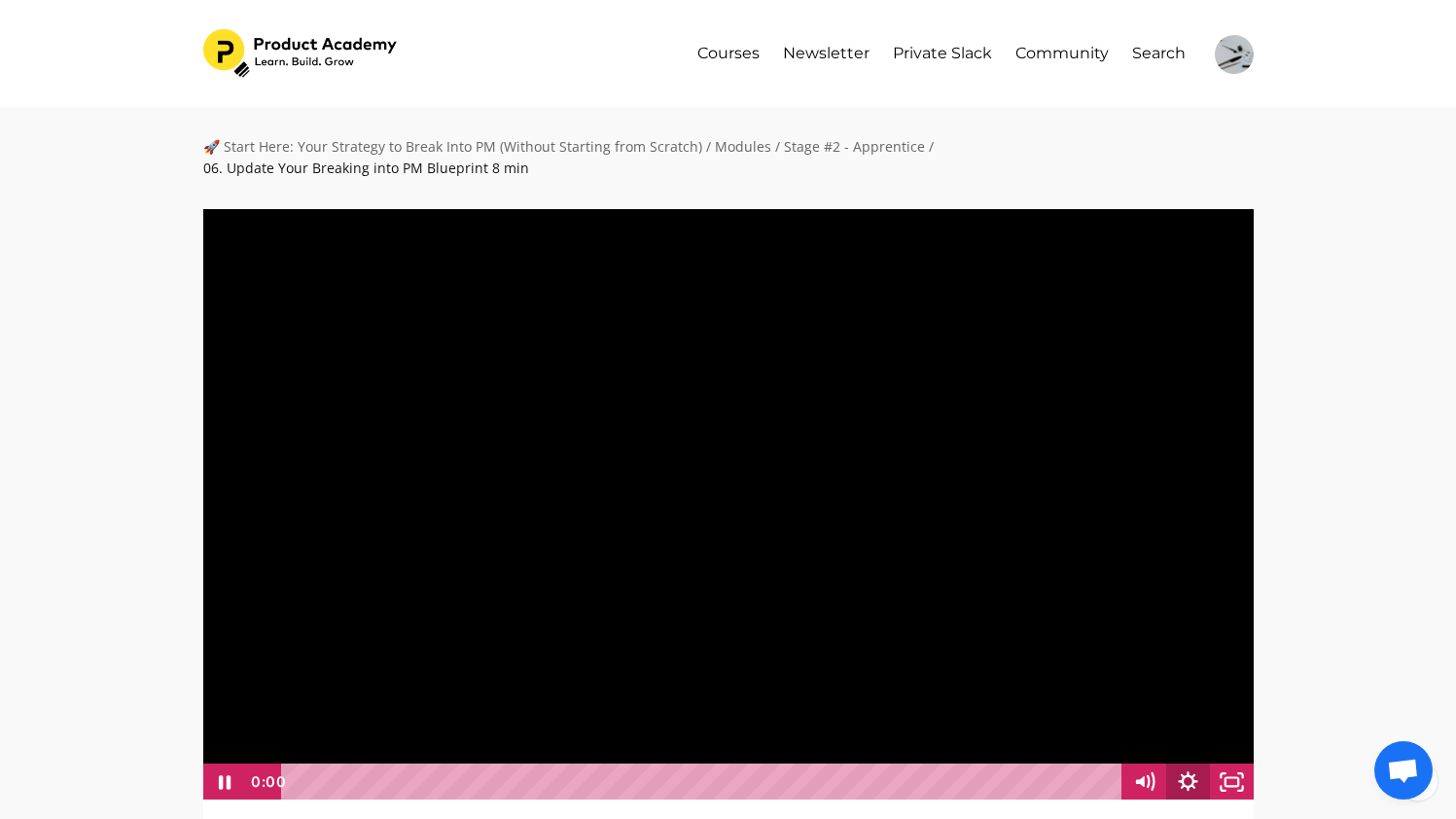
click at [1196, 764] on icon "Show settings menu" at bounding box center [1188, 783] width 43 height 37
click at [1228, 690] on span "1x" at bounding box center [1205, 709] width 77 height 37
click at [1151, 690] on label "2x" at bounding box center [1166, 709] width 175 height 37
click at [1080, 690] on input "2x" at bounding box center [1079, 690] width 1 height 1
radio input "true"
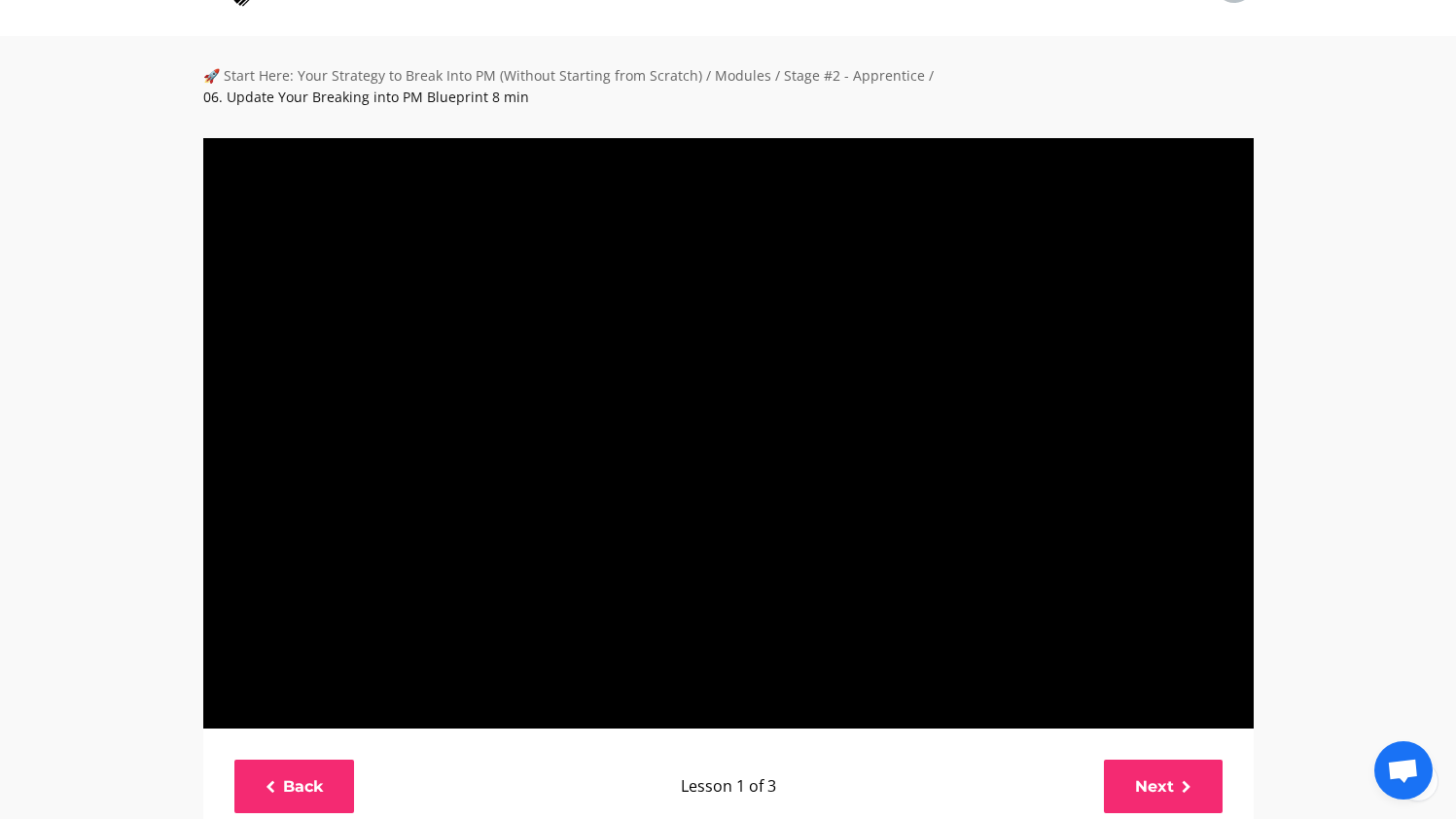
scroll to position [66, 0]
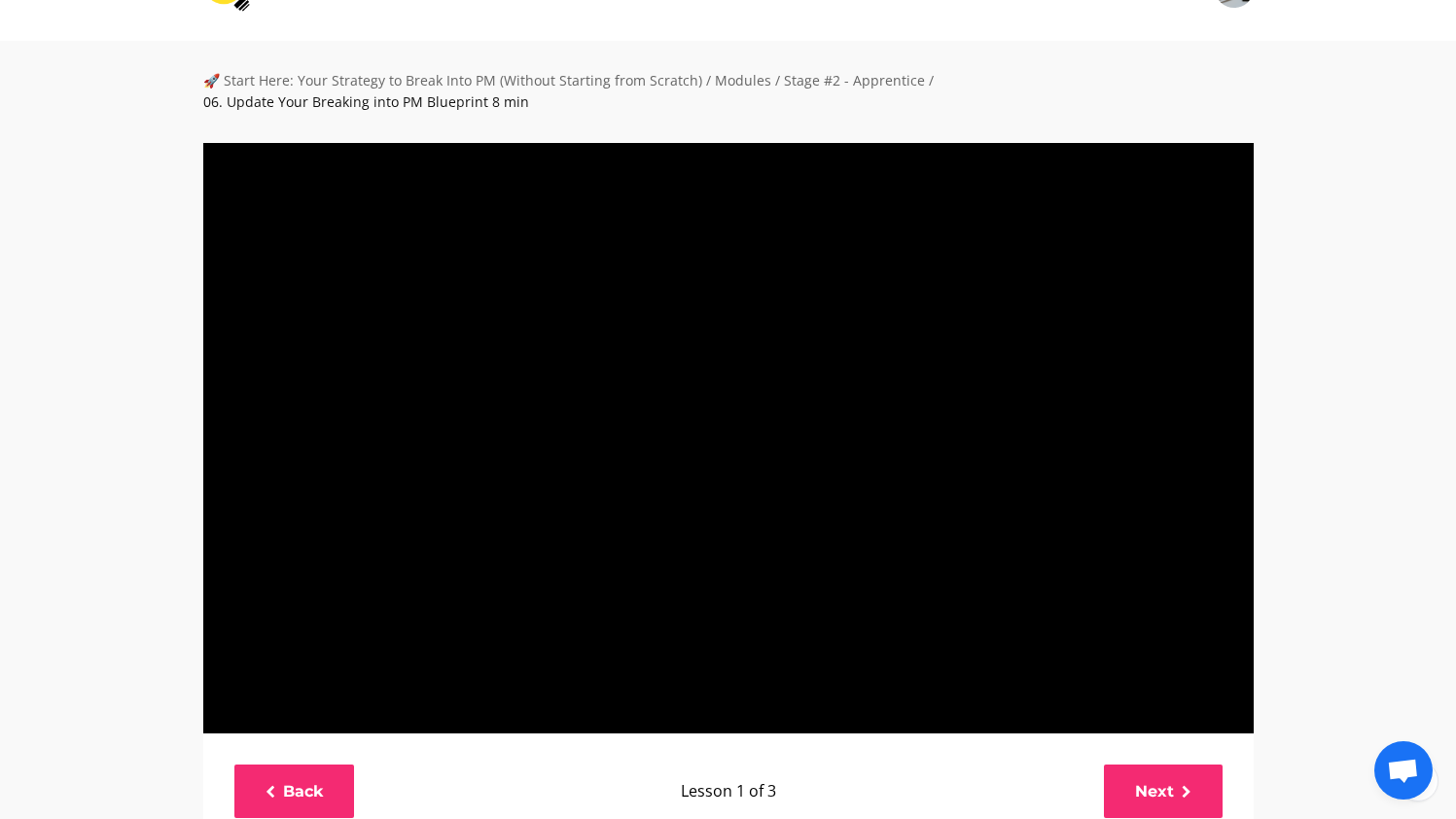
click at [1375, 426] on div "🚀 Start Here: Your Strategy to Break Into PM (Without Starting from Scratch) / …" at bounding box center [728, 779] width 1456 height 1477
click at [1308, 511] on div "🚀 Start Here: Your Strategy to Break Into PM (Without Starting from Scratch) / …" at bounding box center [728, 779] width 1456 height 1477
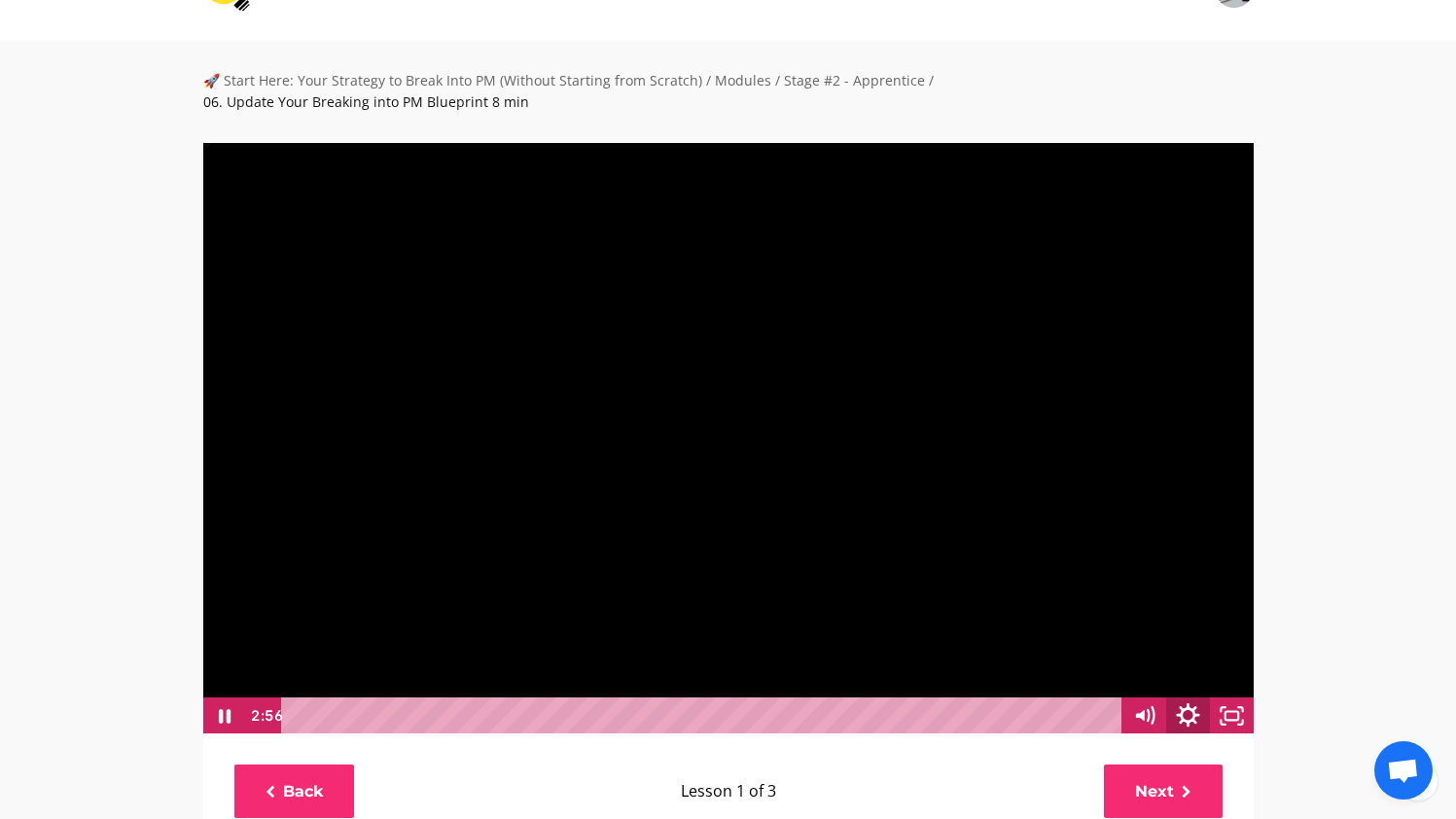
click at [1188, 694] on icon "Show settings menu" at bounding box center [1188, 716] width 52 height 44
click at [1203, 624] on span "2x" at bounding box center [1205, 643] width 77 height 37
click at [1182, 475] on label "1x" at bounding box center [1166, 493] width 175 height 37
click at [1080, 475] on input "1x" at bounding box center [1079, 474] width 1 height 1
radio input "true"
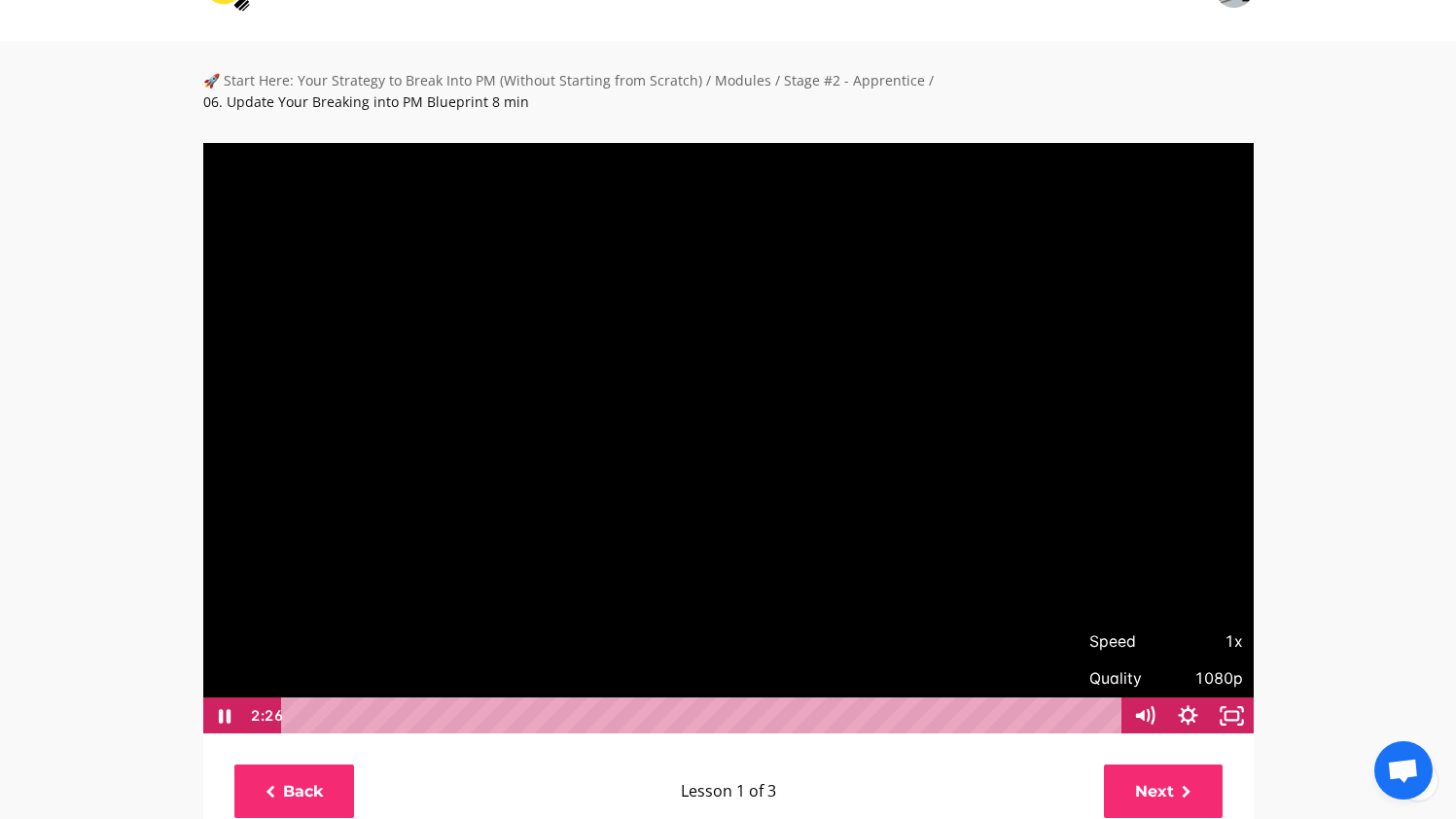
click at [556, 698] on div "Playbar" at bounding box center [703, 717] width 815 height 37
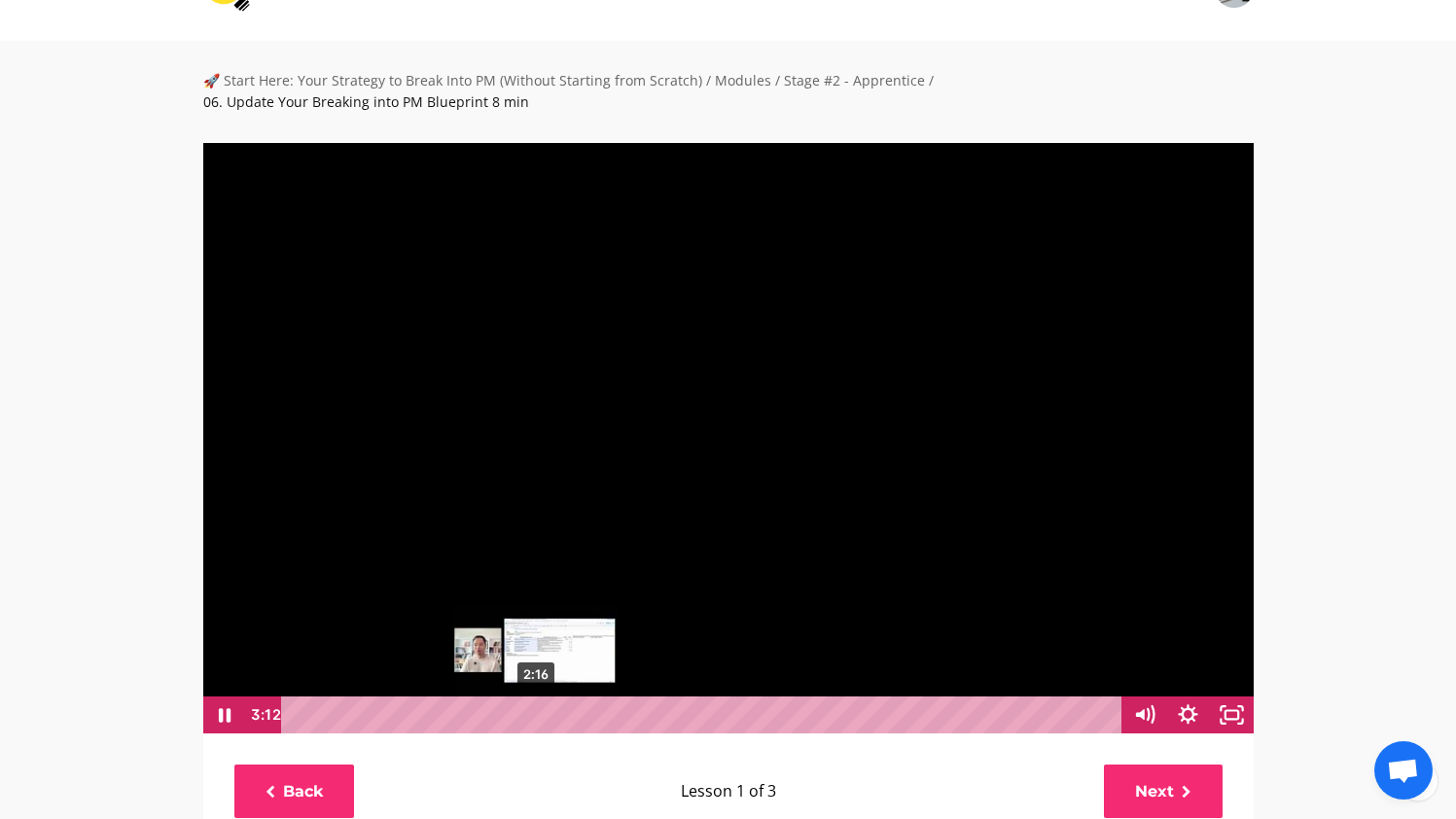
click at [538, 697] on div "2:16" at bounding box center [703, 716] width 815 height 37
click at [691, 357] on div at bounding box center [728, 438] width 1052 height 593
click at [368, 357] on div at bounding box center [728, 438] width 1052 height 593
click at [577, 304] on div at bounding box center [728, 438] width 1052 height 593
click at [571, 427] on div at bounding box center [728, 438] width 1052 height 593
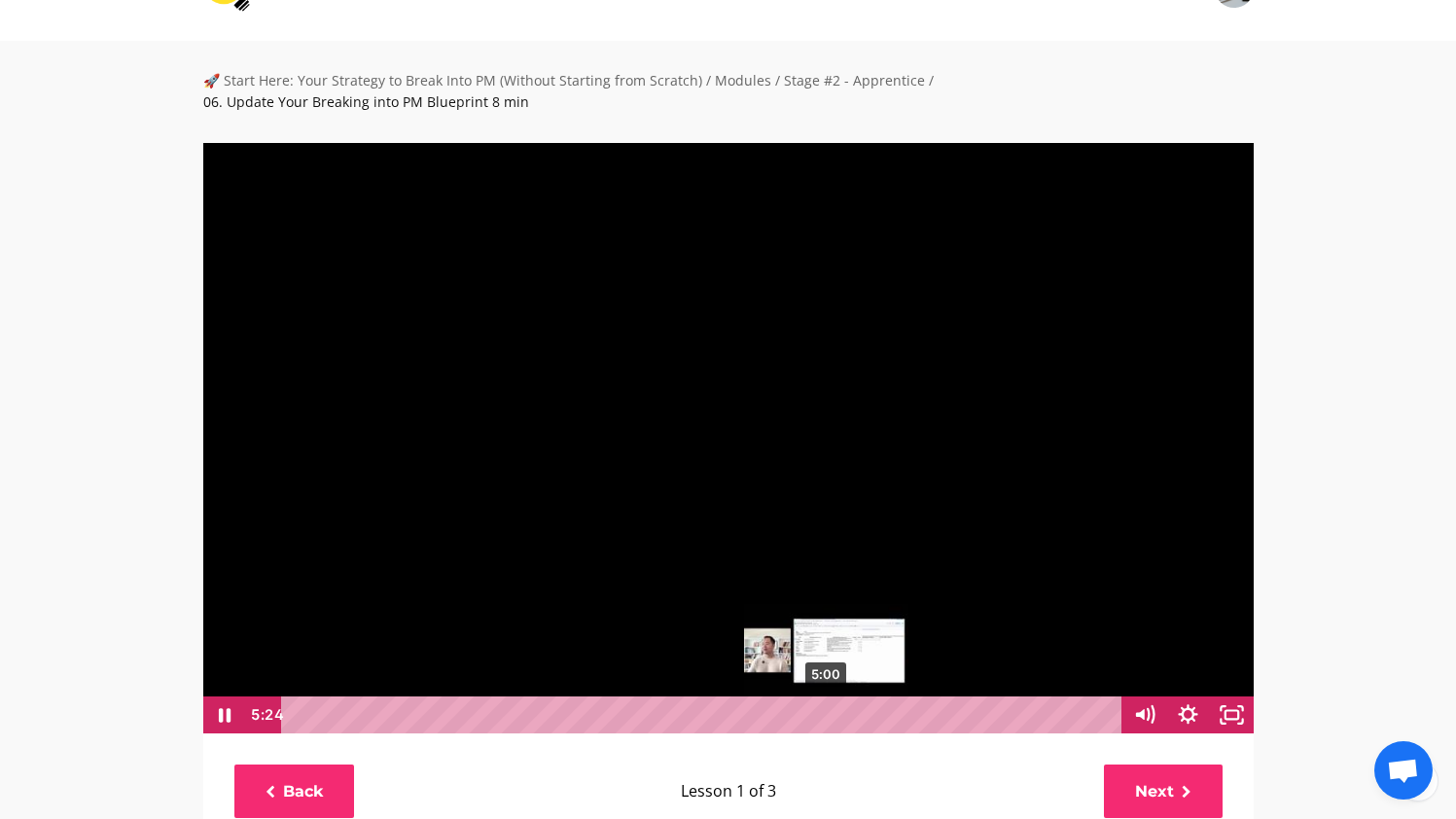
click at [827, 697] on div "5:00" at bounding box center [703, 716] width 815 height 37
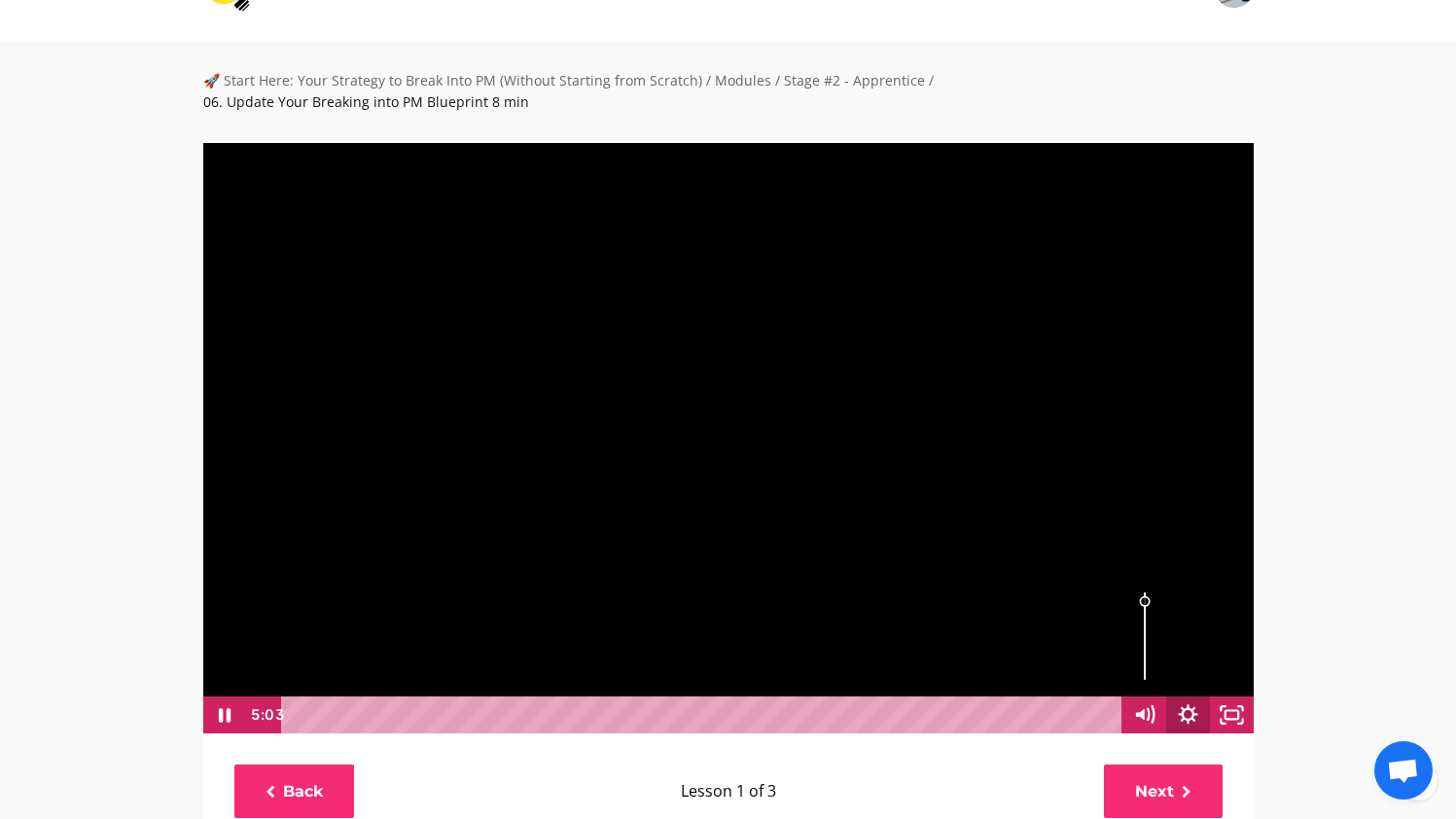
click at [1189, 700] on icon "Show settings menu" at bounding box center [1188, 716] width 43 height 37
click at [1214, 623] on span "1x" at bounding box center [1205, 642] width 77 height 37
click at [1200, 623] on label "2x" at bounding box center [1166, 642] width 175 height 37
click at [1080, 623] on input "2x" at bounding box center [1079, 623] width 1 height 1
radio input "true"
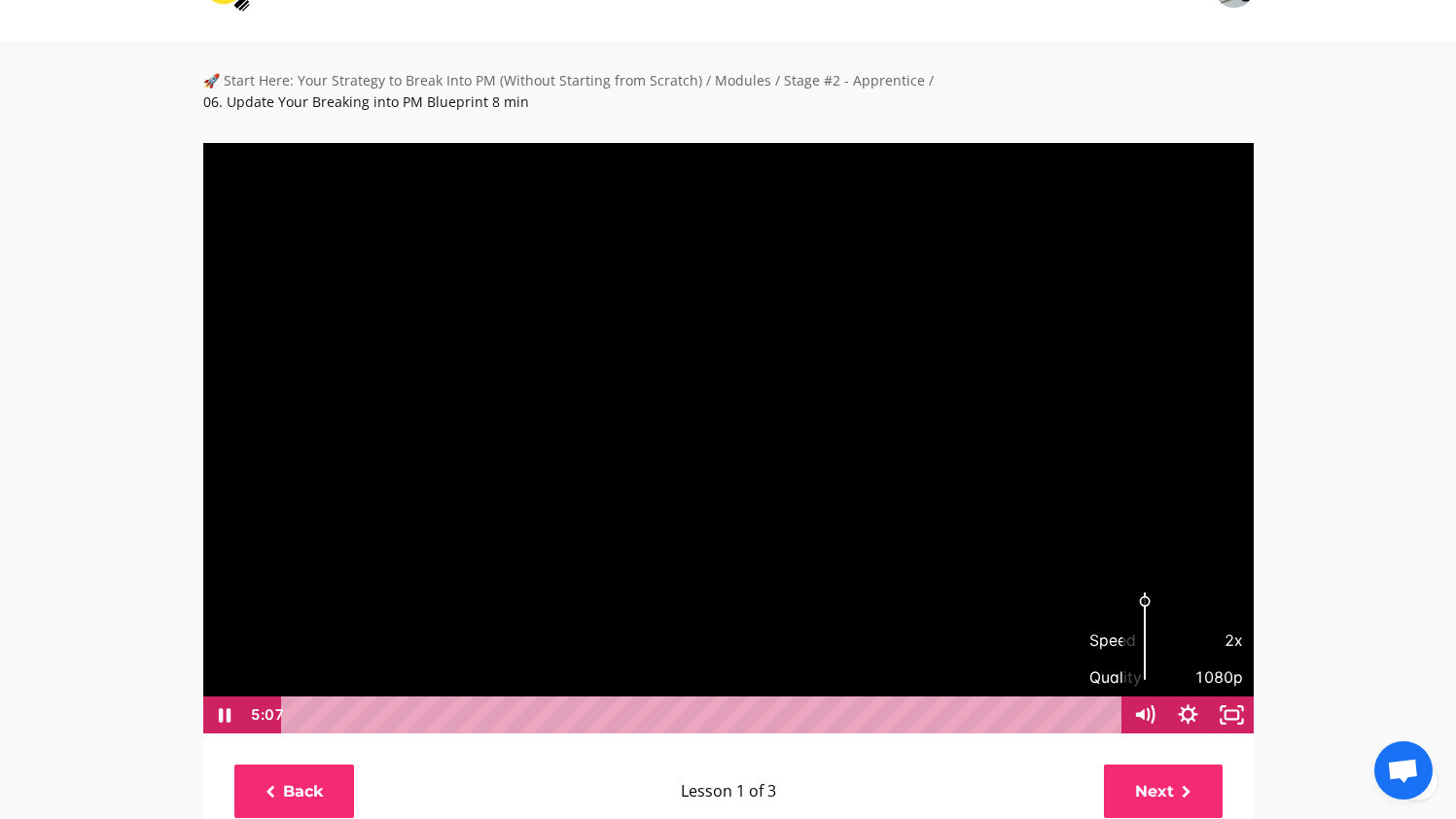
click at [1372, 508] on div "🚀 Start Here: Your Strategy to Break Into PM (Without Starting from Scratch) / …" at bounding box center [728, 779] width 1456 height 1477
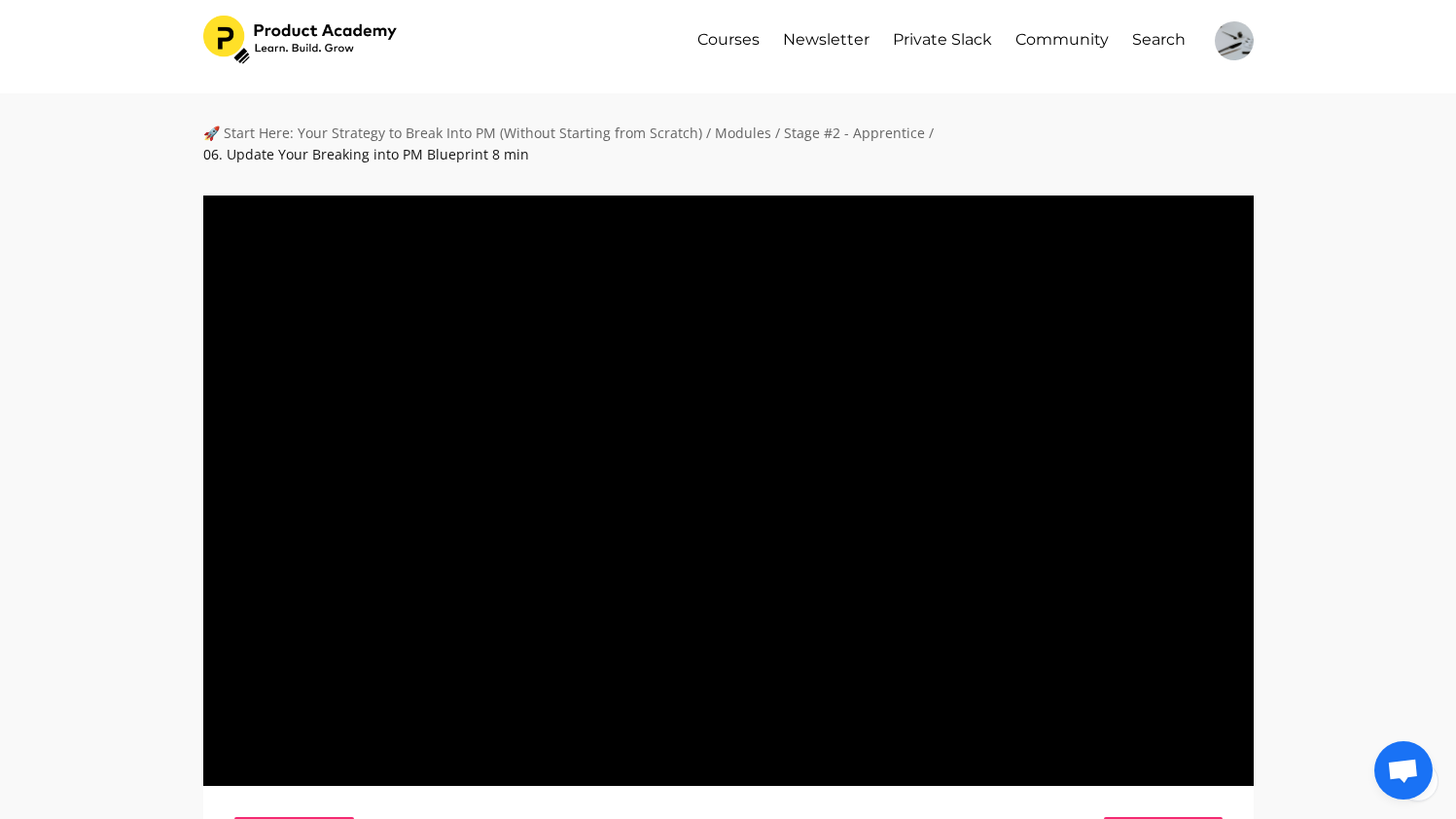
scroll to position [11, 0]
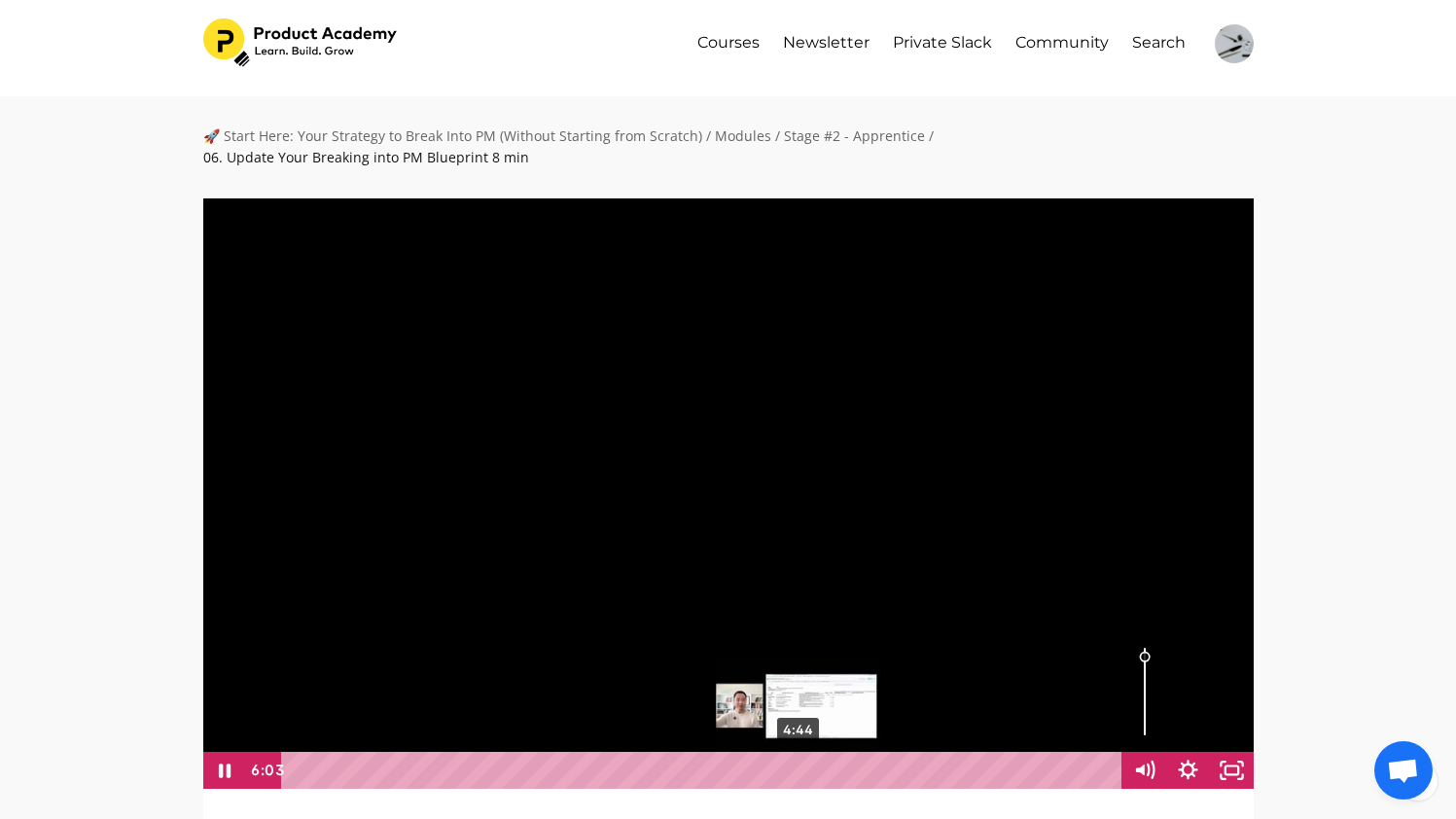
click at [796, 752] on div "4:44" at bounding box center [703, 771] width 815 height 37
click at [1143, 644] on div "Volume" at bounding box center [1144, 651] width 16 height 16
click at [970, 595] on div at bounding box center [728, 493] width 1052 height 593
click at [779, 752] on div "4:33" at bounding box center [703, 771] width 815 height 37
click at [867, 589] on div at bounding box center [728, 493] width 1052 height 593
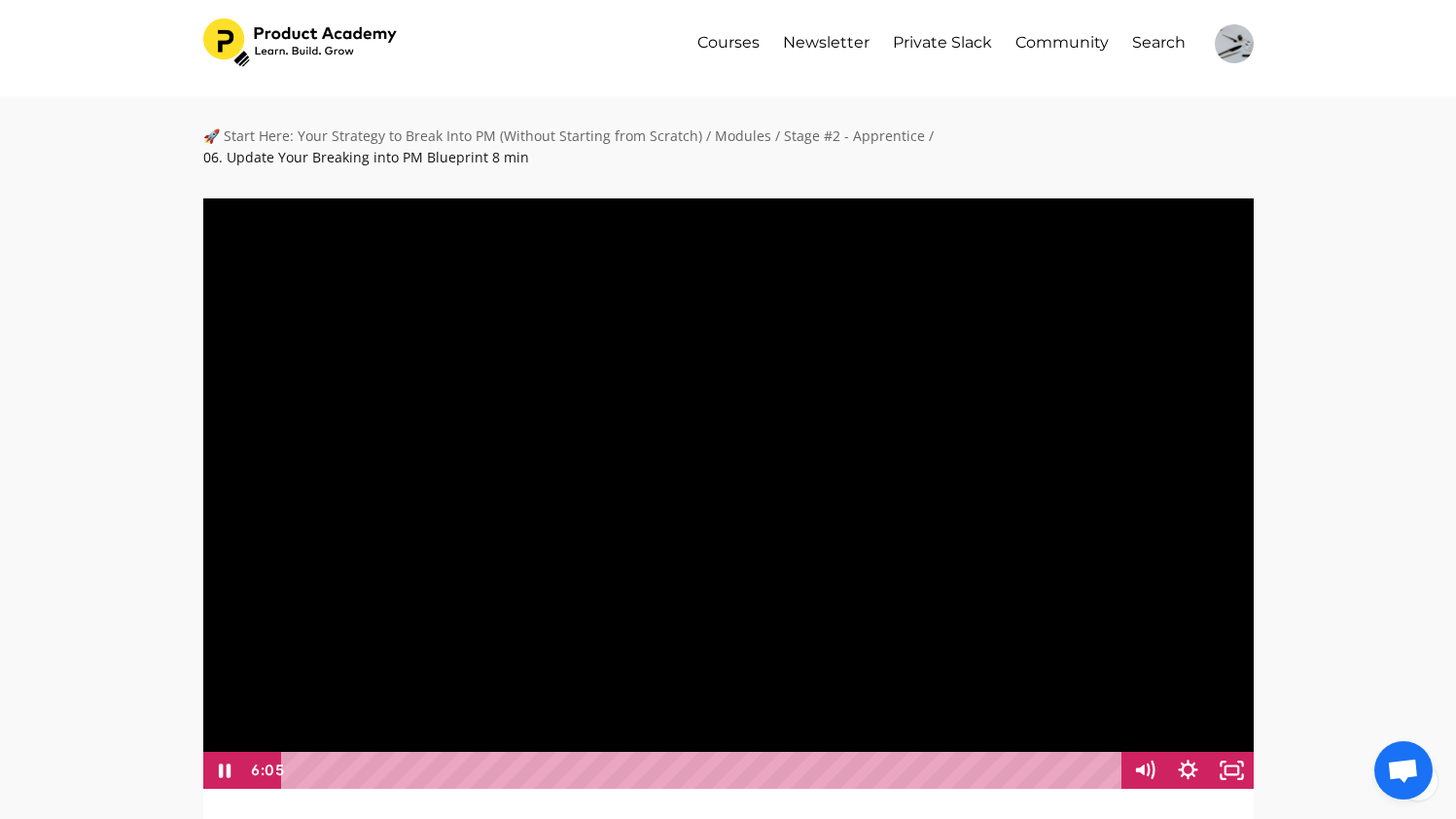
click at [971, 544] on div at bounding box center [728, 493] width 1052 height 593
click at [958, 480] on div at bounding box center [728, 493] width 1052 height 593
click at [995, 519] on div at bounding box center [728, 493] width 1052 height 593
click at [998, 517] on div at bounding box center [728, 493] width 1052 height 593
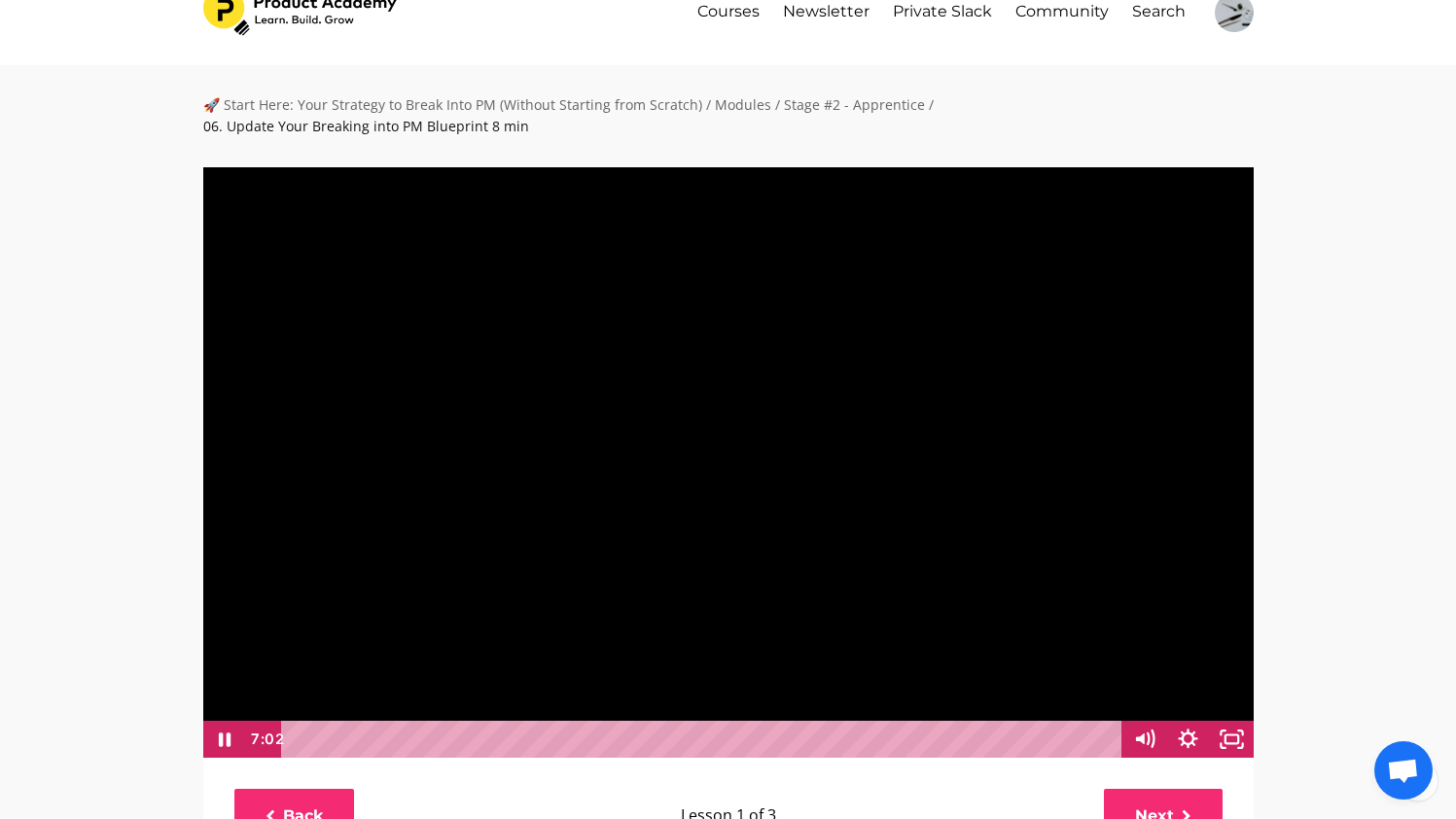
scroll to position [44, 0]
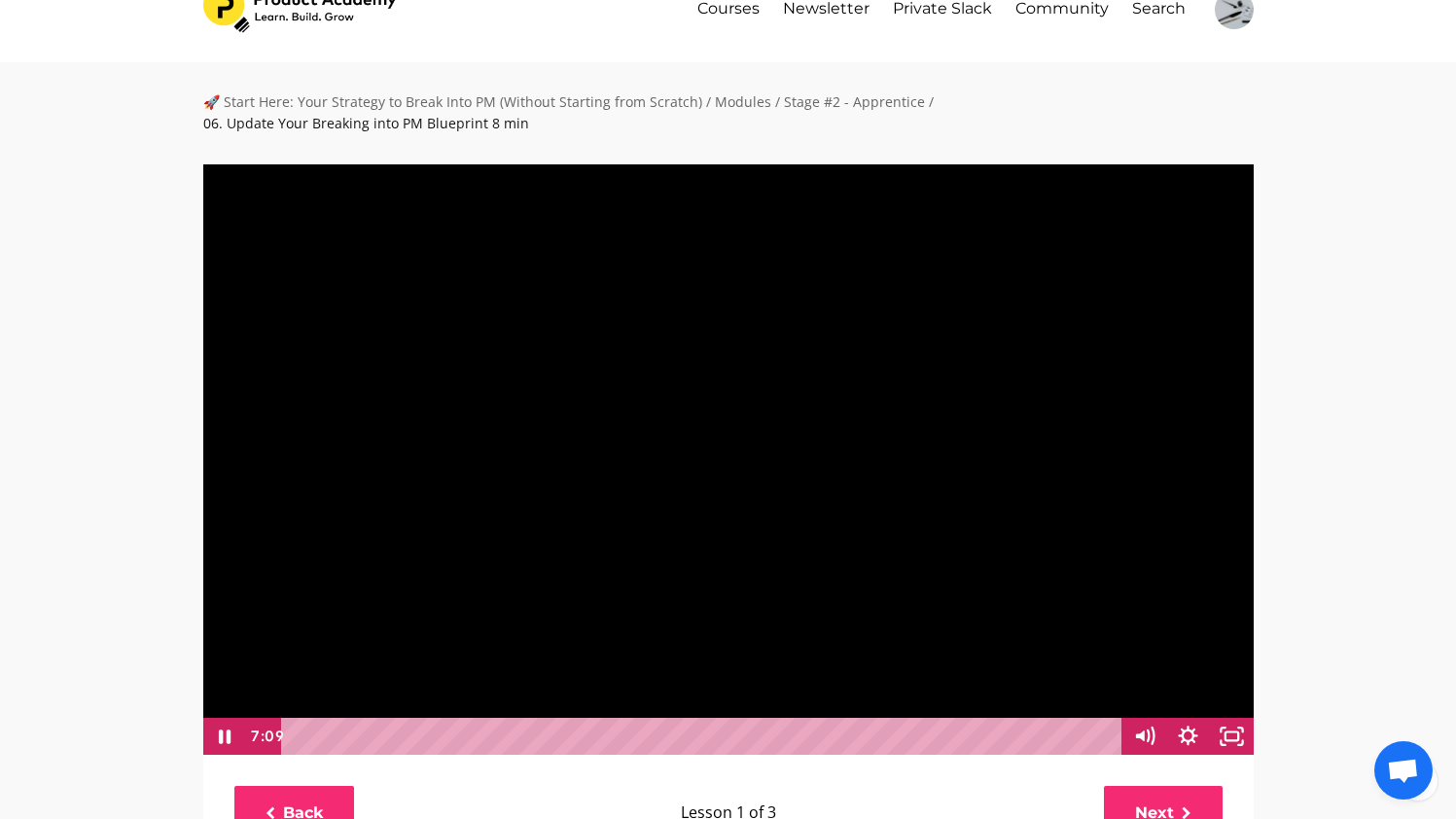
click at [1195, 715] on icon "Show settings menu" at bounding box center [1188, 736] width 52 height 44
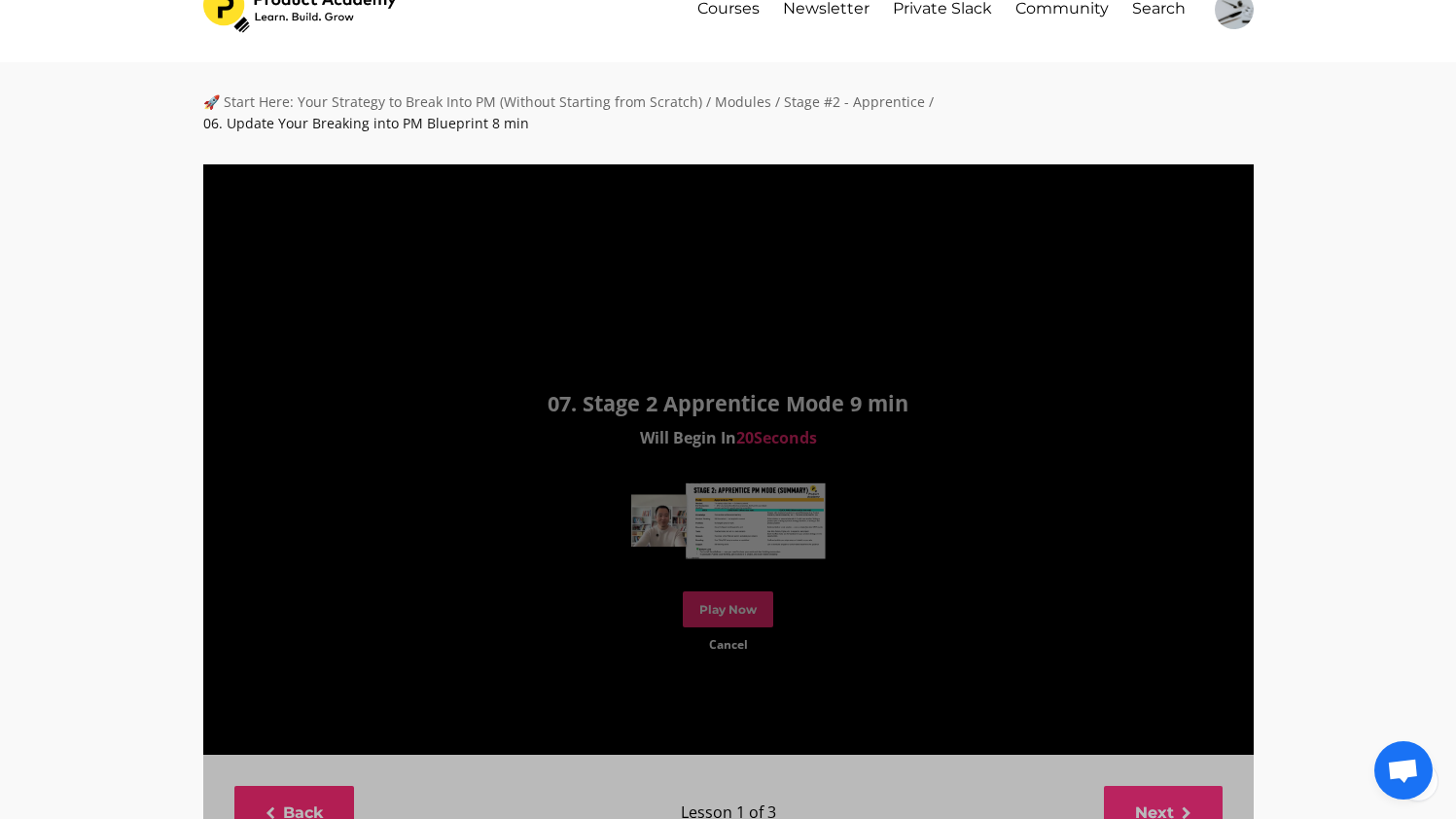
click at [1160, 780] on div "07. Stage 2 Apprentice Mode 9 min Will Begin In 20 Seconds Play Now Cancel" at bounding box center [728, 518] width 1050 height 708
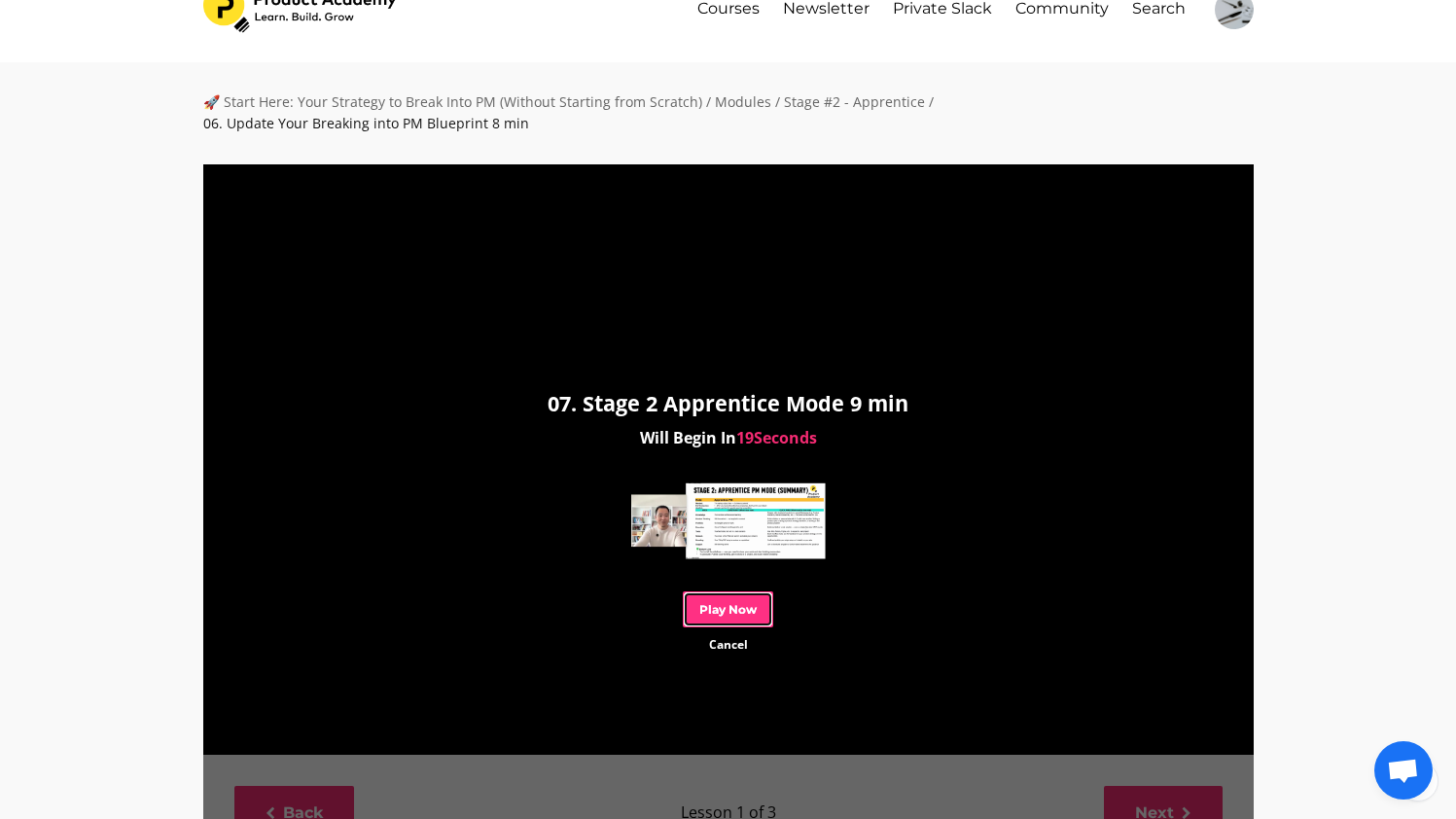
click at [731, 591] on link "Play Now" at bounding box center [728, 609] width 91 height 36
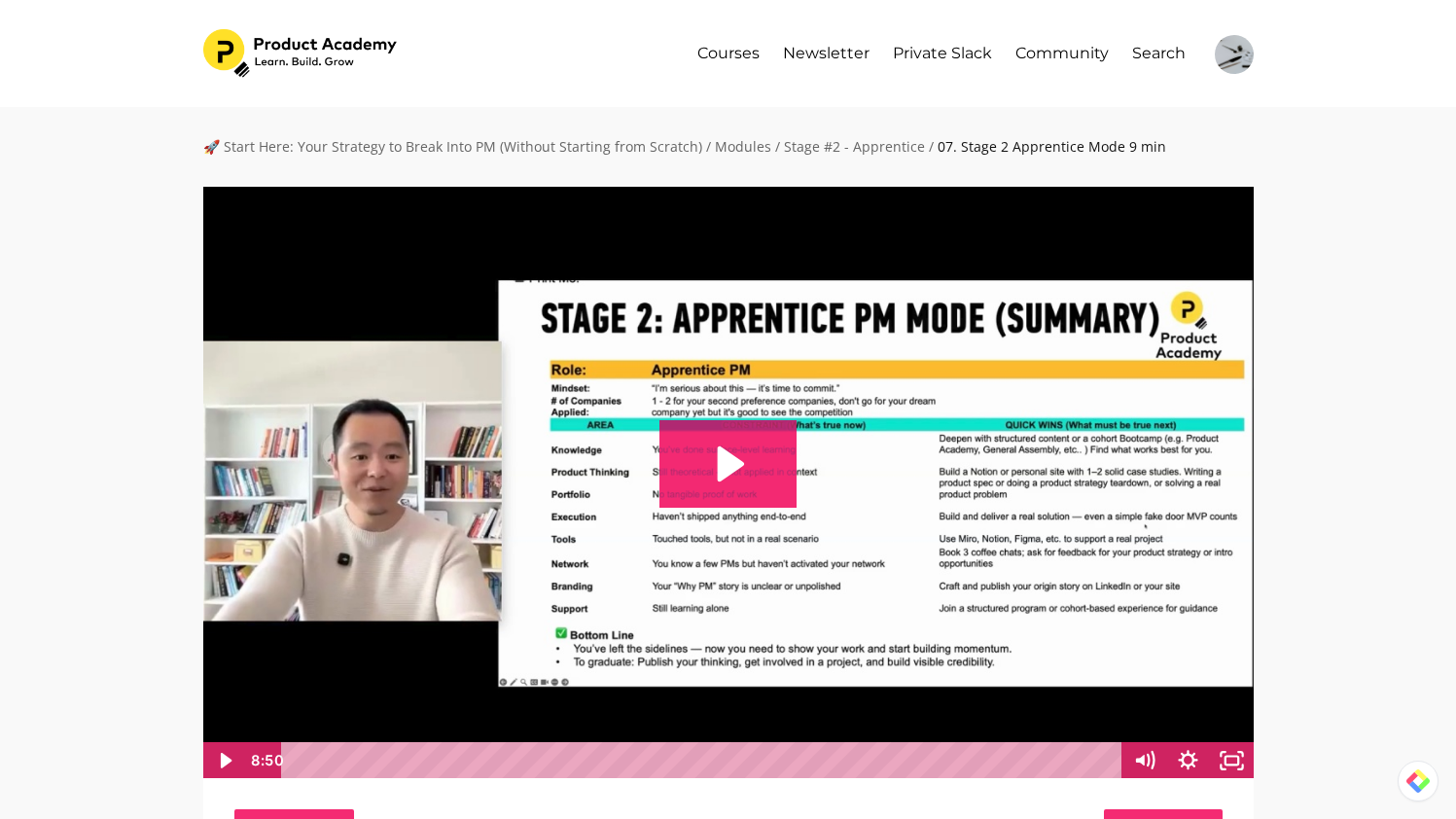
scroll to position [30, 0]
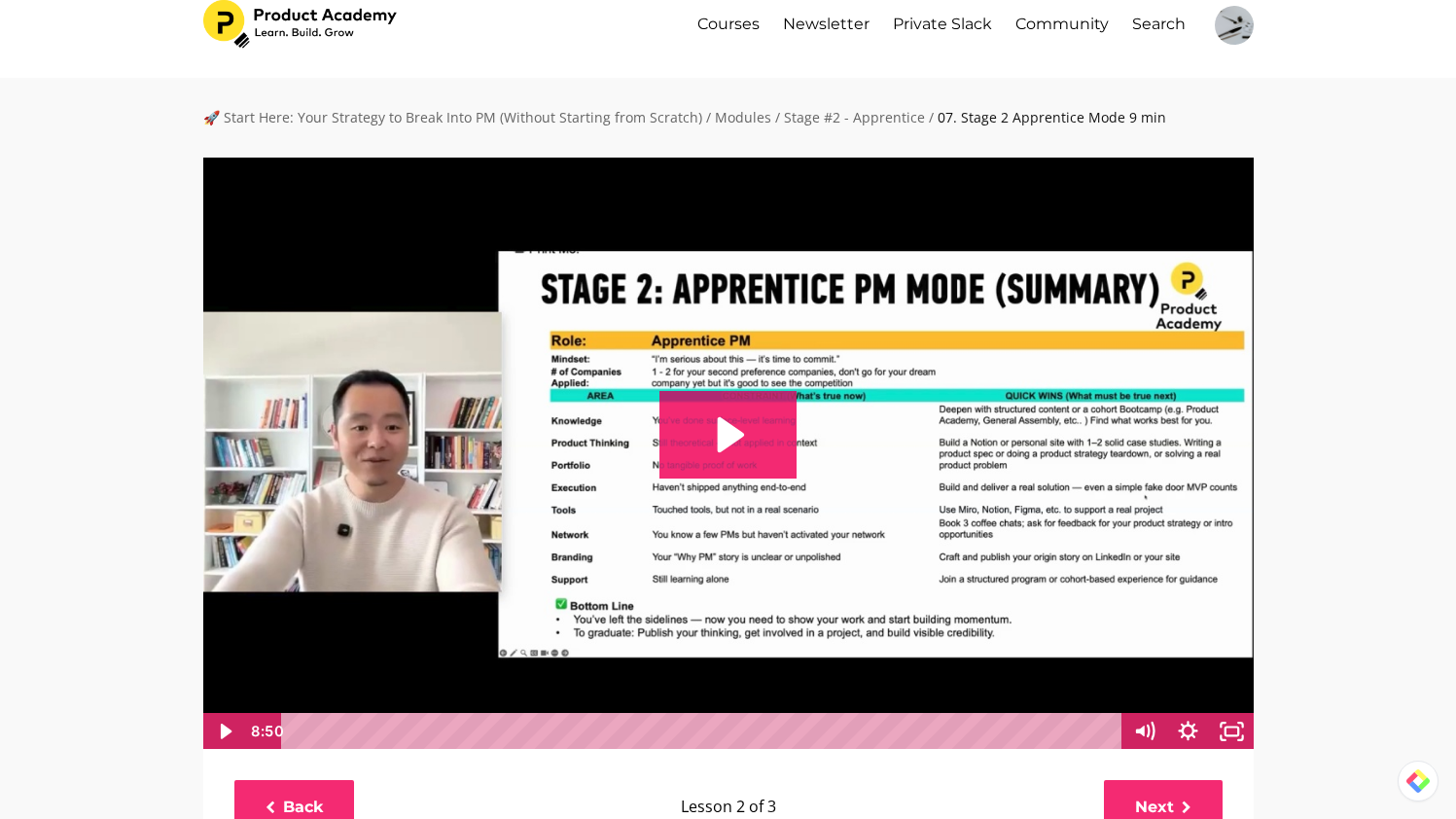
click at [736, 477] on icon "Play Video: file-uploads/sites/127338/video/28a024-f20c-337e-f070-255dce5152b_0…" at bounding box center [727, 435] width 137 height 88
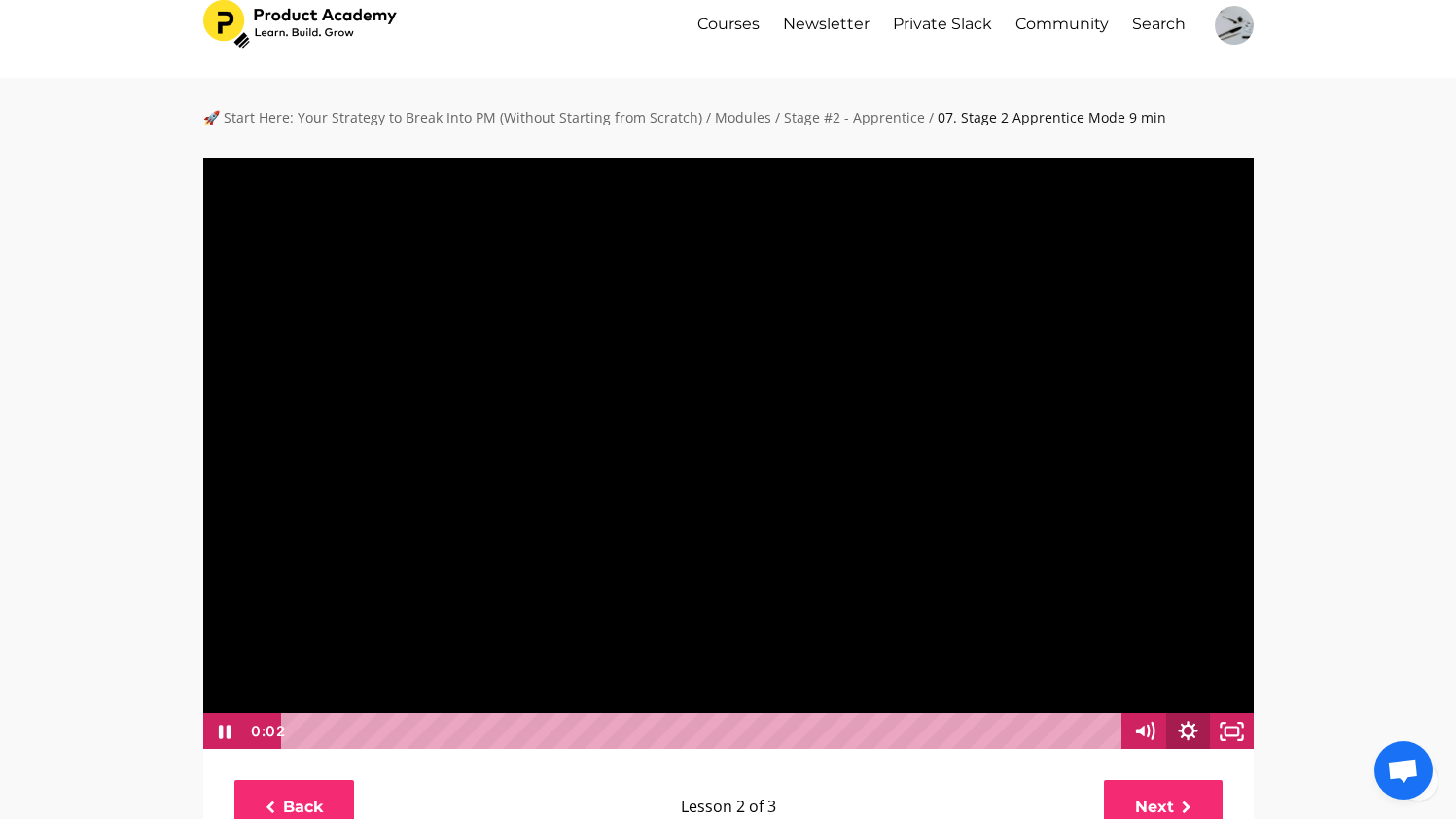
click at [1187, 725] on icon "Show settings menu" at bounding box center [1188, 732] width 43 height 37
click at [1213, 647] on span "1x" at bounding box center [1205, 657] width 77 height 37
click at [1160, 645] on label "2x" at bounding box center [1166, 657] width 175 height 37
click at [1080, 640] on input "2x" at bounding box center [1079, 639] width 1 height 1
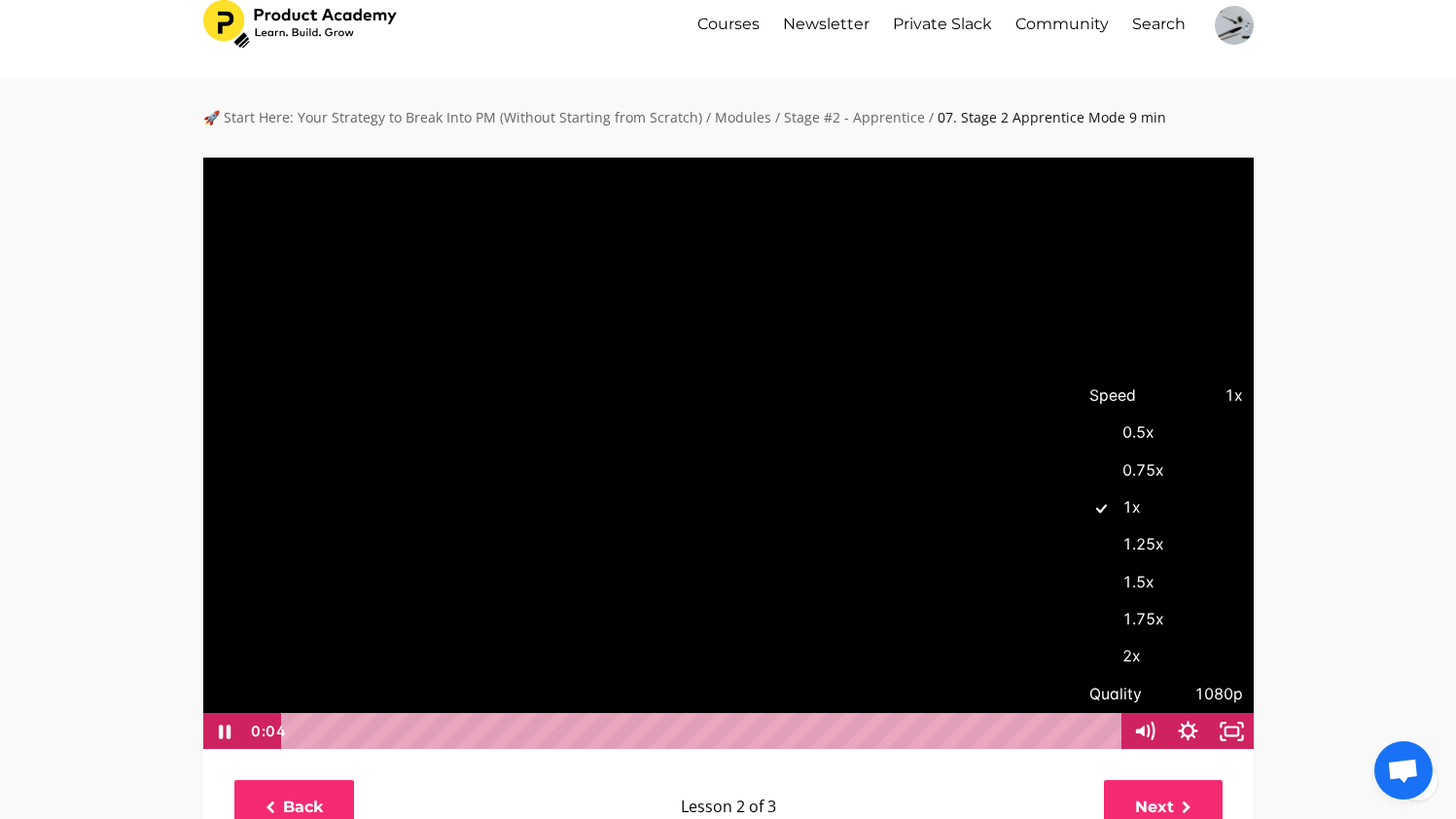
radio input "true"
click at [967, 509] on div at bounding box center [728, 453] width 1052 height 593
click at [981, 509] on div at bounding box center [728, 453] width 1052 height 593
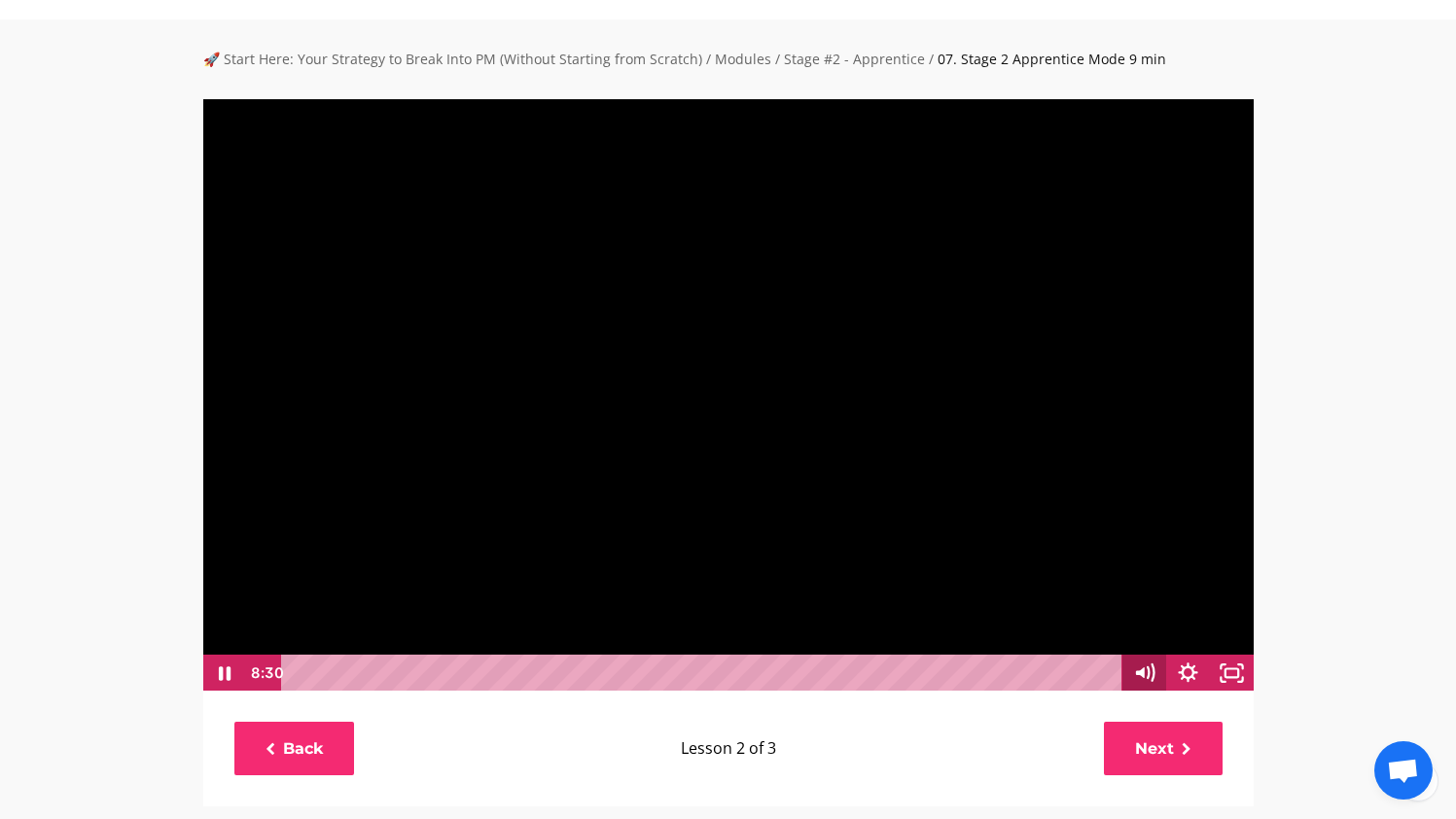
scroll to position [90, 0]
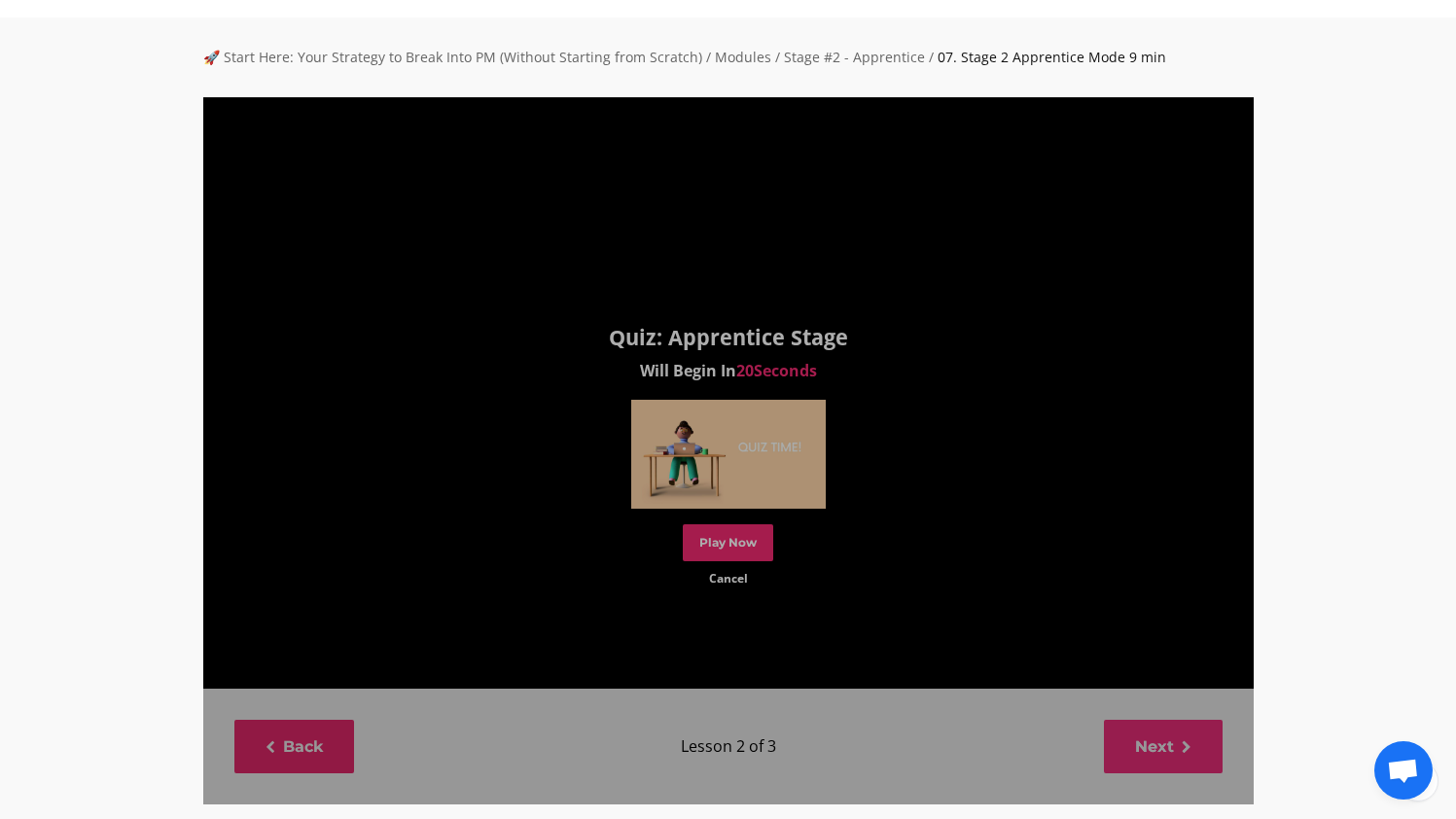
click at [1156, 747] on div "Quiz: Apprentice Stage Will Begin In 20 Seconds Play Now Cancel" at bounding box center [728, 451] width 1050 height 708
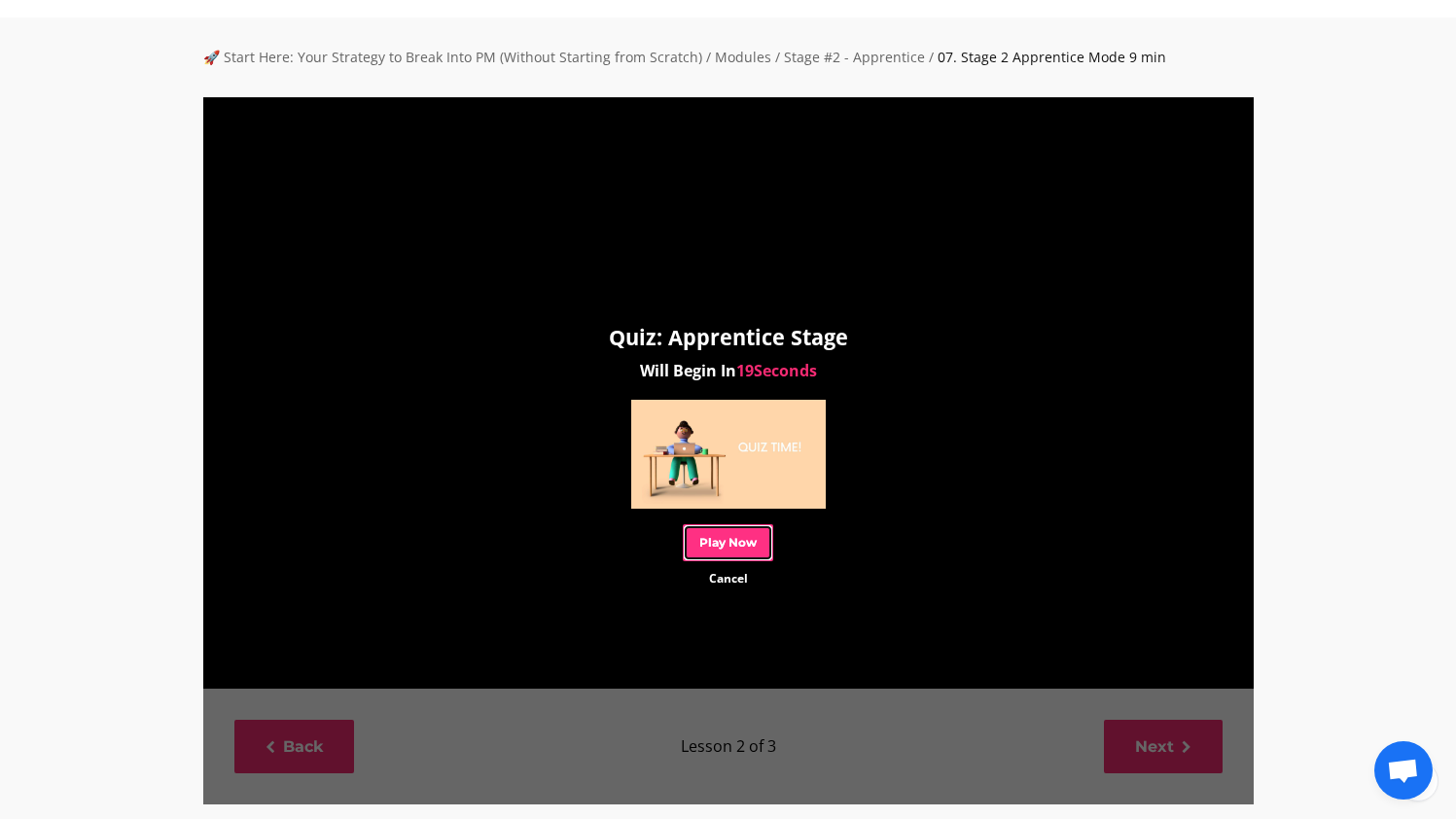
click at [756, 549] on link "Play Now" at bounding box center [728, 542] width 91 height 36
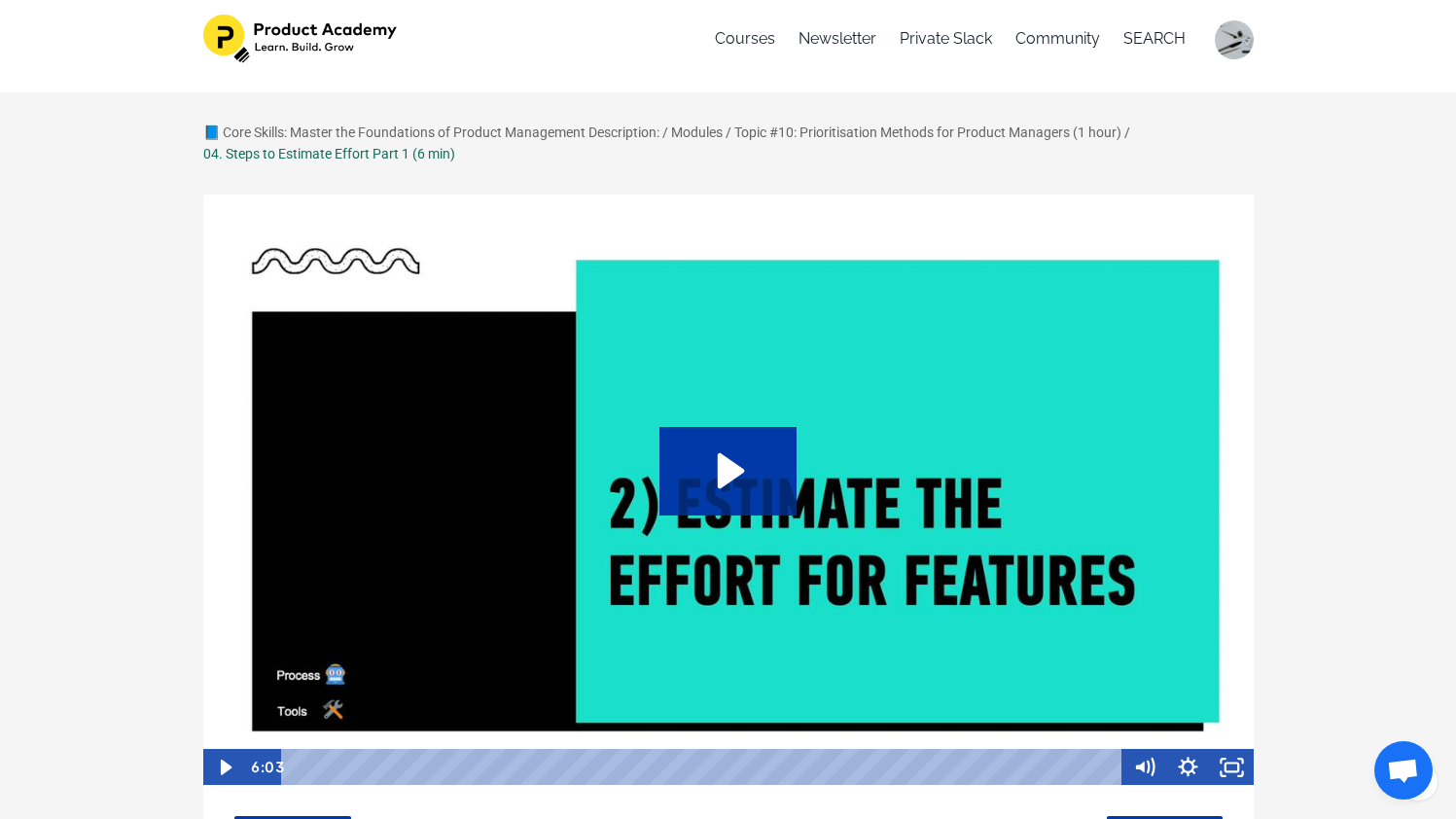
scroll to position [3, 0]
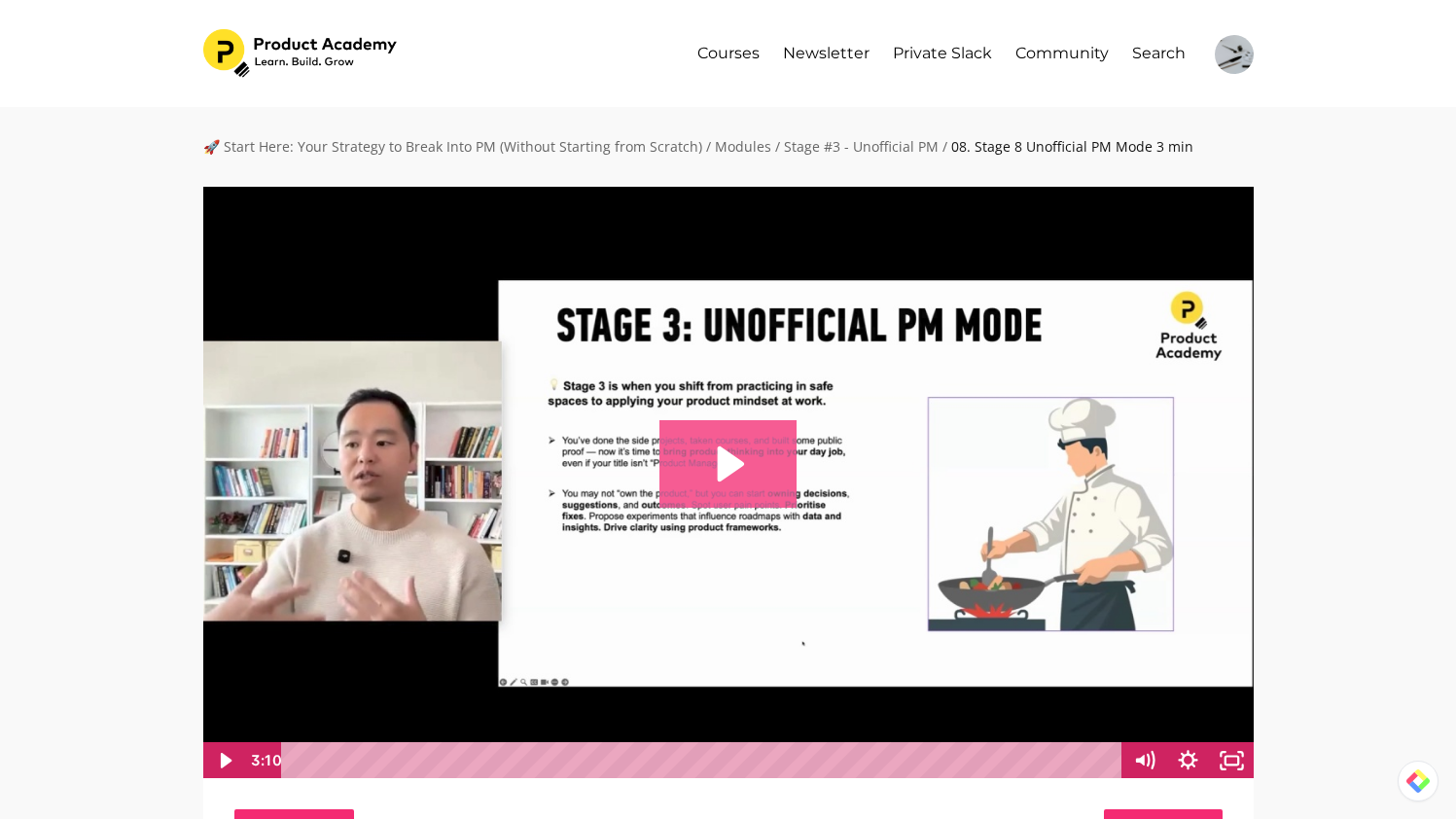
click at [738, 459] on icon "Play Video: file-uploads/sites/127338/video/c832b28-228e-6b1-7016-55d64cf1fb2a_…" at bounding box center [732, 464] width 28 height 35
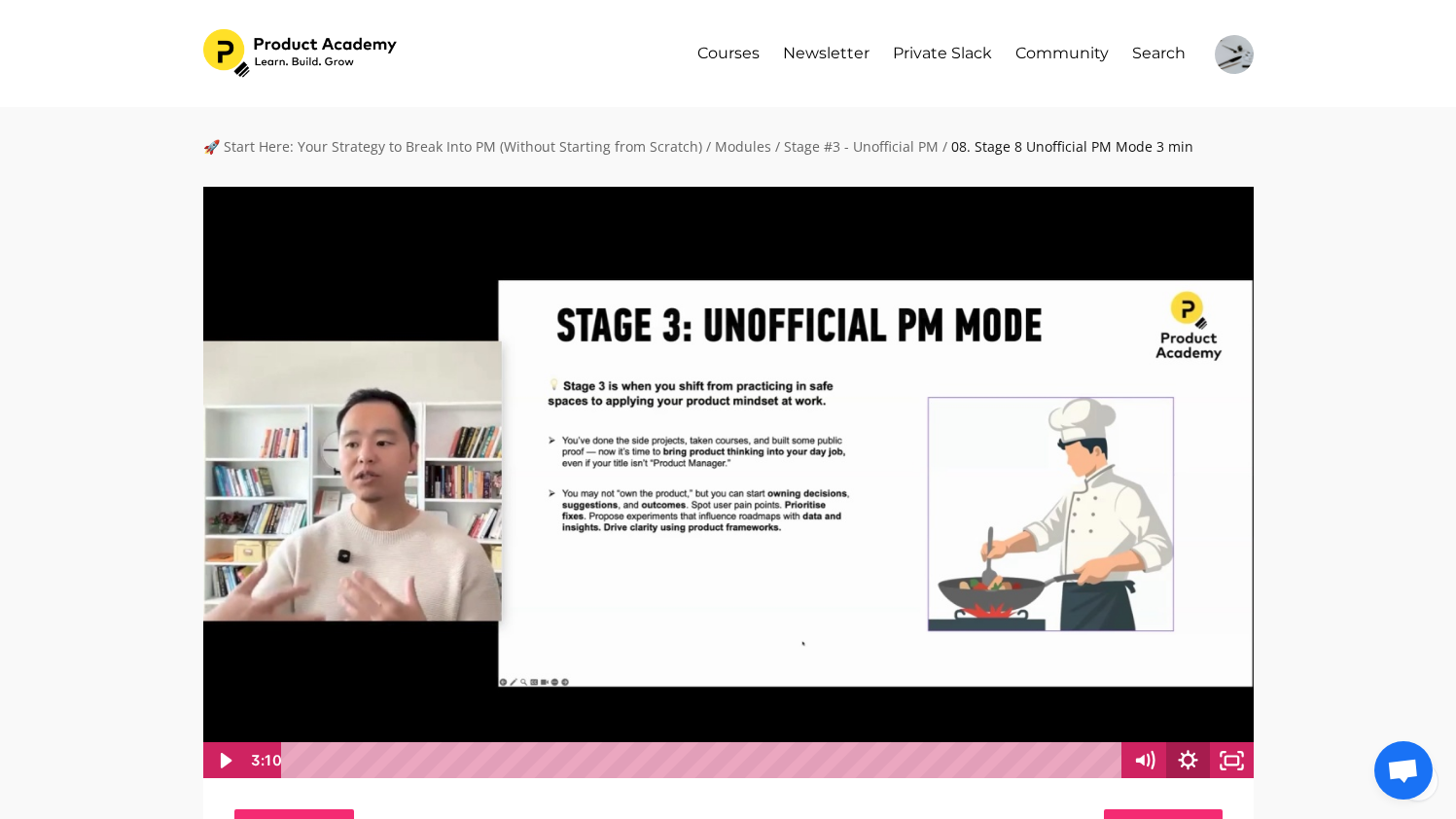
click at [1194, 765] on icon "Show settings menu" at bounding box center [1188, 760] width 20 height 20
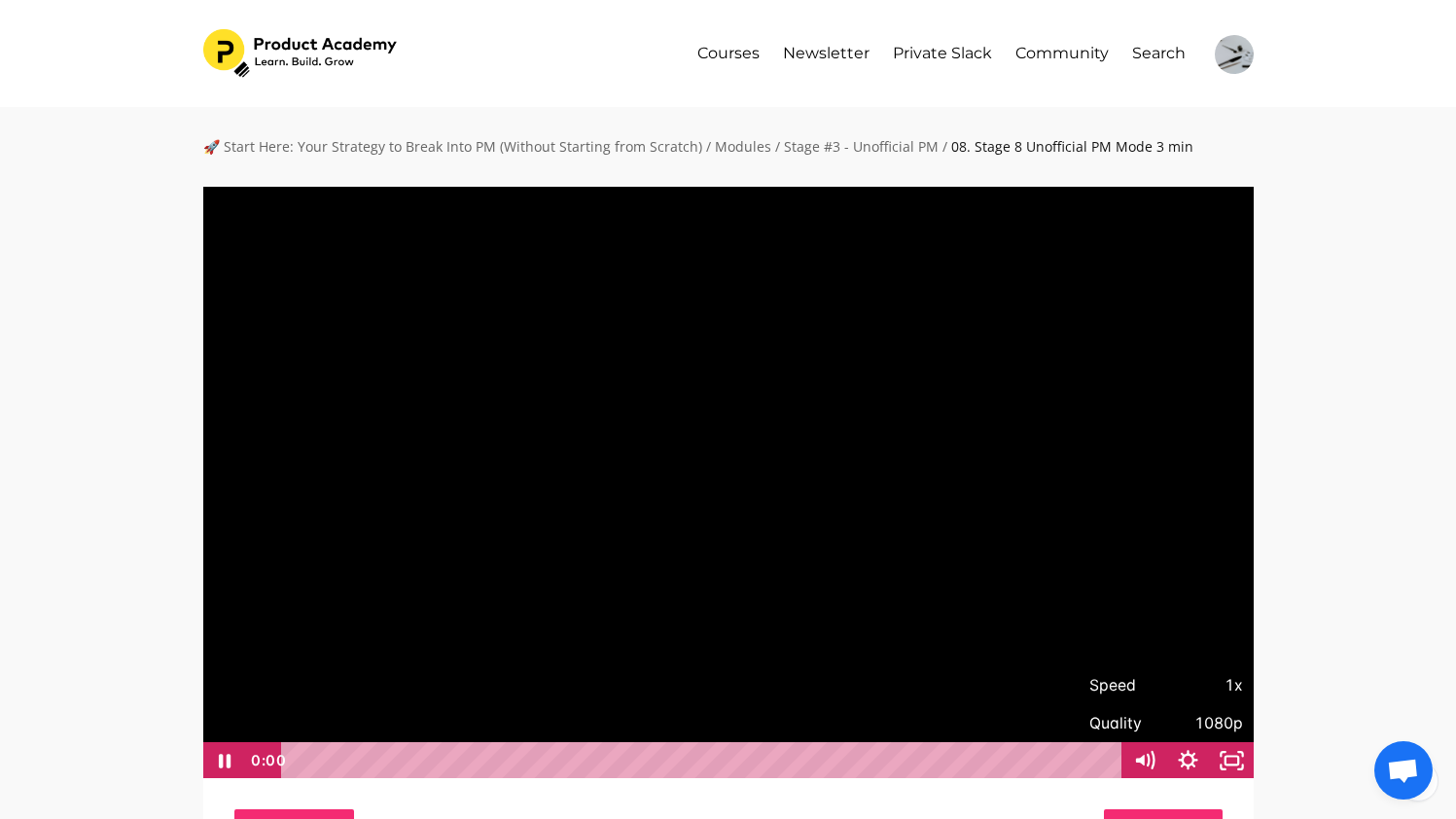
click at [1229, 684] on span "1x" at bounding box center [1205, 686] width 77 height 37
click at [1167, 679] on label "2x" at bounding box center [1166, 686] width 175 height 37
click at [1080, 668] on input "2x" at bounding box center [1079, 667] width 1 height 1
radio input "true"
click at [1343, 579] on div "🚀 Start Here: Your Strategy to Break Into PM (Without Starting from Scratch) / …" at bounding box center [728, 811] width 1456 height 1408
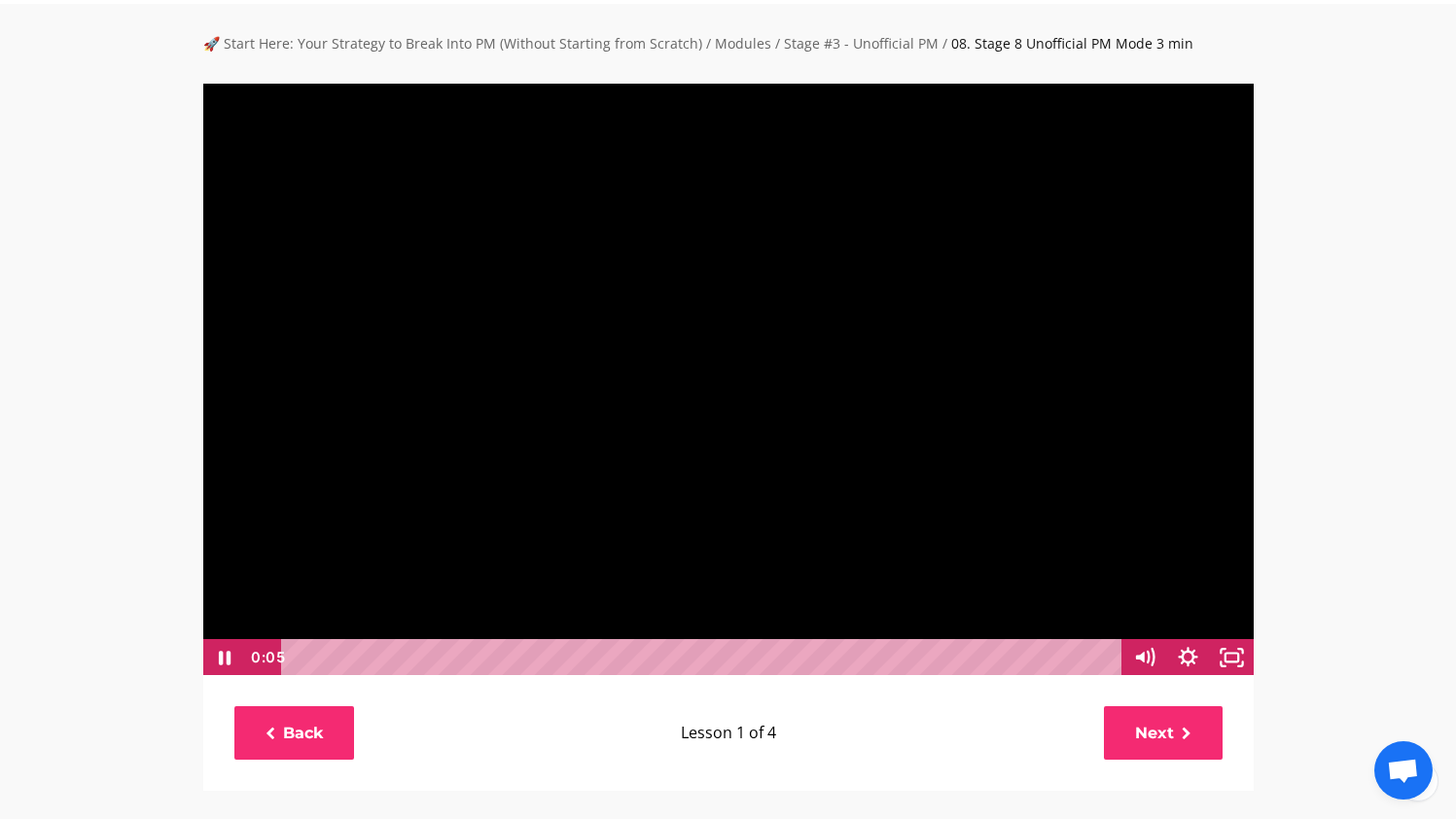
scroll to position [108, 0]
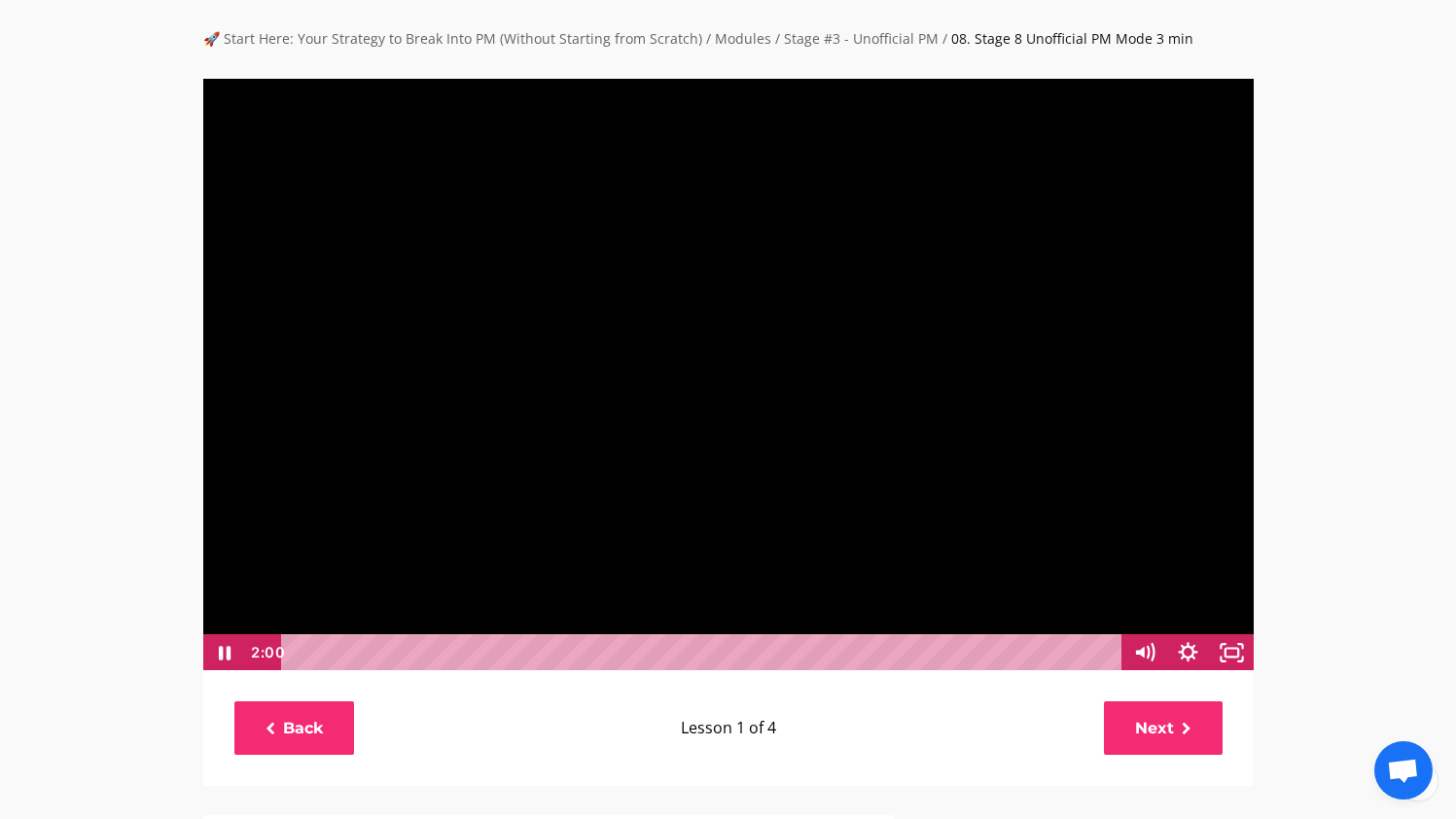
click at [995, 565] on div at bounding box center [728, 375] width 1052 height 593
click at [601, 389] on div at bounding box center [728, 375] width 1052 height 593
click at [773, 437] on div at bounding box center [728, 375] width 1052 height 593
click at [458, 374] on div at bounding box center [728, 375] width 1052 height 593
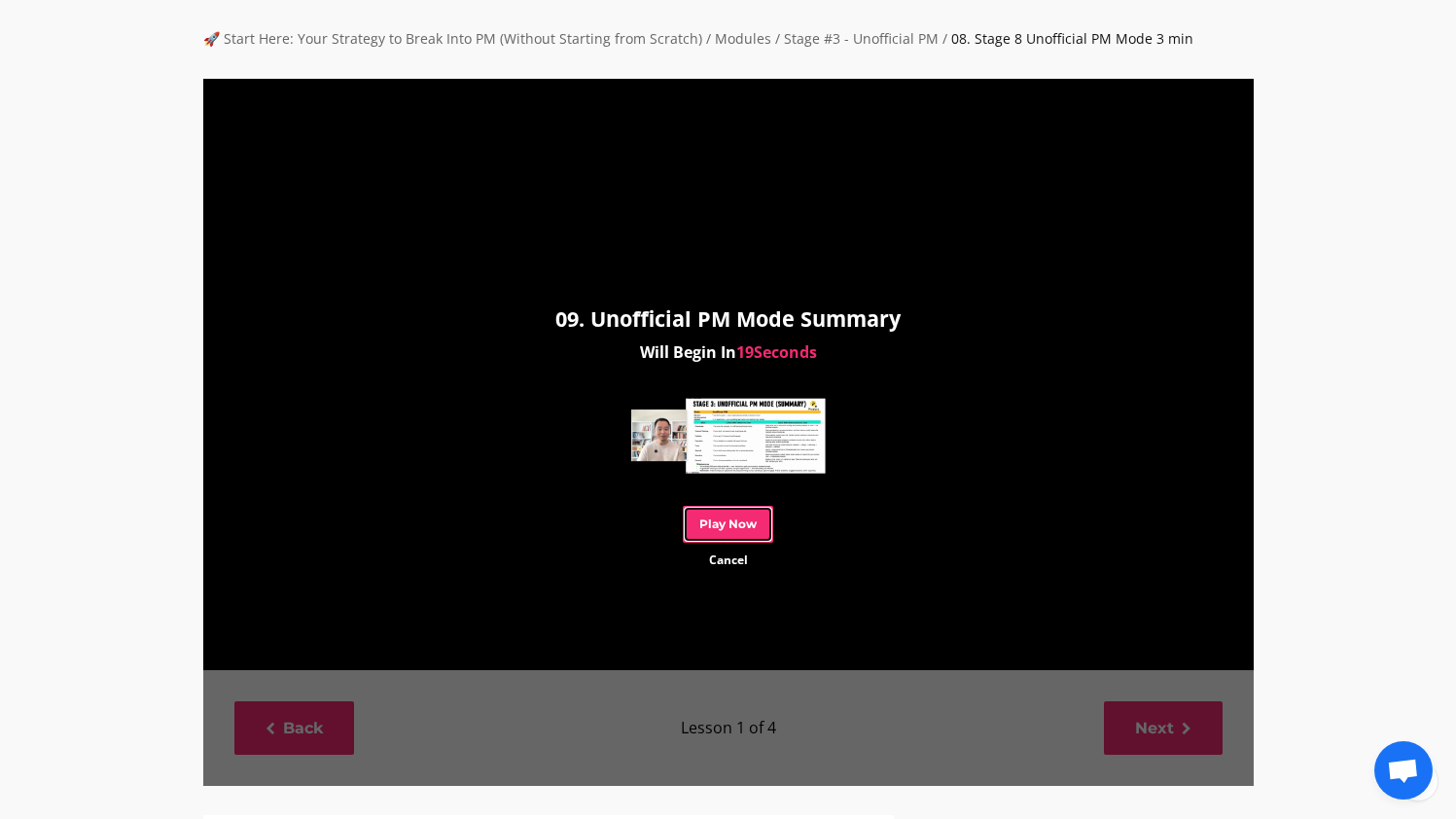
click at [751, 529] on link "Play Now" at bounding box center [728, 523] width 91 height 36
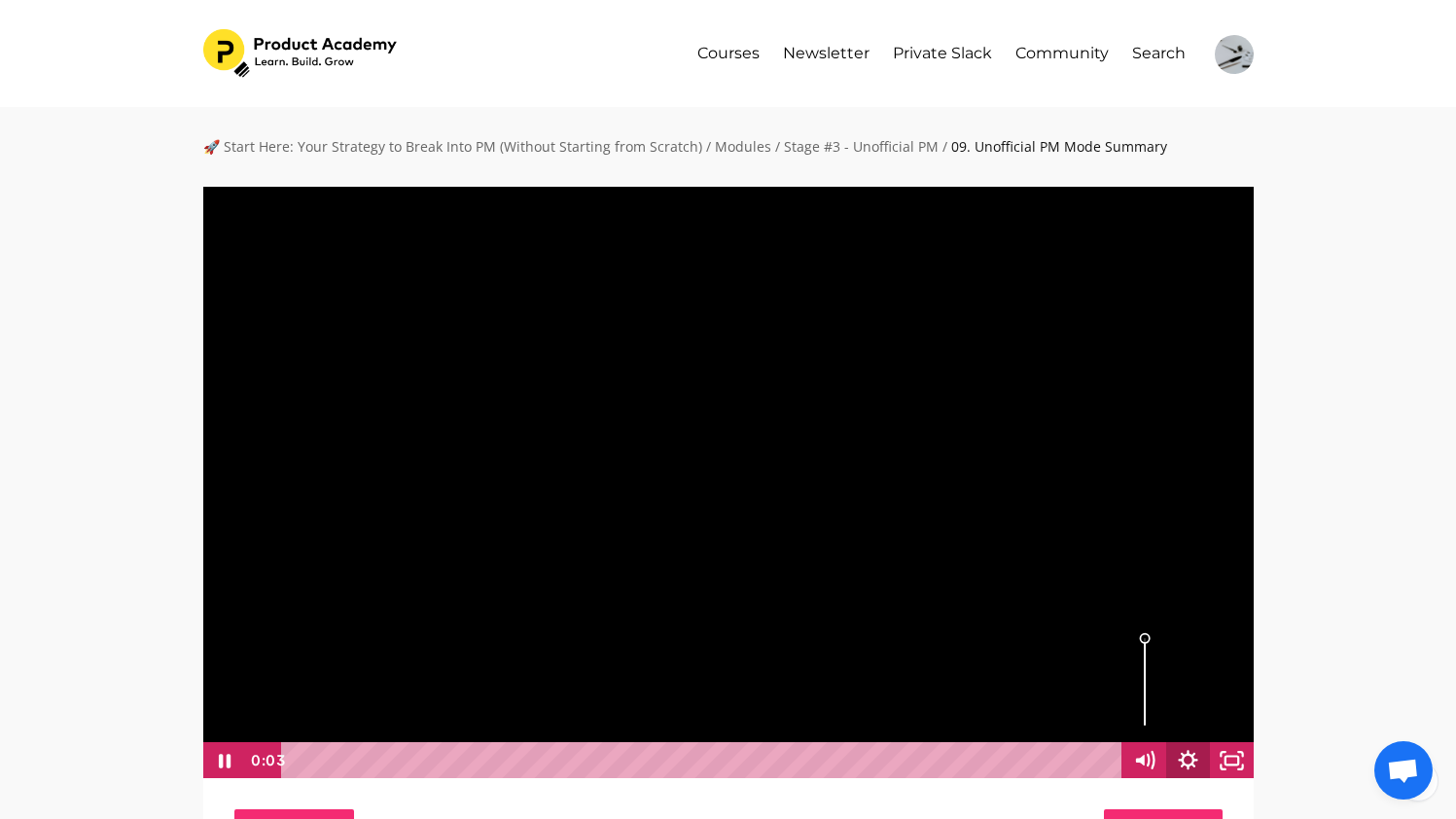
click at [1184, 763] on icon "Show settings menu" at bounding box center [1188, 761] width 43 height 37
click at [1226, 683] on span "1x" at bounding box center [1205, 686] width 77 height 37
click at [1184, 673] on label "2x" at bounding box center [1166, 686] width 175 height 37
click at [1080, 668] on input "2x" at bounding box center [1079, 667] width 1 height 1
radio input "true"
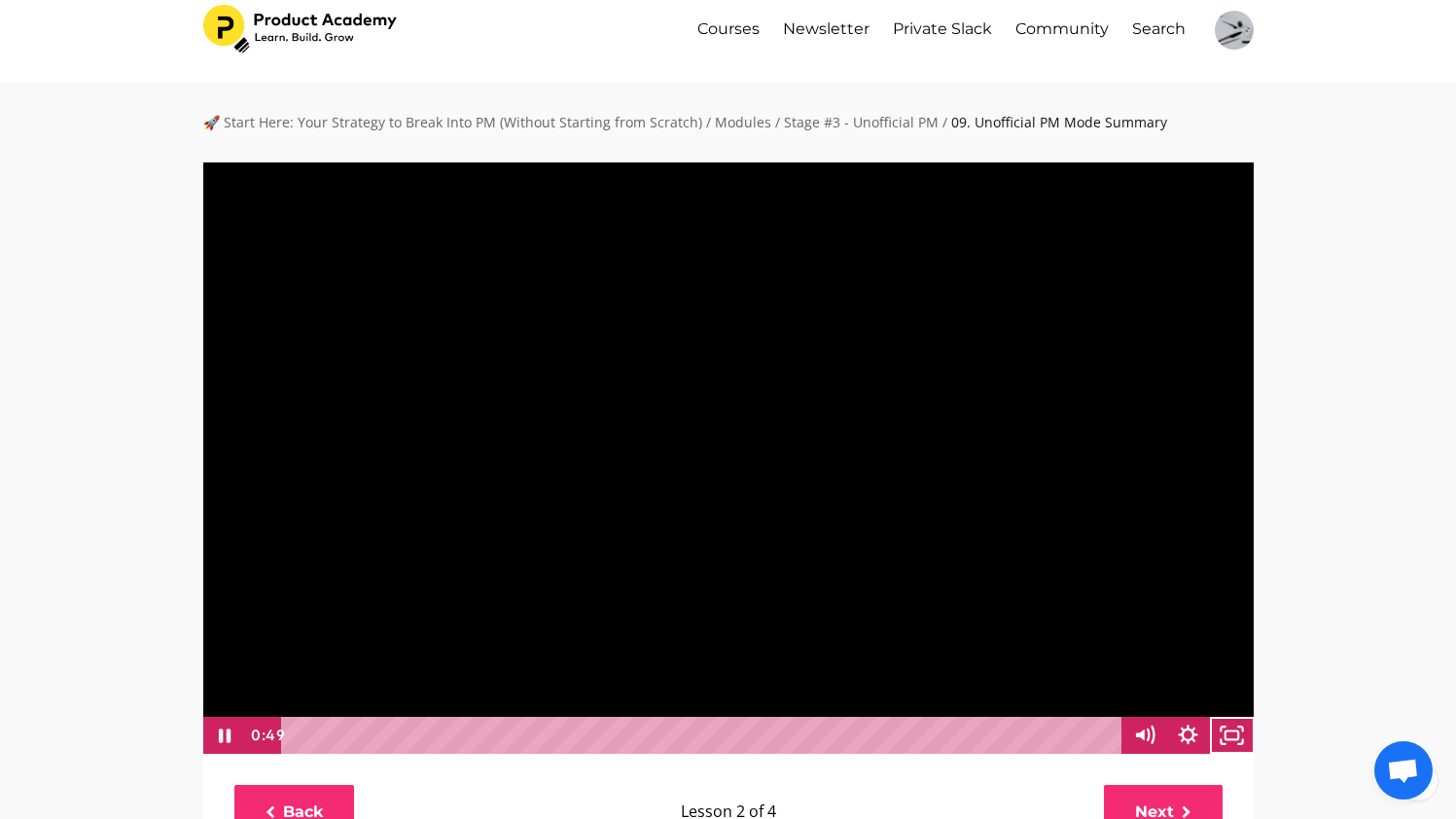
scroll to position [26, 0]
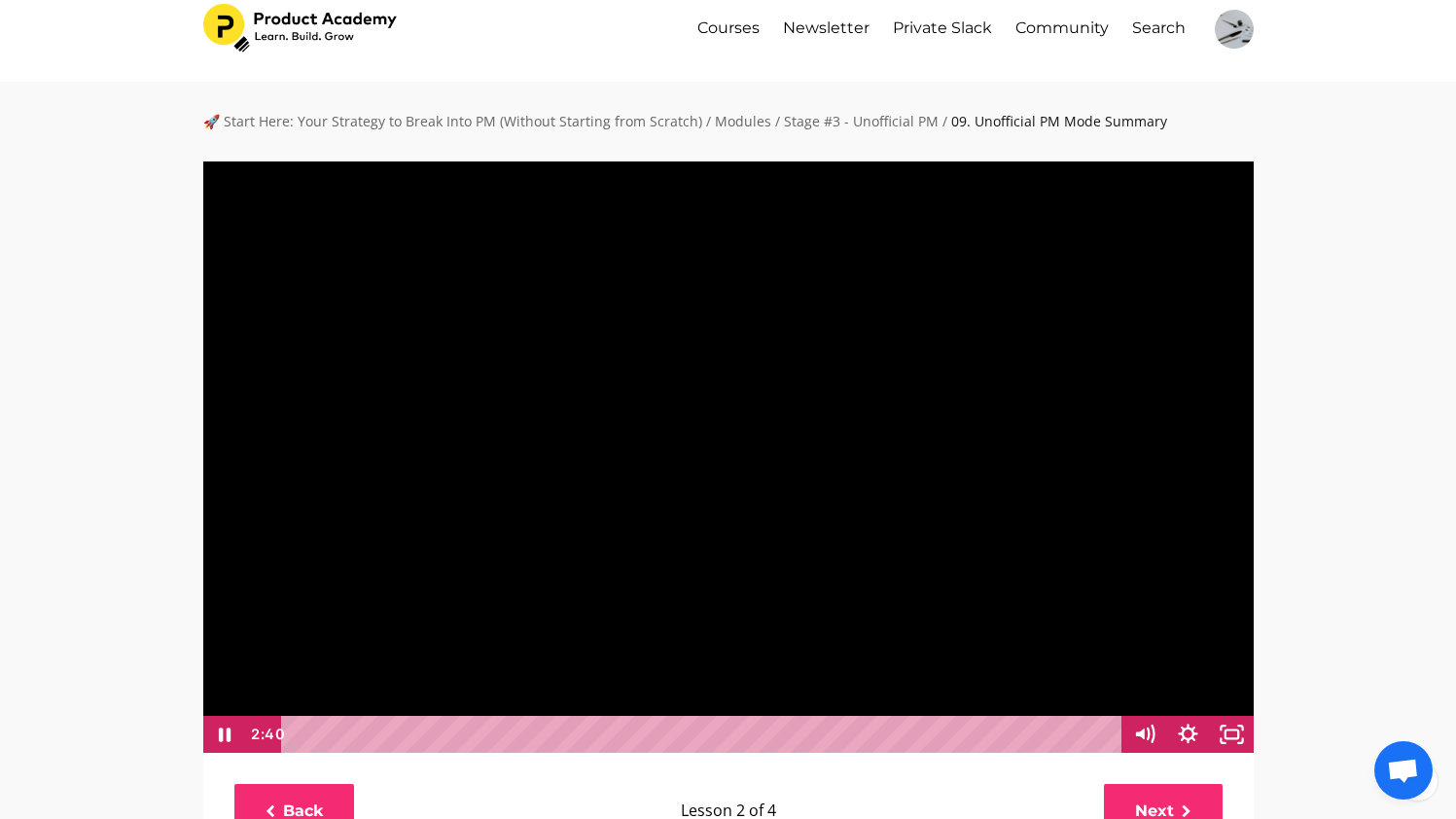
click at [899, 728] on div "Playbar" at bounding box center [703, 735] width 815 height 37
click at [483, 734] on div "0:49" at bounding box center [703, 735] width 815 height 37
click at [544, 559] on div at bounding box center [728, 456] width 1052 height 593
